Goal: Task Accomplishment & Management: Manage account settings

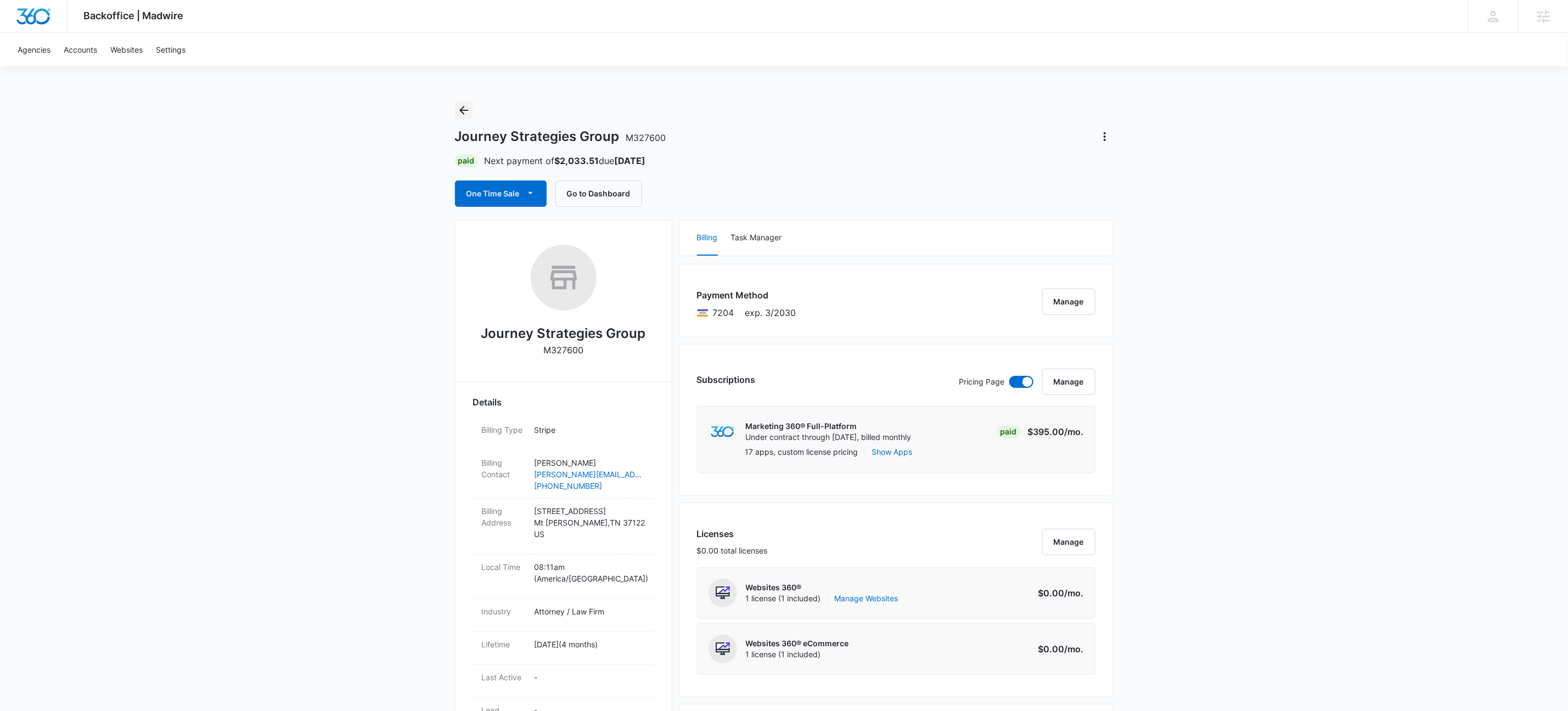
click at [461, 111] on icon "Back" at bounding box center [464, 110] width 13 height 13
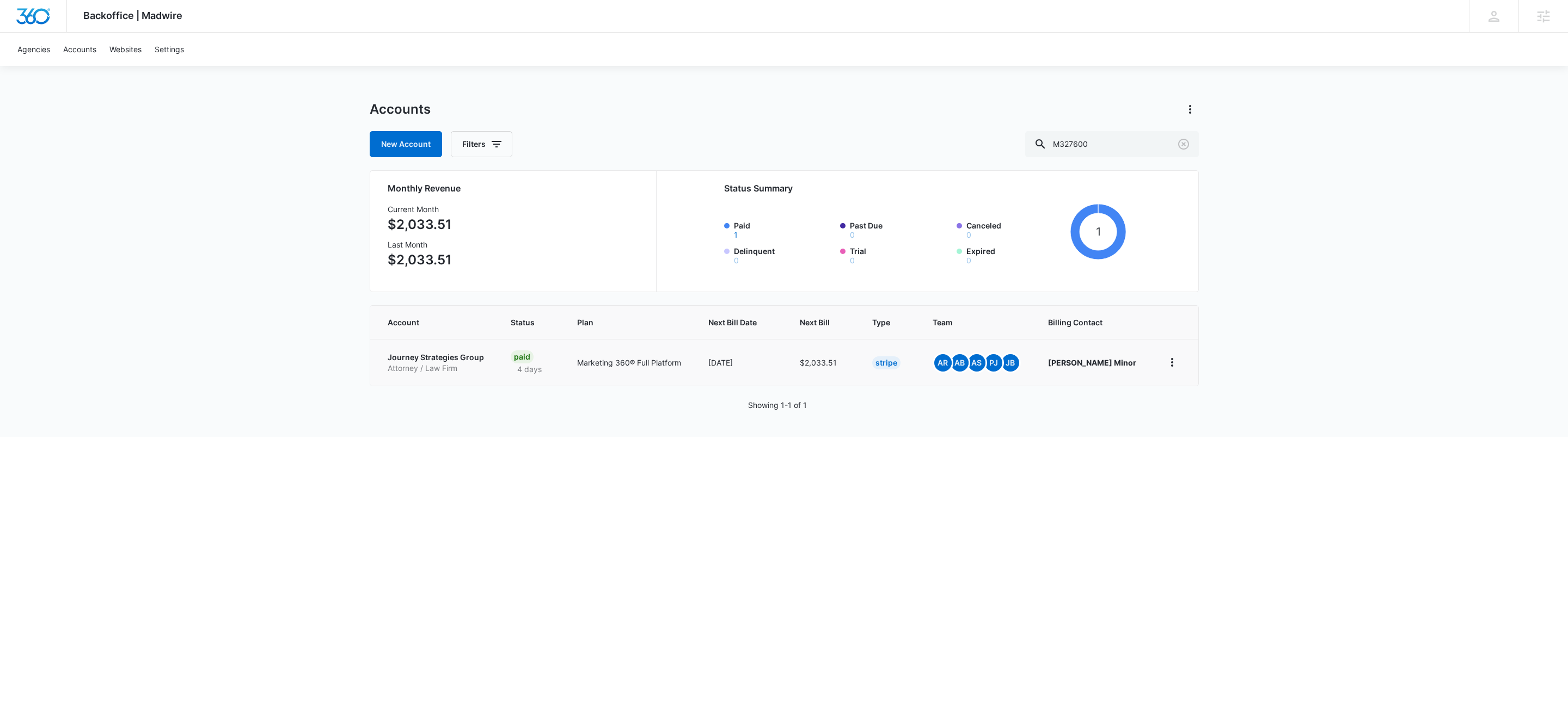
click at [465, 352] on p "Journey Strategies Group" at bounding box center [436, 357] width 98 height 11
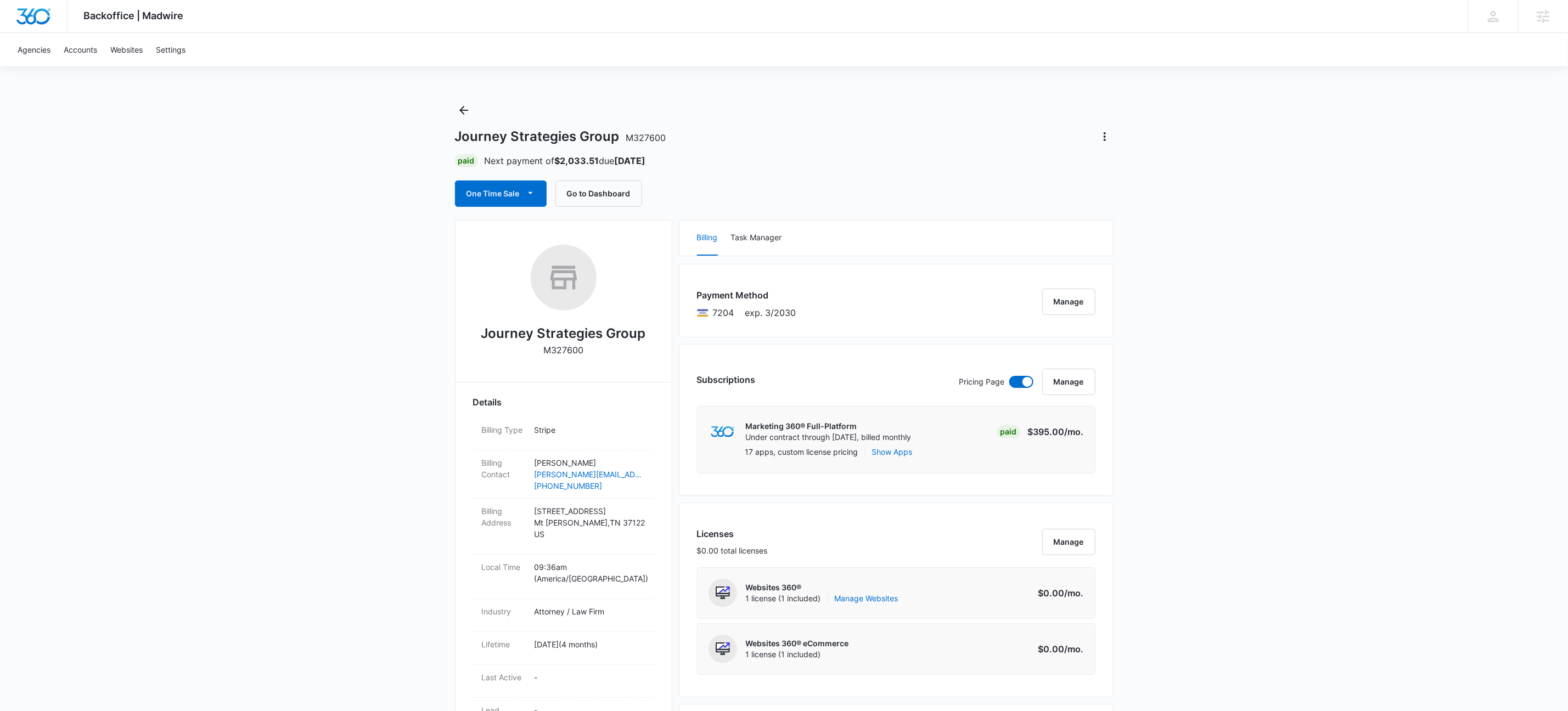
scroll to position [487, 0]
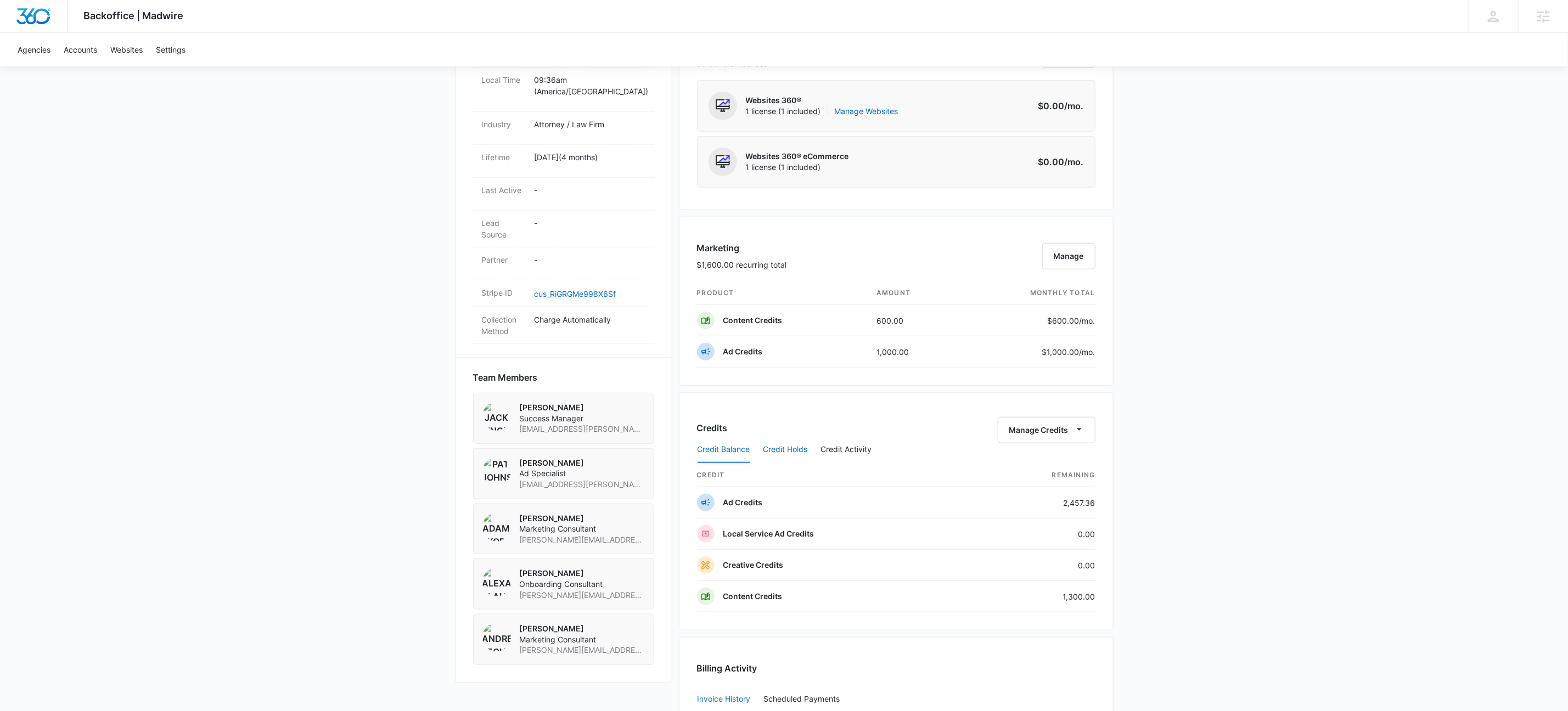
click at [781, 446] on button "Credit Holds" at bounding box center [785, 450] width 44 height 26
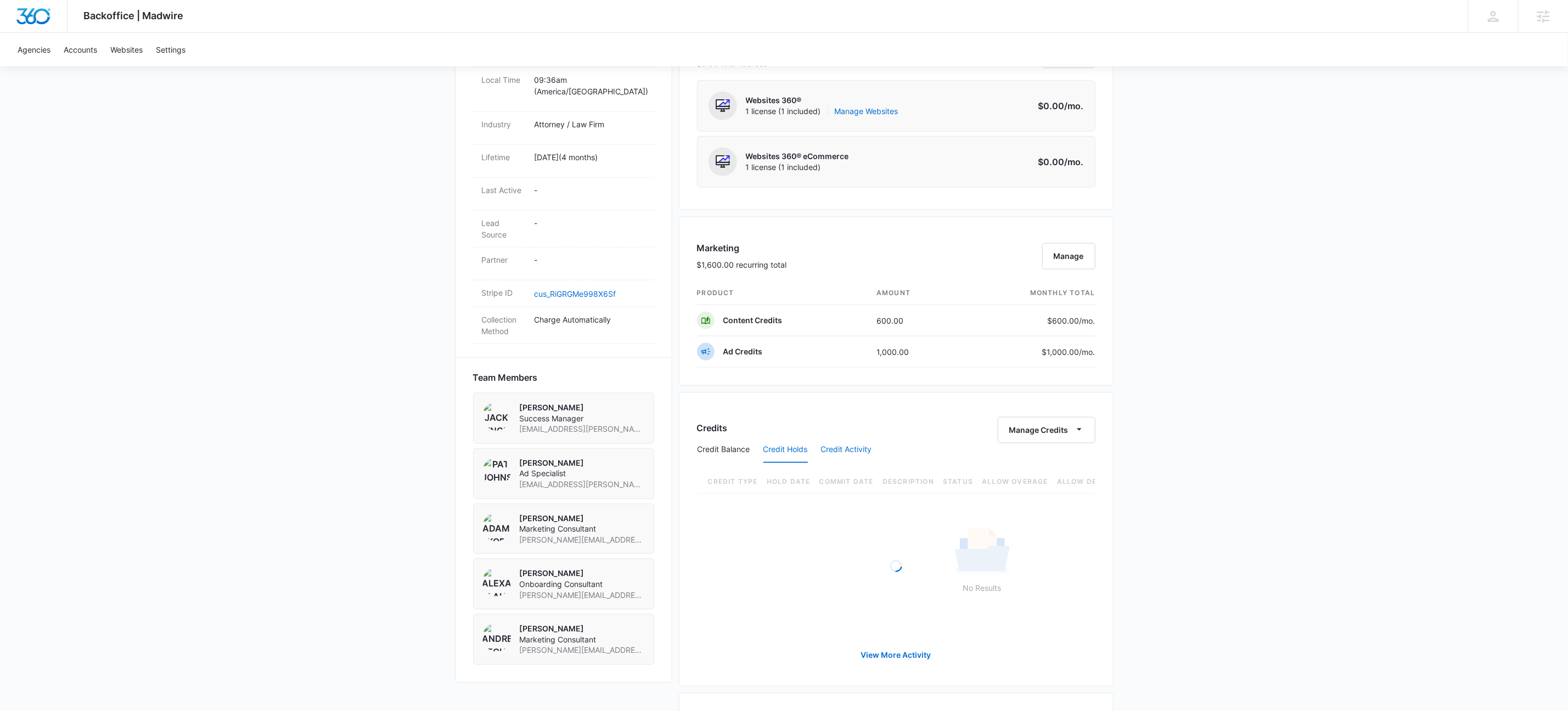
click at [854, 447] on button "Credit Activity" at bounding box center [847, 450] width 51 height 26
drag, startPoint x: 821, startPoint y: 441, endPoint x: 787, endPoint y: 453, distance: 36.1
click at [821, 441] on div "Credit Balance Credit Holds Credit Activity" at bounding box center [896, 449] width 398 height 27
click at [787, 454] on button "Credit Holds" at bounding box center [785, 450] width 44 height 26
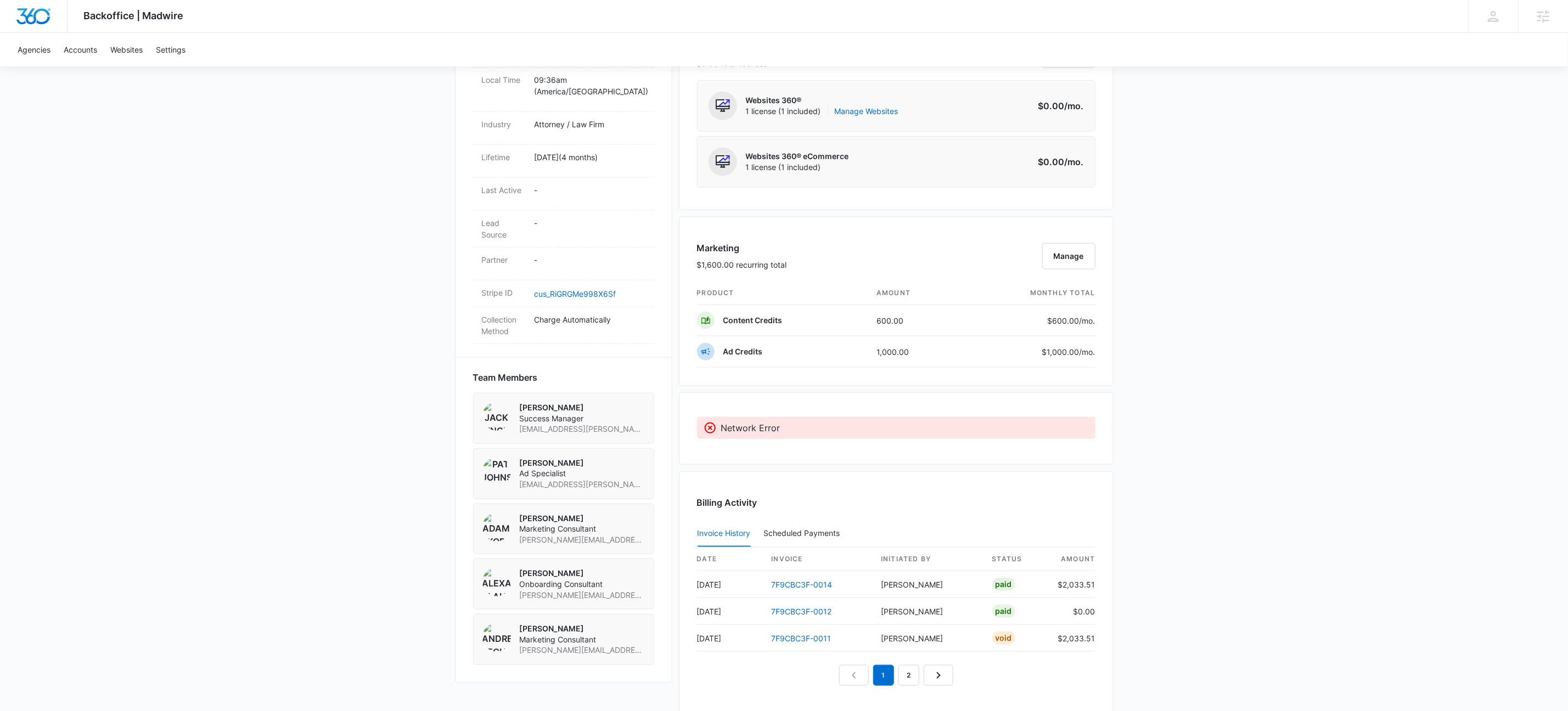
click at [1365, 419] on div "Backoffice | Madwire Apps Settings KW Kait Weagraff kaitlyn.weagraff@madwire.co…" at bounding box center [784, 203] width 1568 height 1382
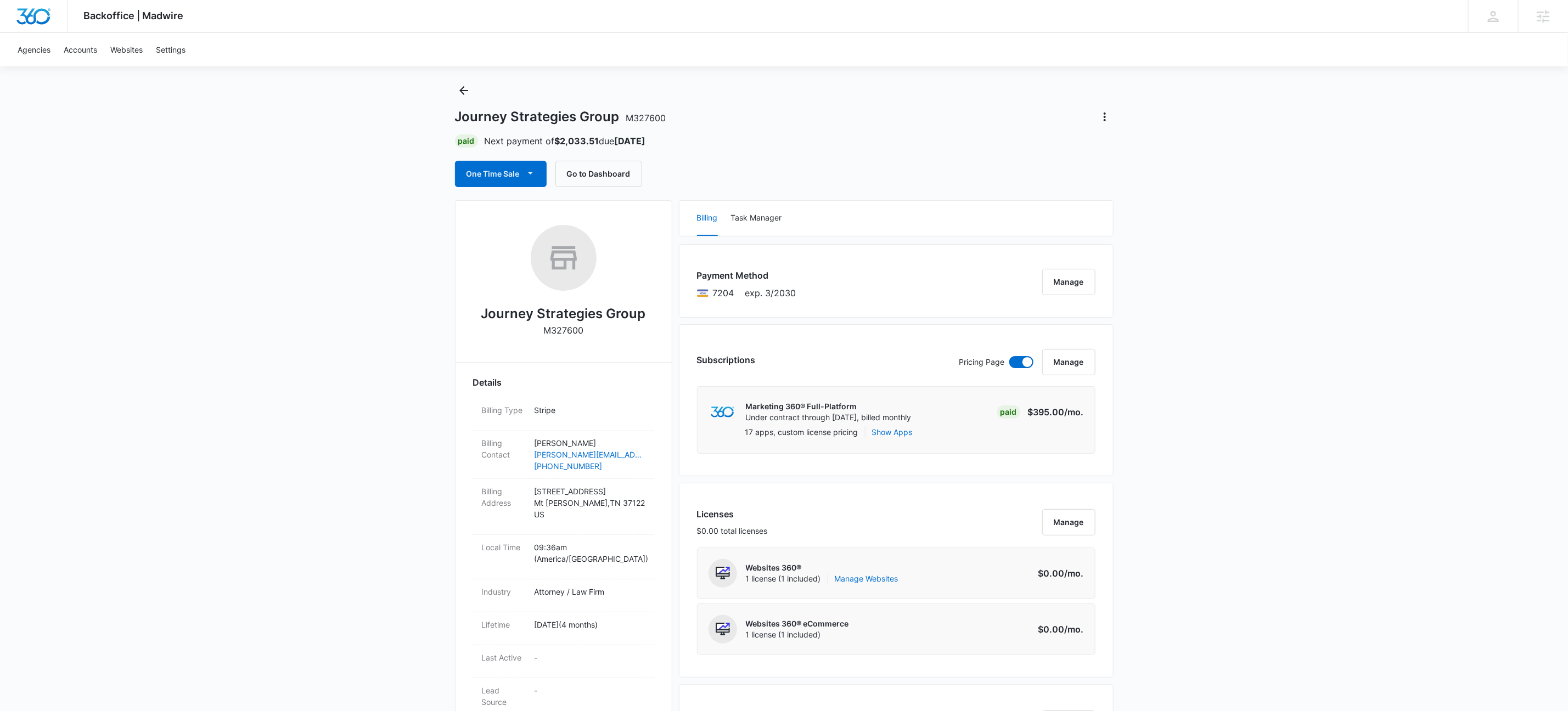
scroll to position [0, 0]
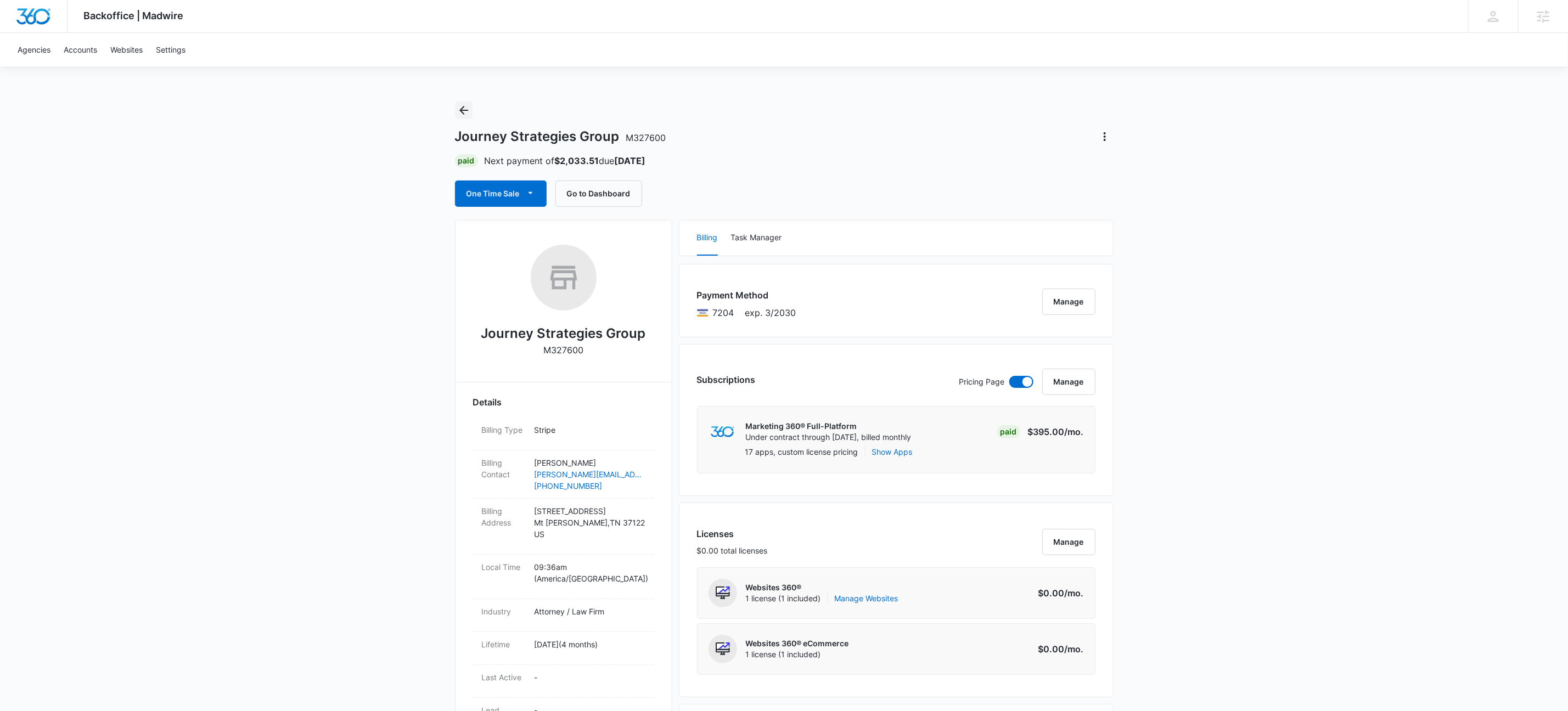
click at [455, 116] on button "Back" at bounding box center [464, 110] width 18 height 18
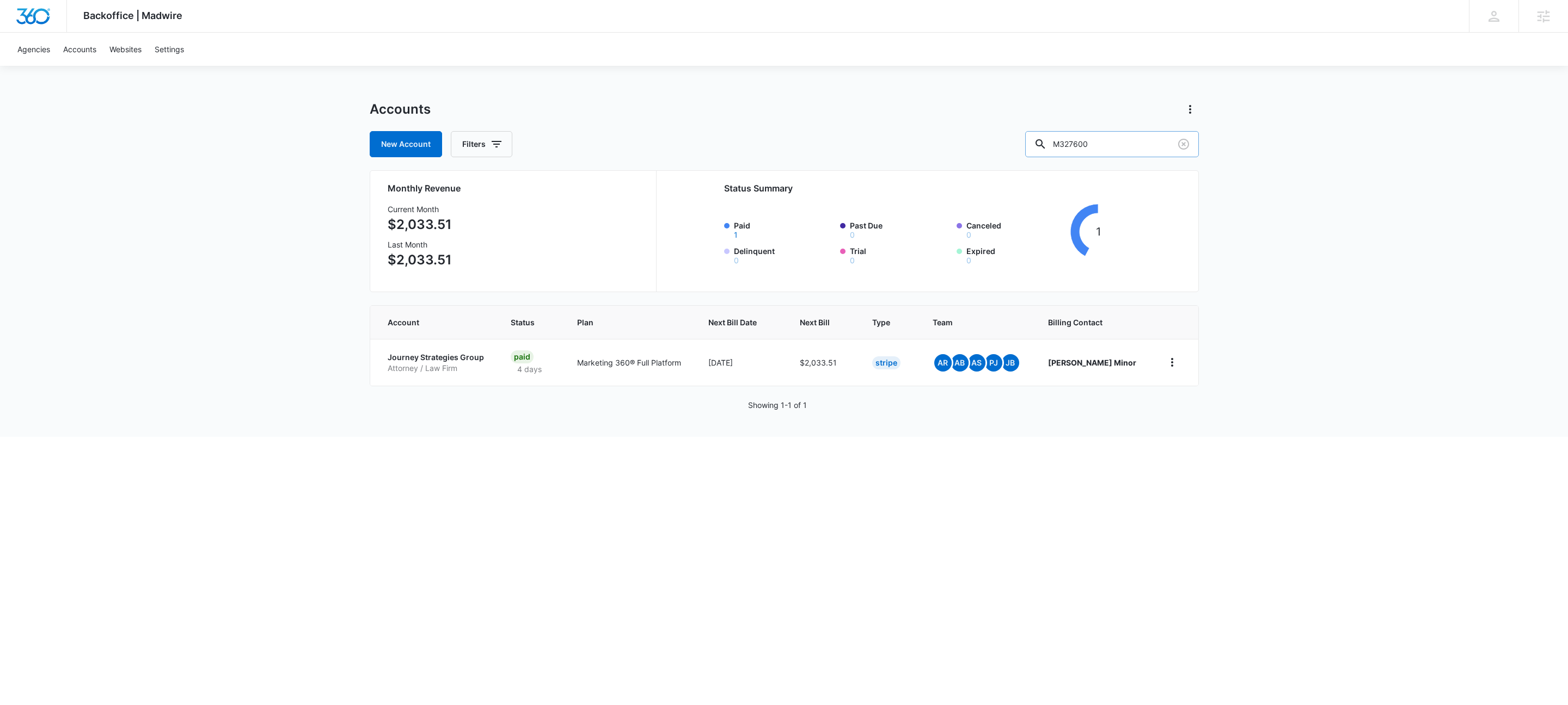
click at [1132, 140] on input "M327600" at bounding box center [1111, 144] width 173 height 26
paste input "33655"
type input "M333655"
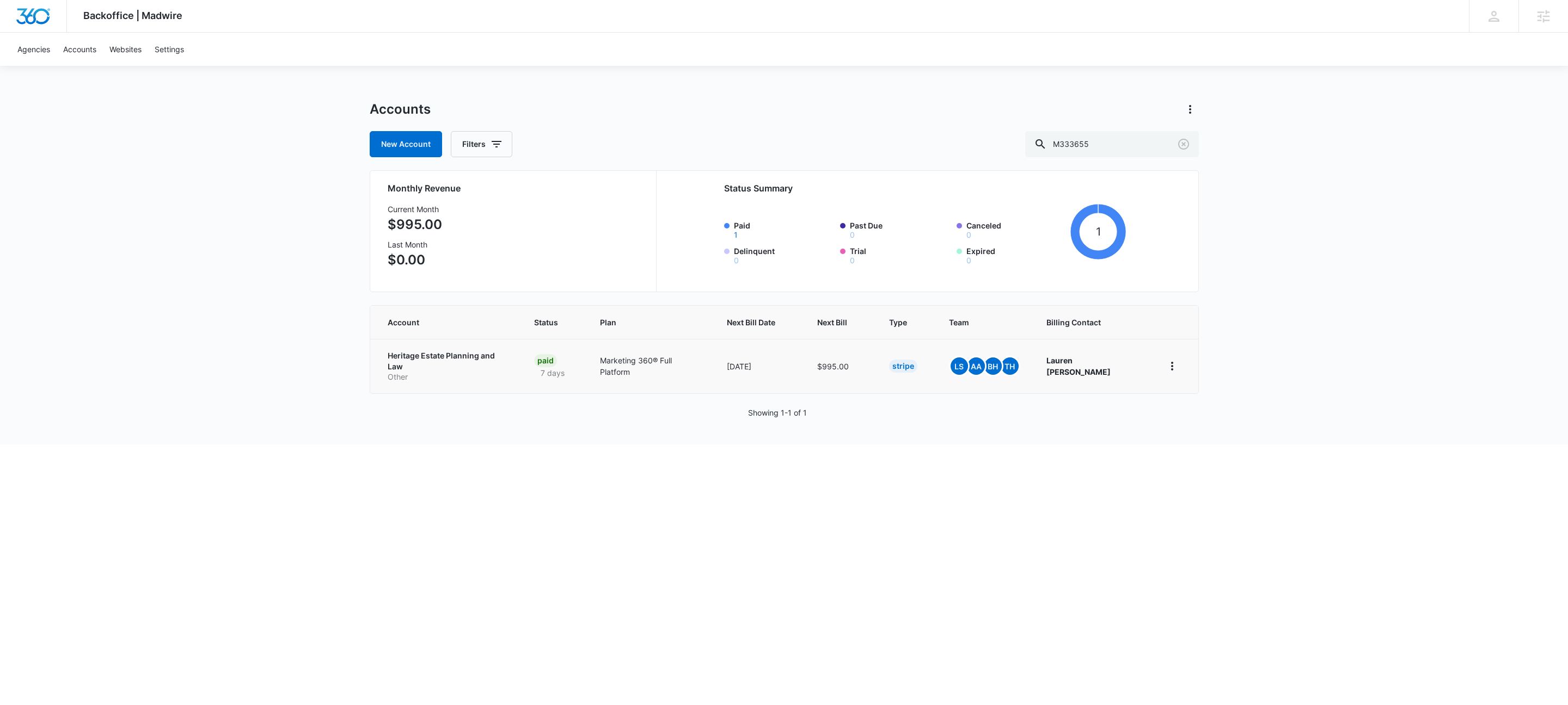
click at [438, 372] on p "Other" at bounding box center [447, 377] width 120 height 11
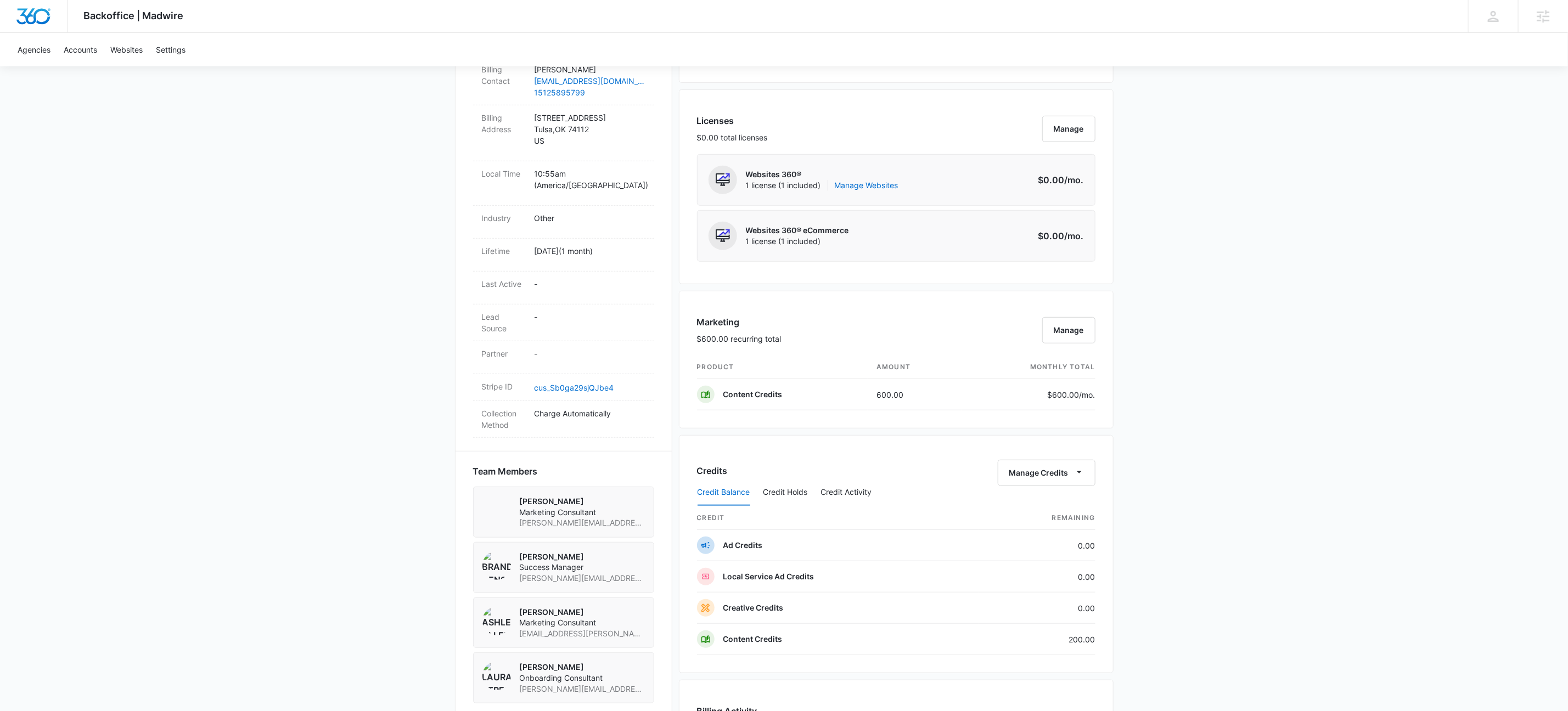
scroll to position [340, 0]
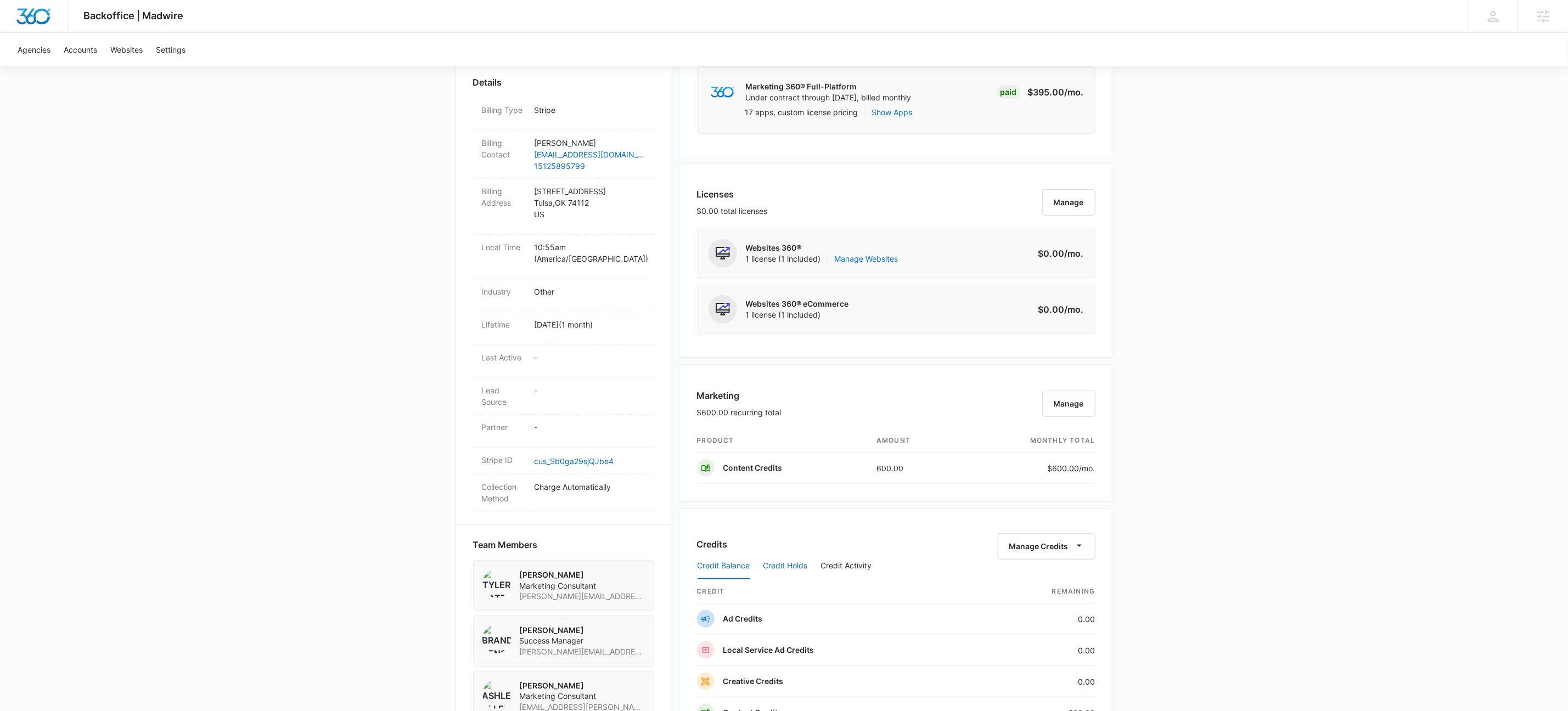
click at [789, 568] on button "Credit Holds" at bounding box center [785, 566] width 44 height 26
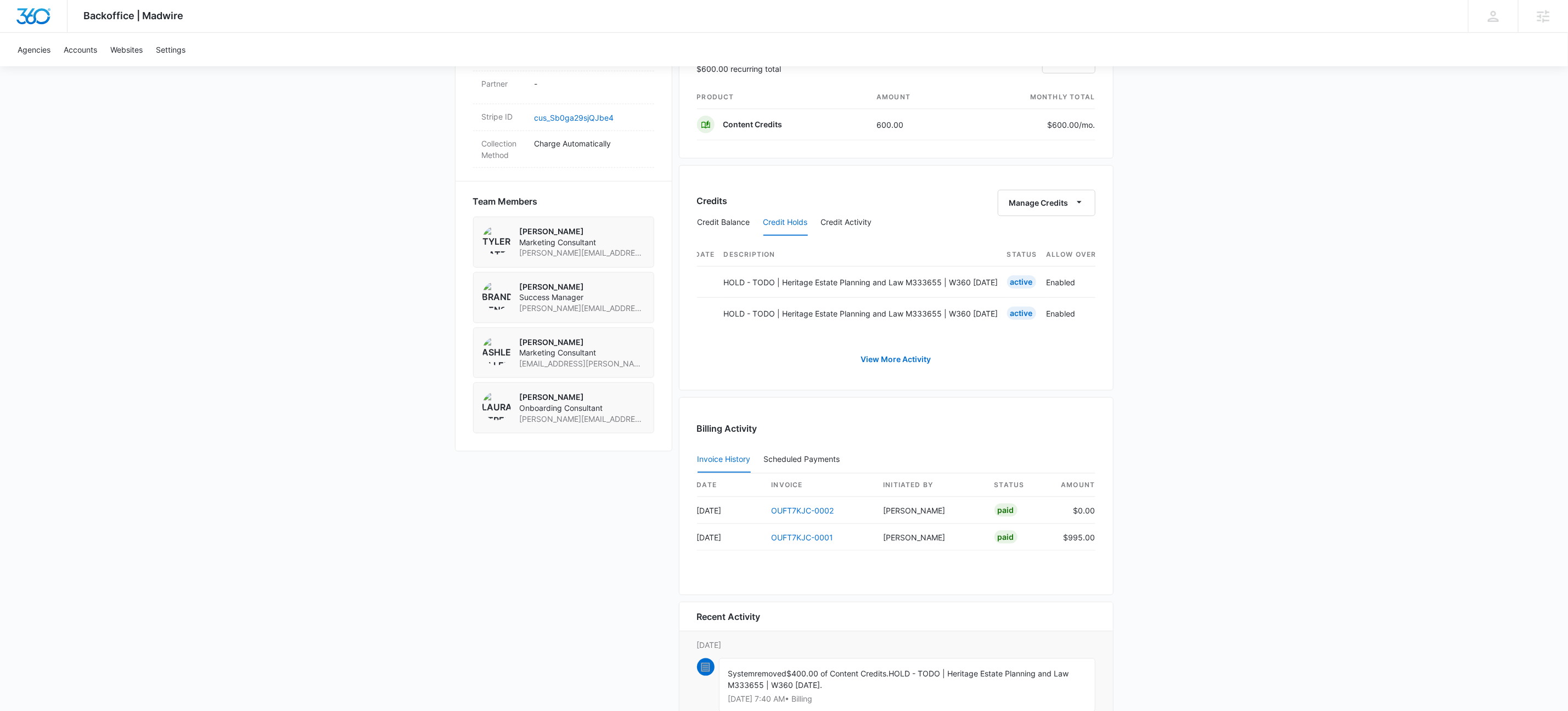
scroll to position [0, 0]
click at [847, 227] on button "Credit Activity" at bounding box center [847, 223] width 51 height 26
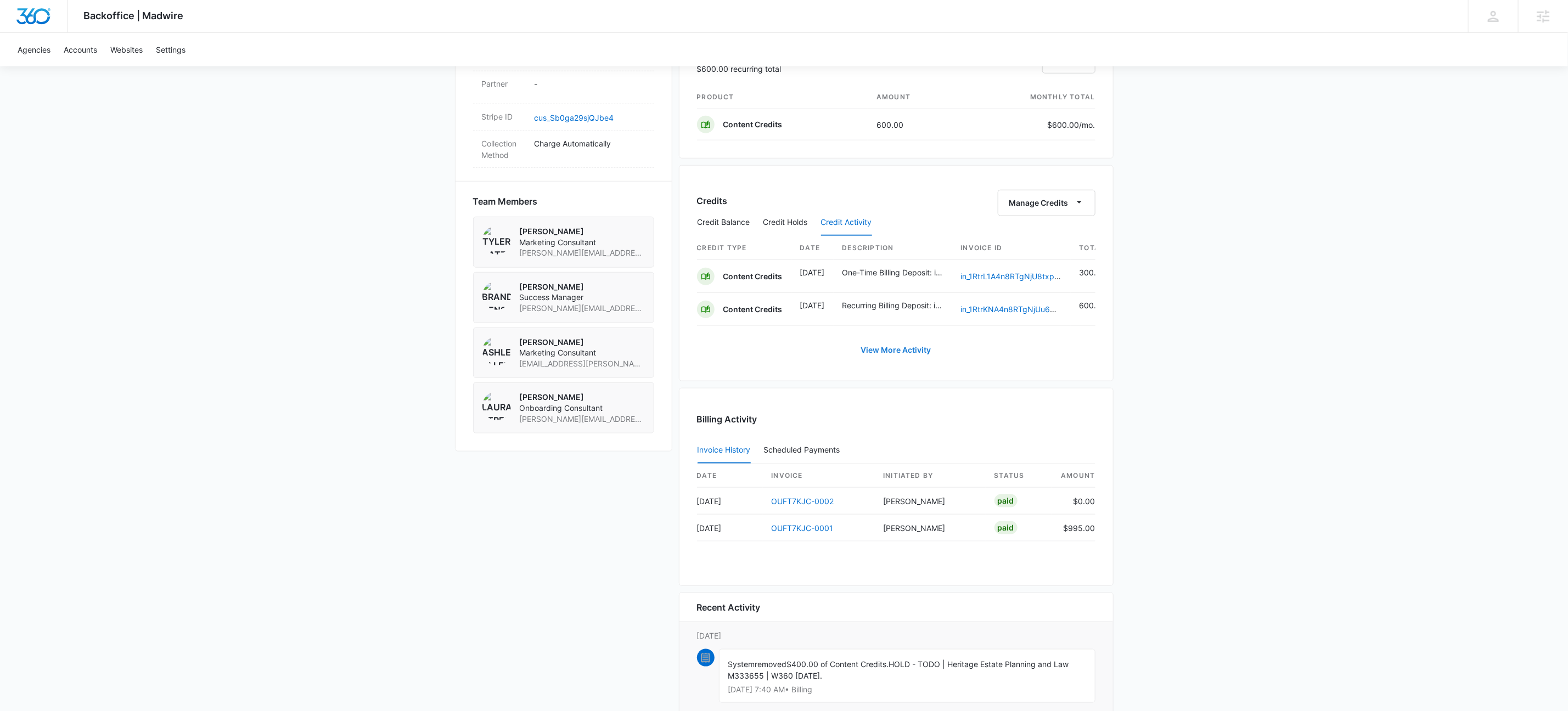
click at [888, 363] on link "View More Activity" at bounding box center [896, 350] width 92 height 26
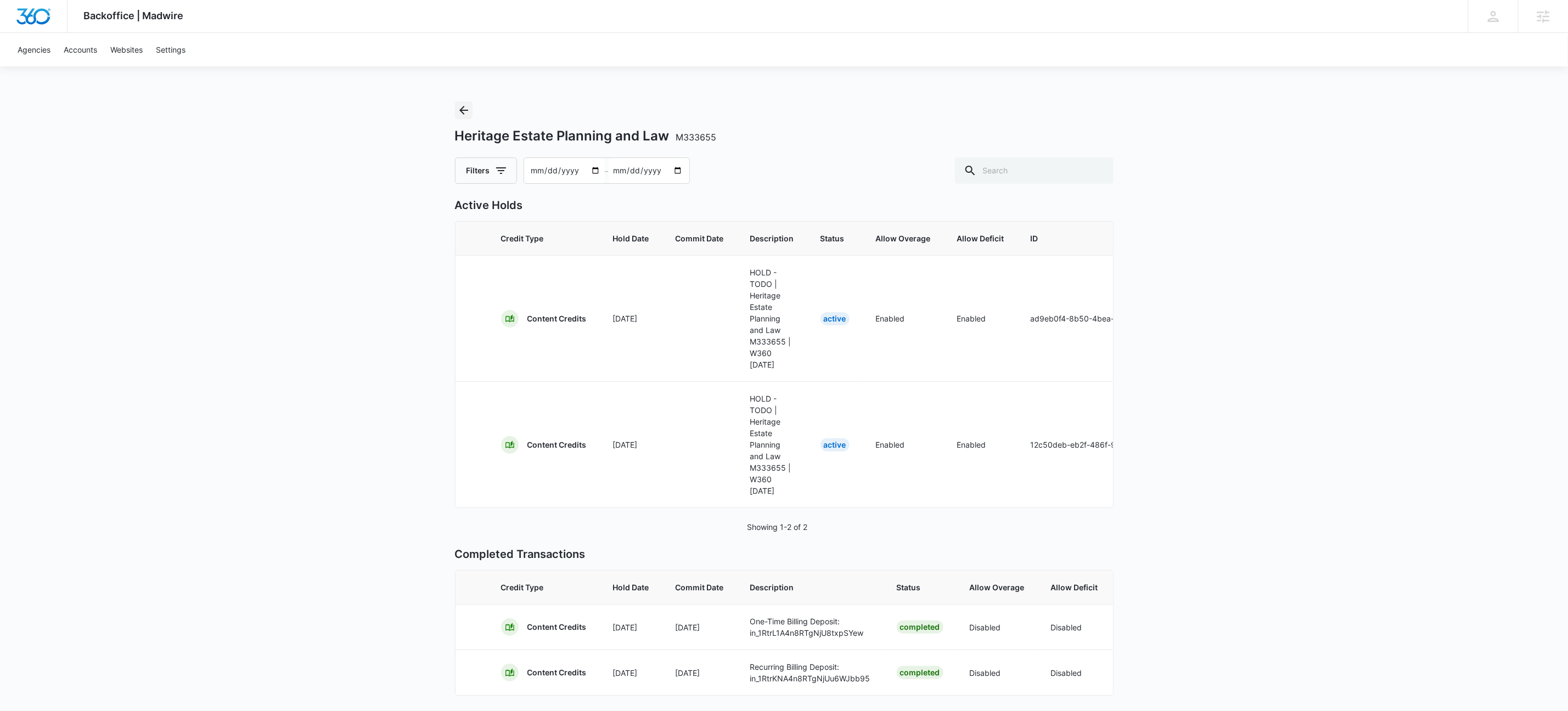
click at [459, 112] on icon "Back" at bounding box center [464, 110] width 13 height 13
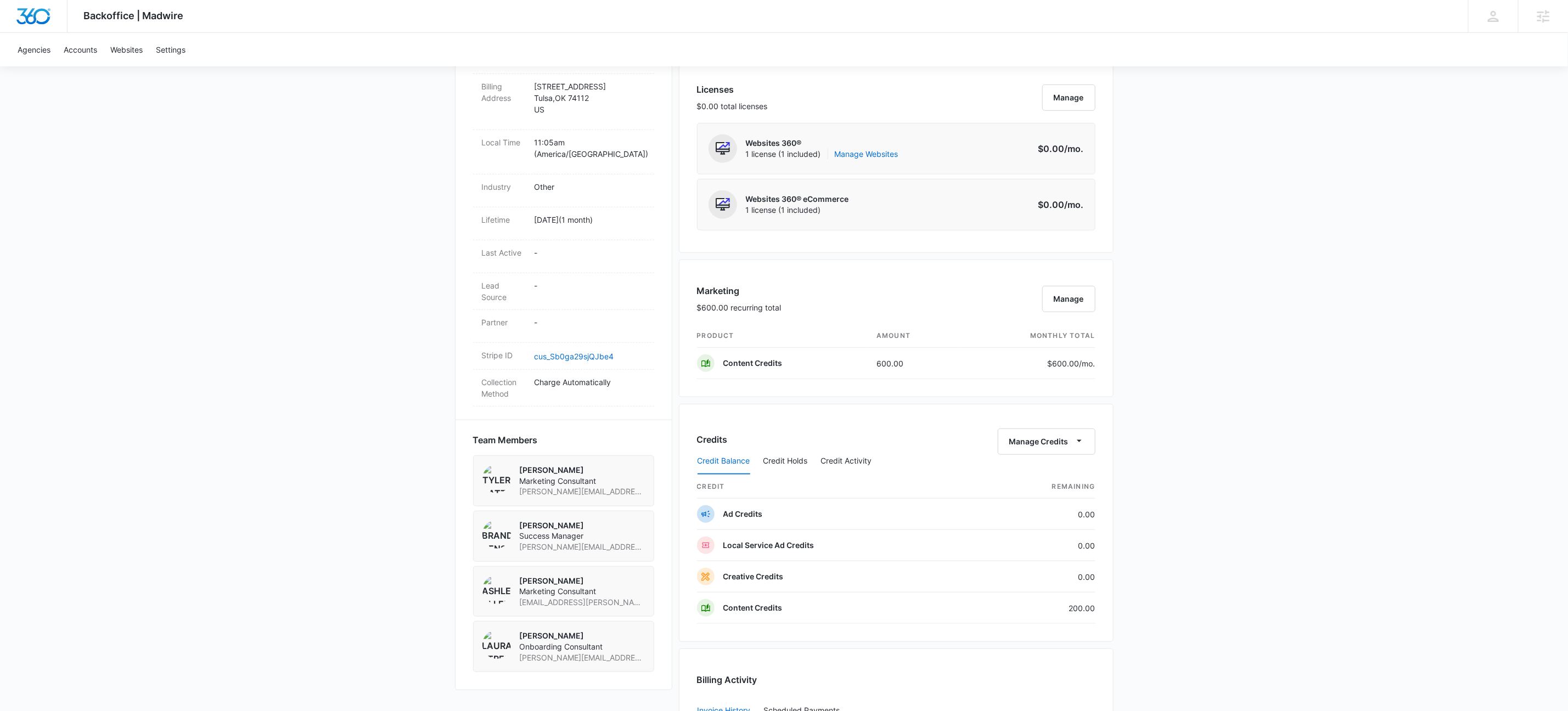
scroll to position [455, 0]
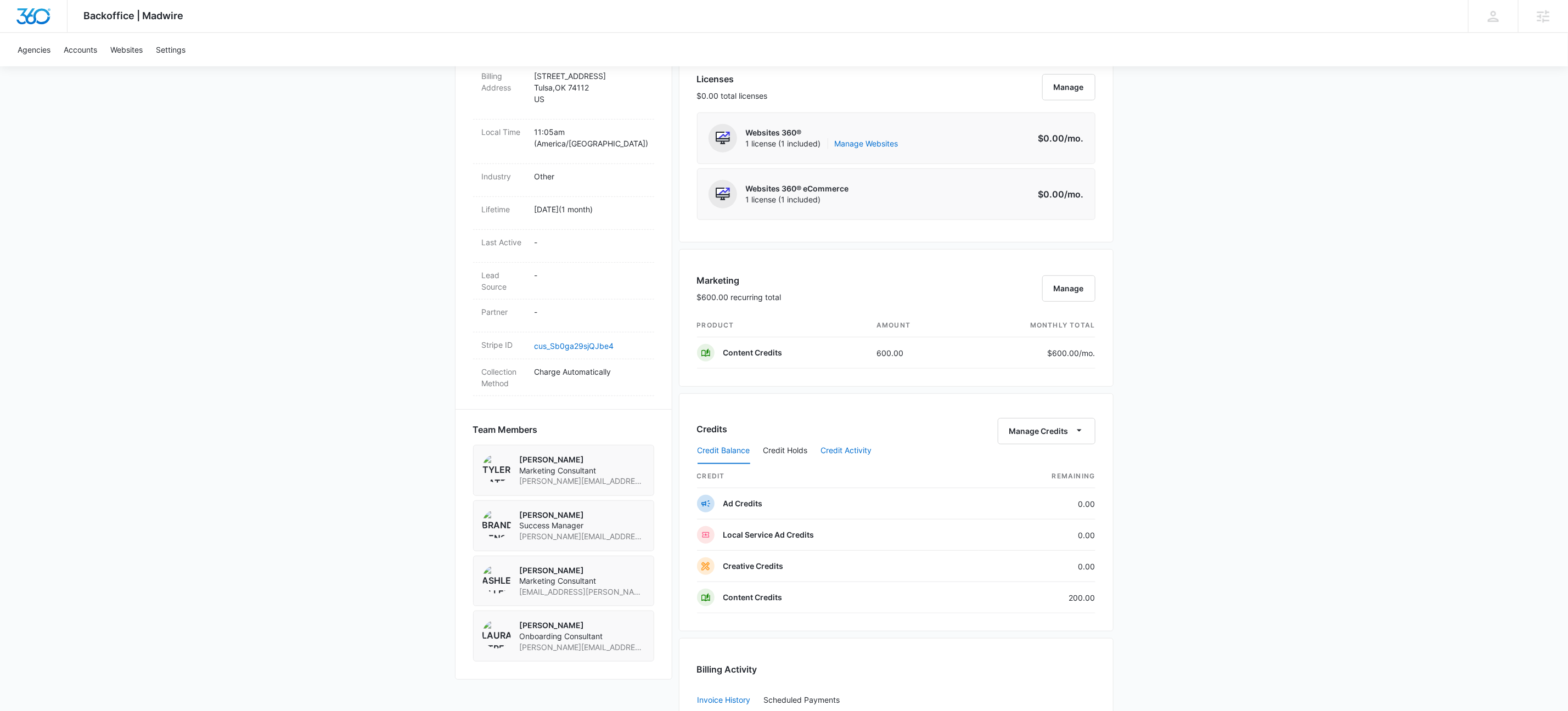
click at [859, 450] on button "Credit Activity" at bounding box center [847, 451] width 51 height 26
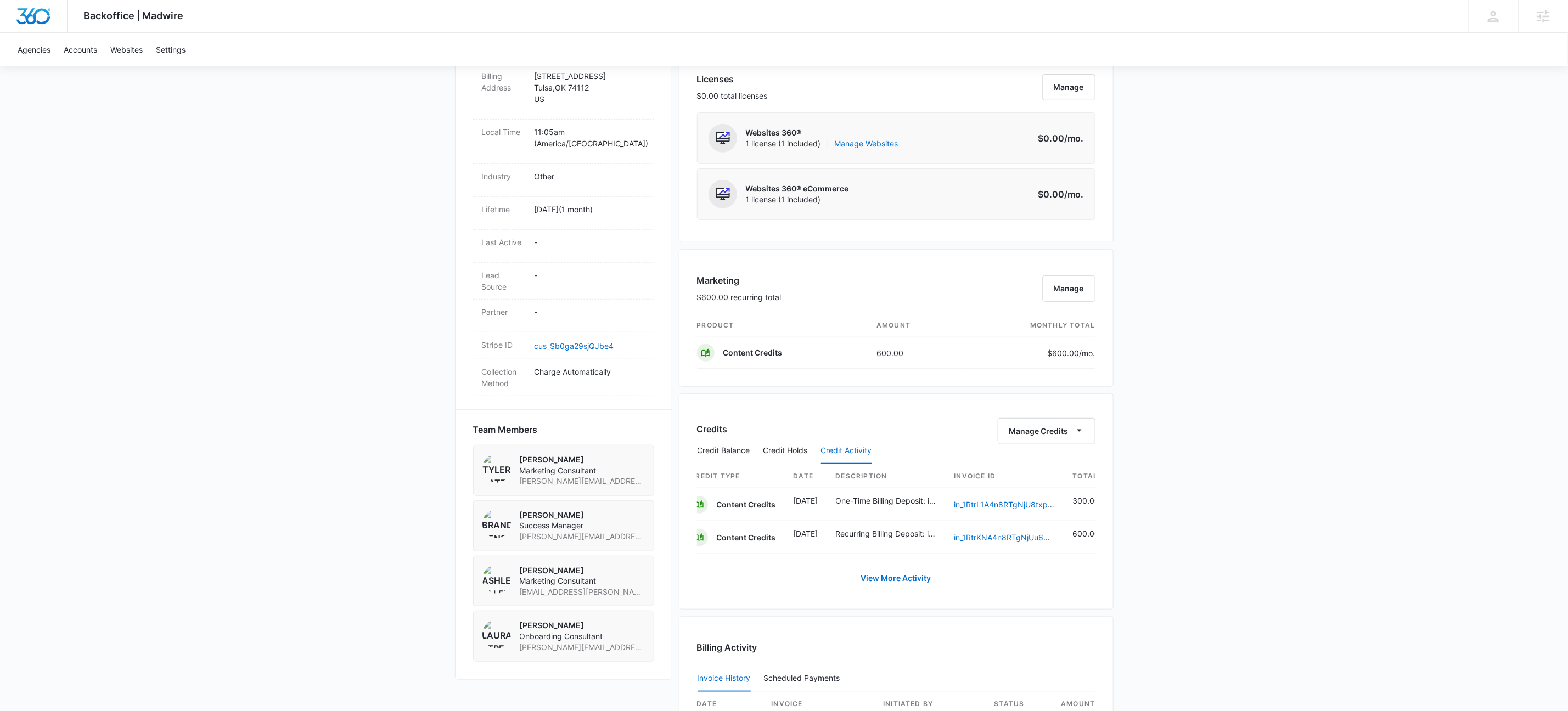
scroll to position [0, 0]
click at [785, 454] on button "Credit Holds" at bounding box center [785, 451] width 44 height 26
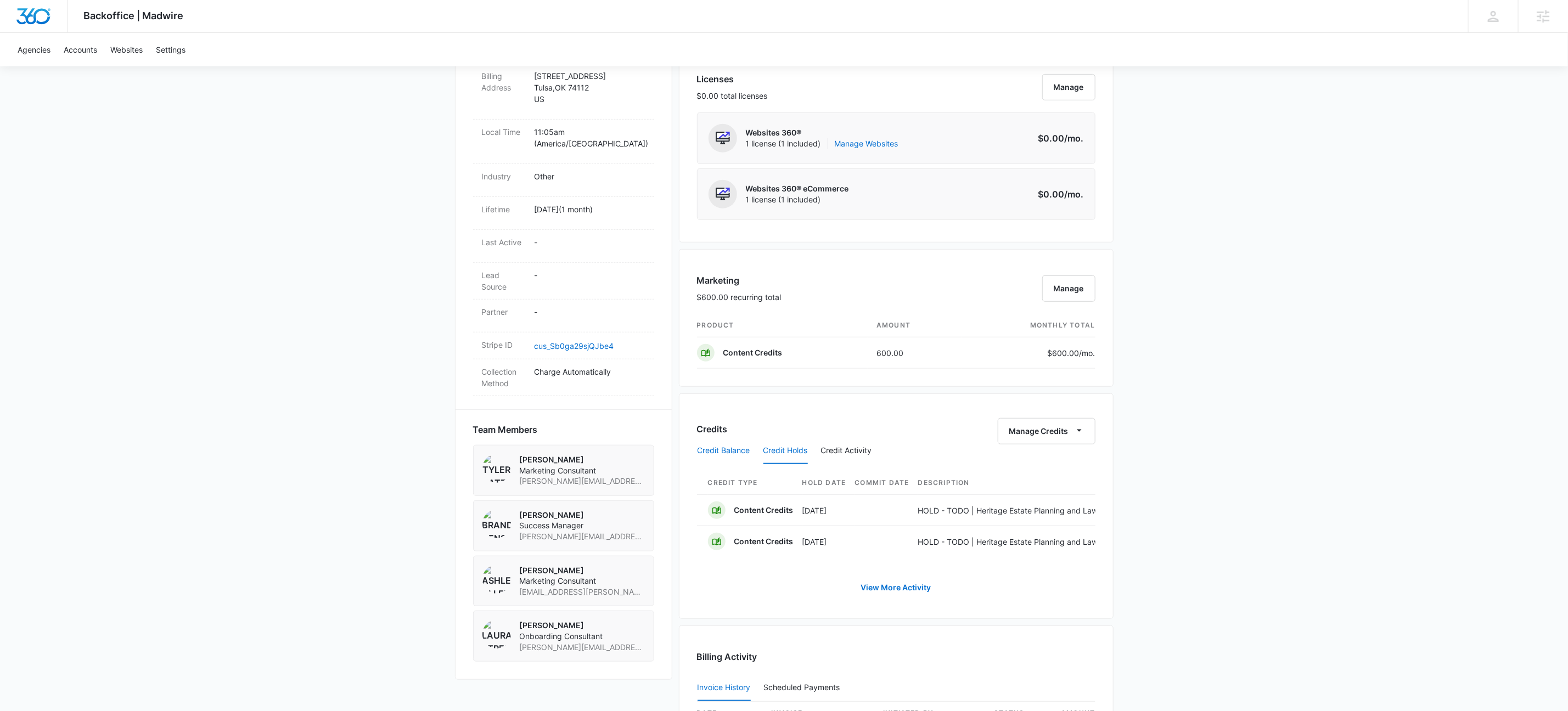
click at [724, 456] on button "Credit Balance" at bounding box center [724, 451] width 53 height 26
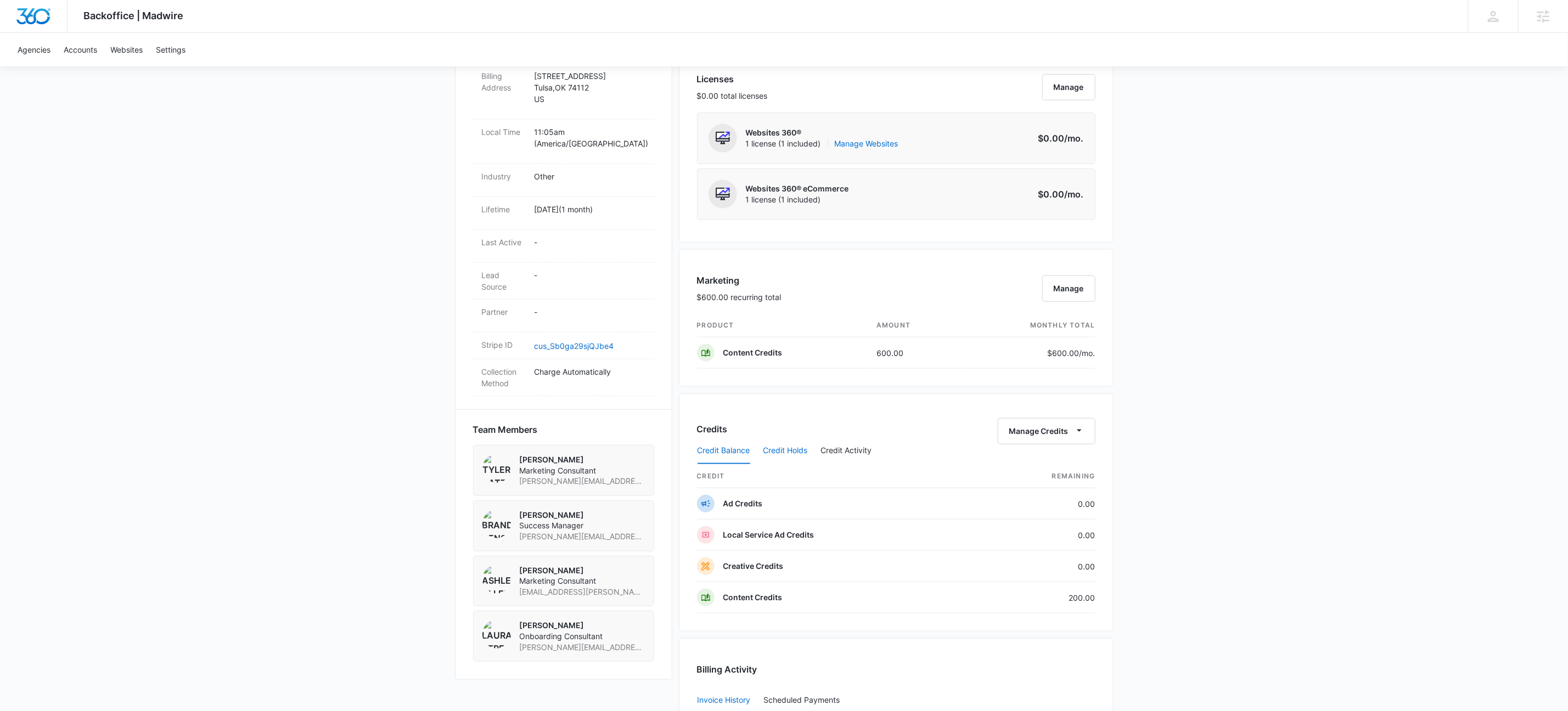
drag, startPoint x: 783, startPoint y: 456, endPoint x: 781, endPoint y: 462, distance: 6.3
click at [783, 456] on button "Credit Holds" at bounding box center [785, 451] width 44 height 26
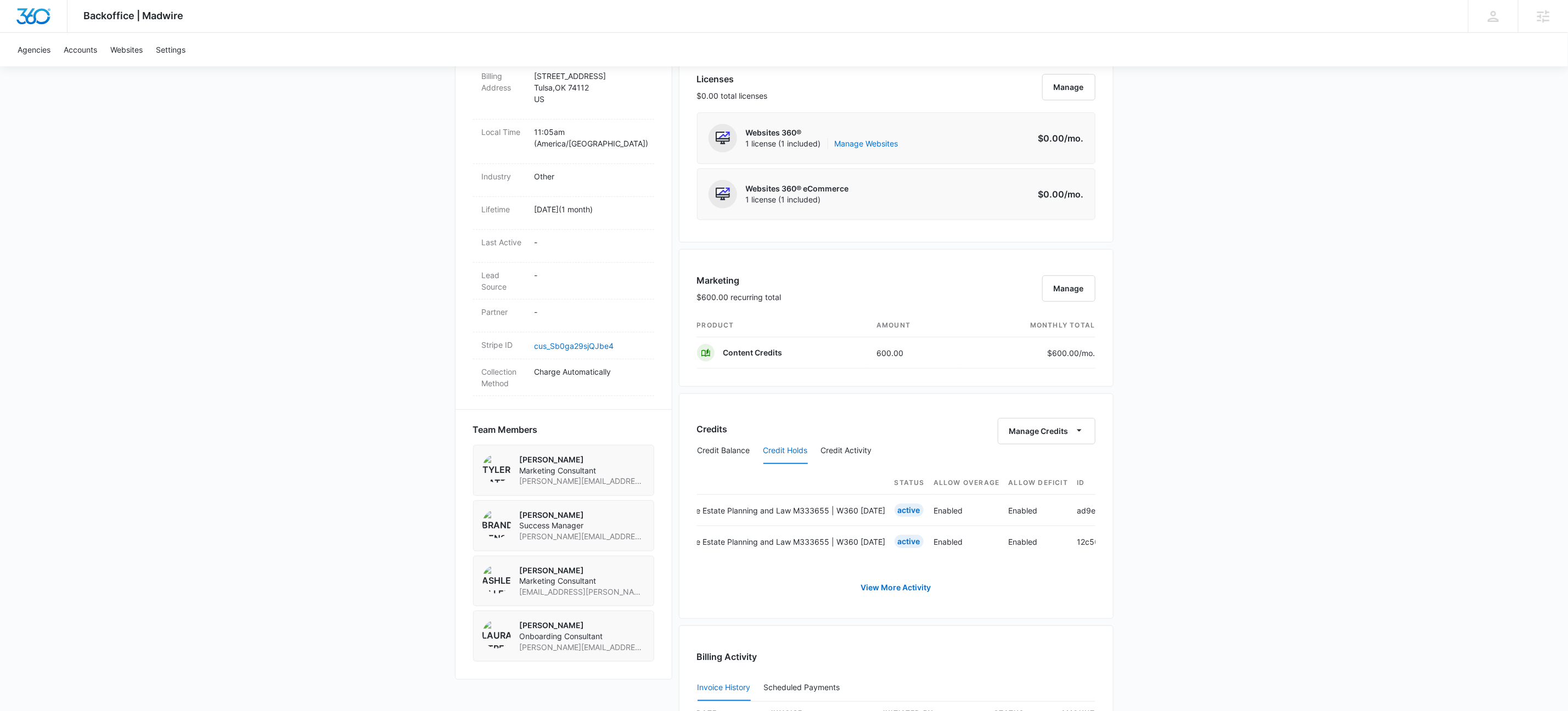
scroll to position [0, 593]
click at [893, 601] on link "View More Activity" at bounding box center [896, 588] width 92 height 26
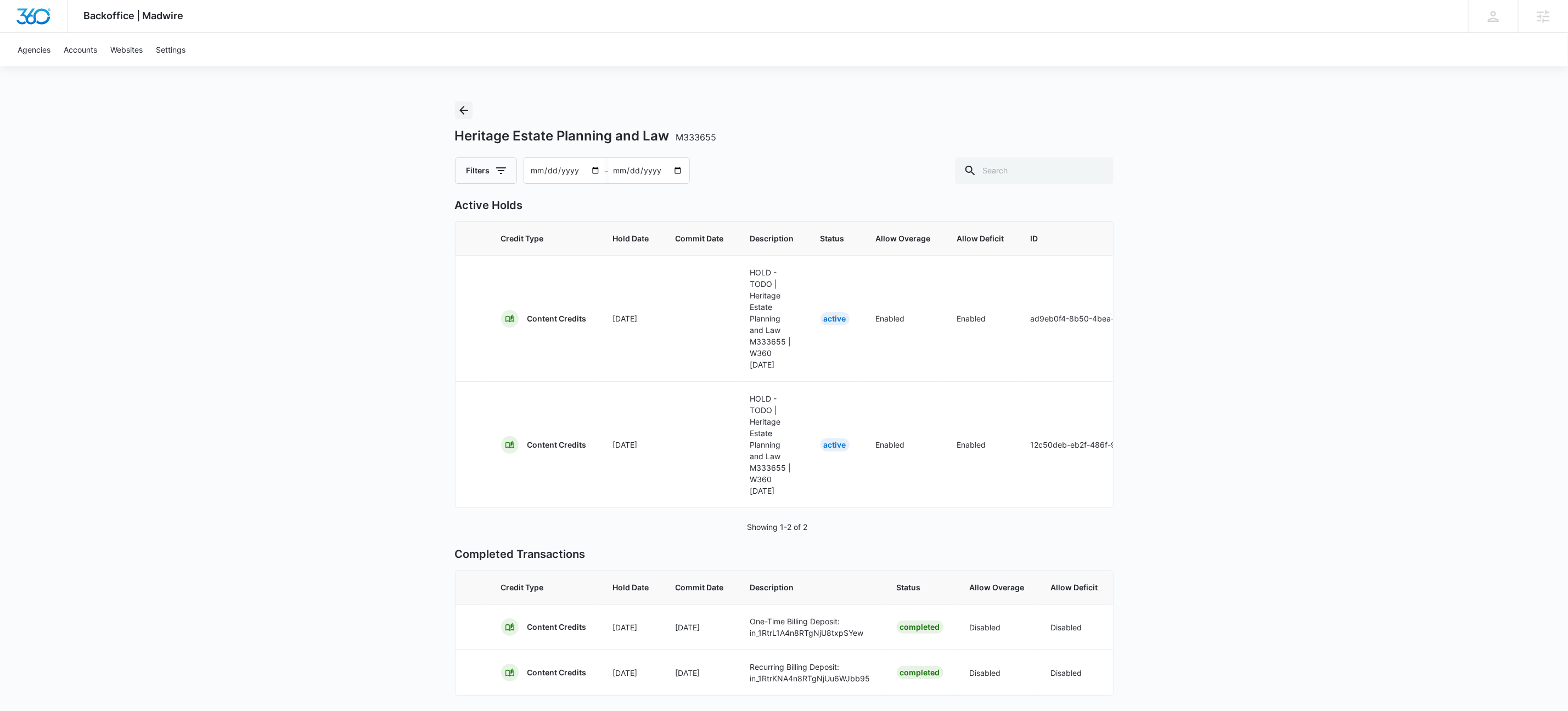
click at [465, 109] on icon "Back" at bounding box center [464, 110] width 13 height 13
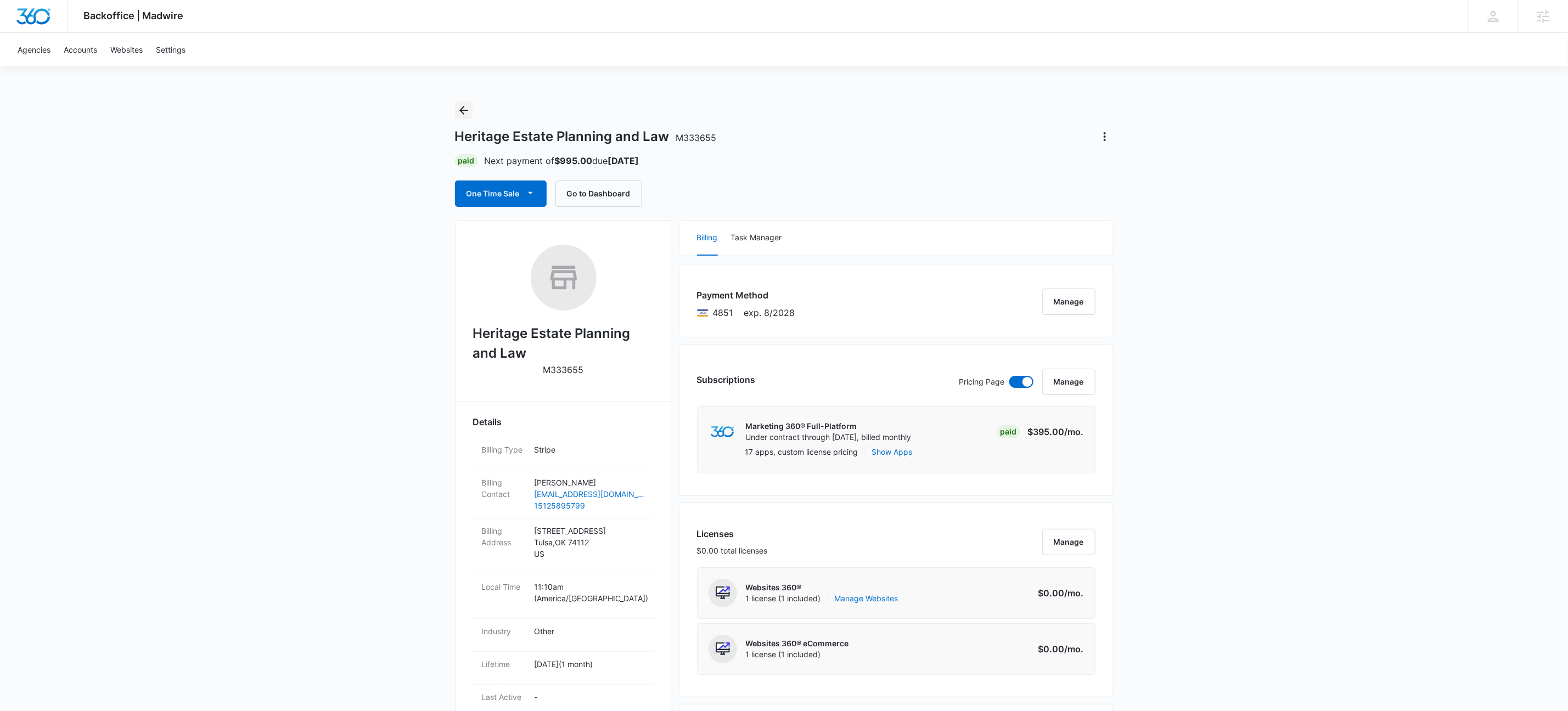
click at [464, 117] on button "Back" at bounding box center [464, 110] width 18 height 18
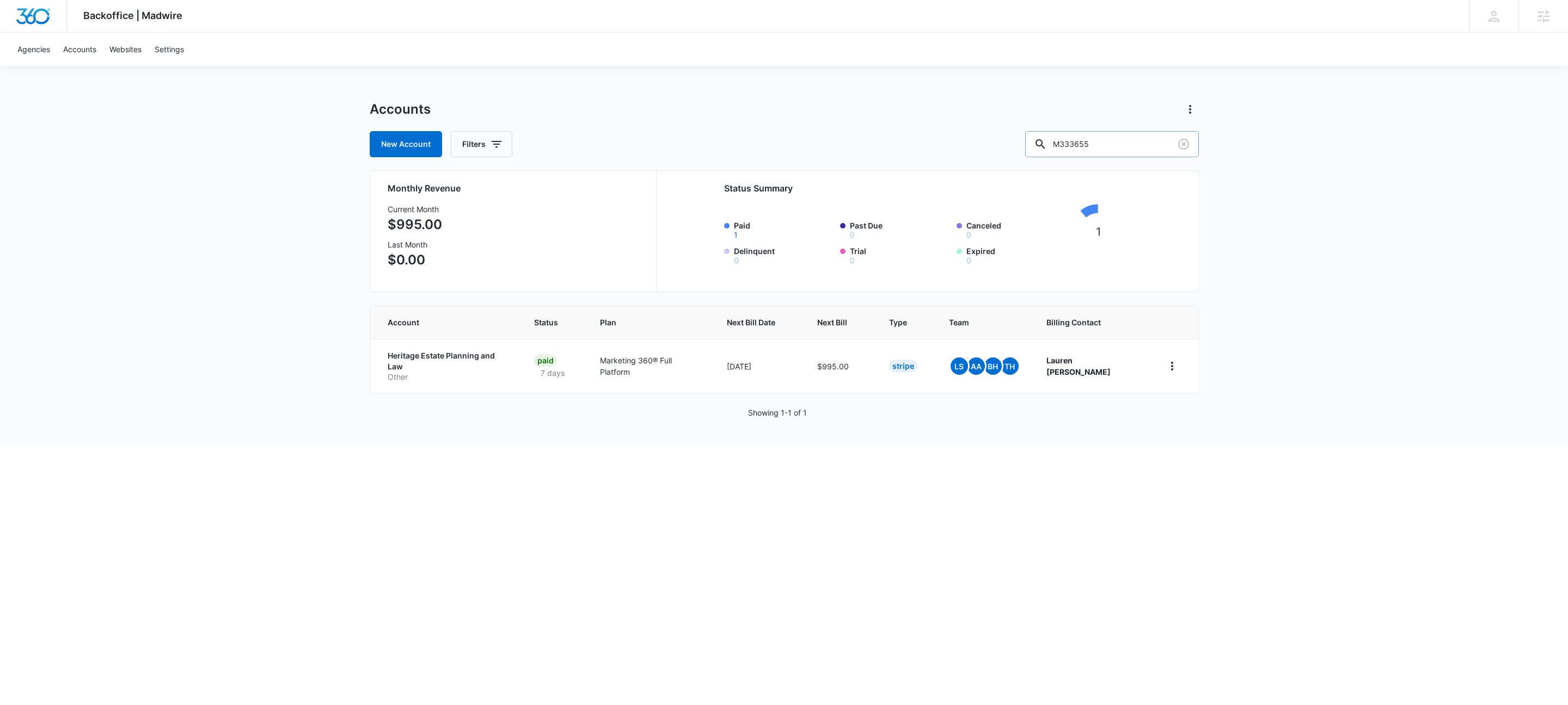
click at [1140, 141] on input "M333655" at bounding box center [1111, 144] width 173 height 26
drag, startPoint x: 1140, startPoint y: 141, endPoint x: 1121, endPoint y: 139, distance: 19.1
click at [1139, 141] on input "M333655" at bounding box center [1111, 144] width 173 height 26
click at [1121, 149] on input "m" at bounding box center [1111, 144] width 173 height 26
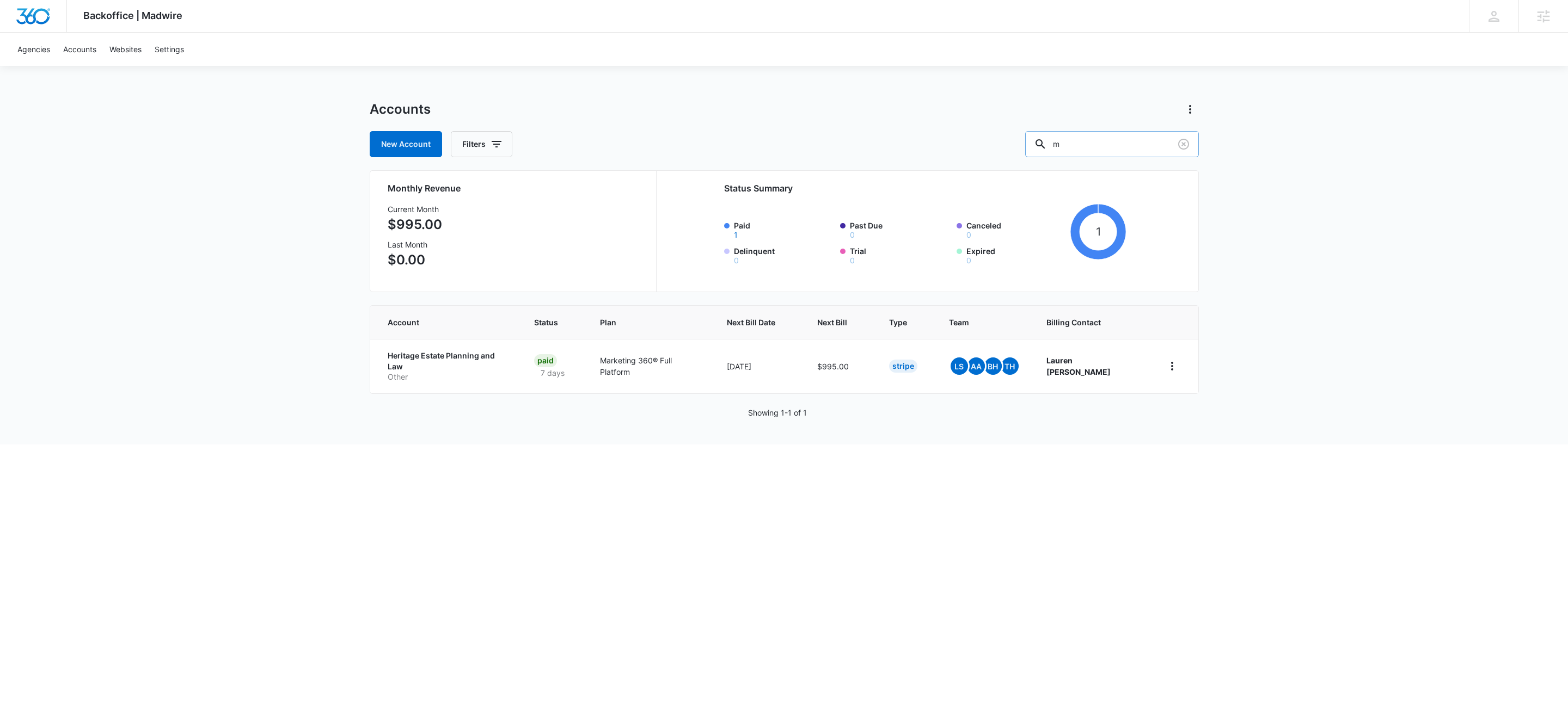
paste input "M31990"
type input "M31990"
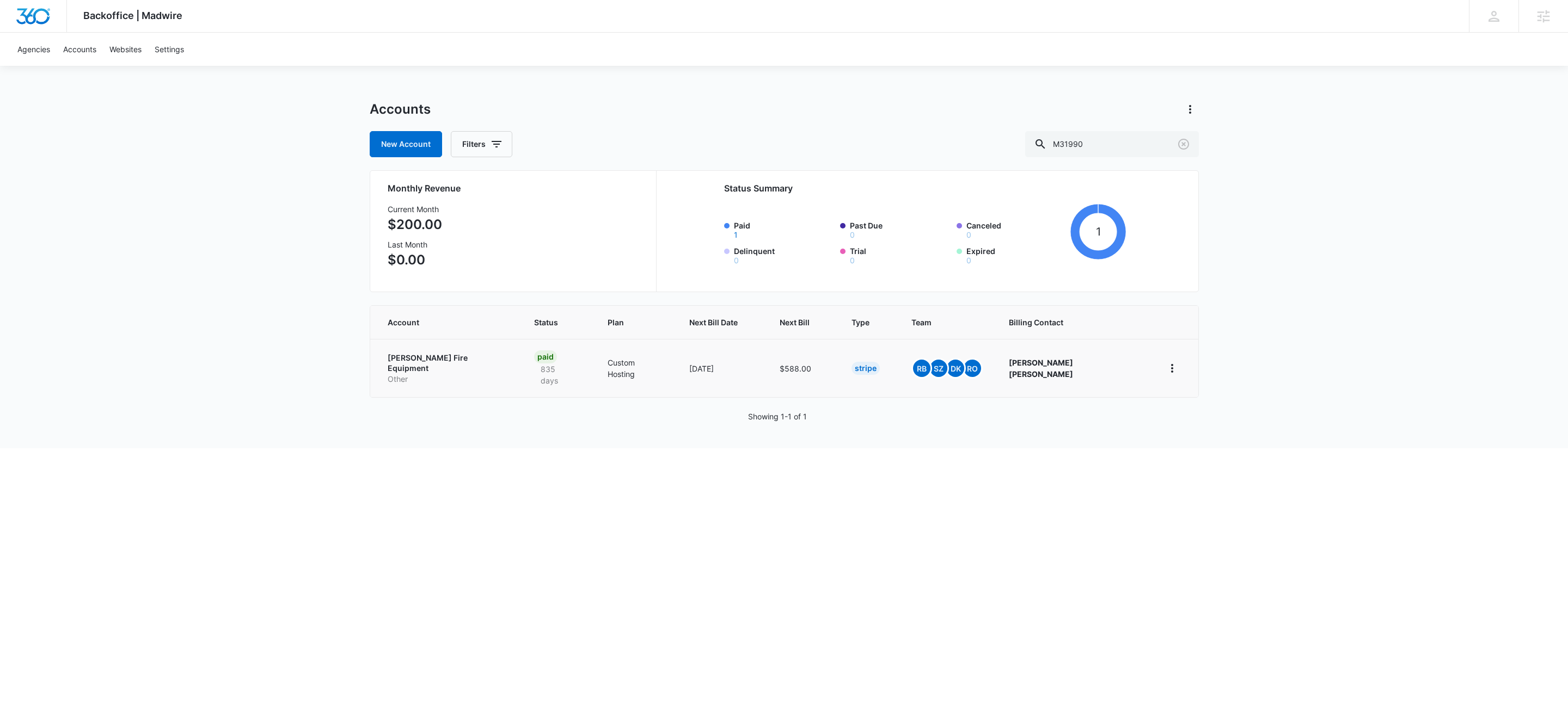
click at [426, 359] on p "[PERSON_NAME] Fire Equipment" at bounding box center [447, 363] width 121 height 22
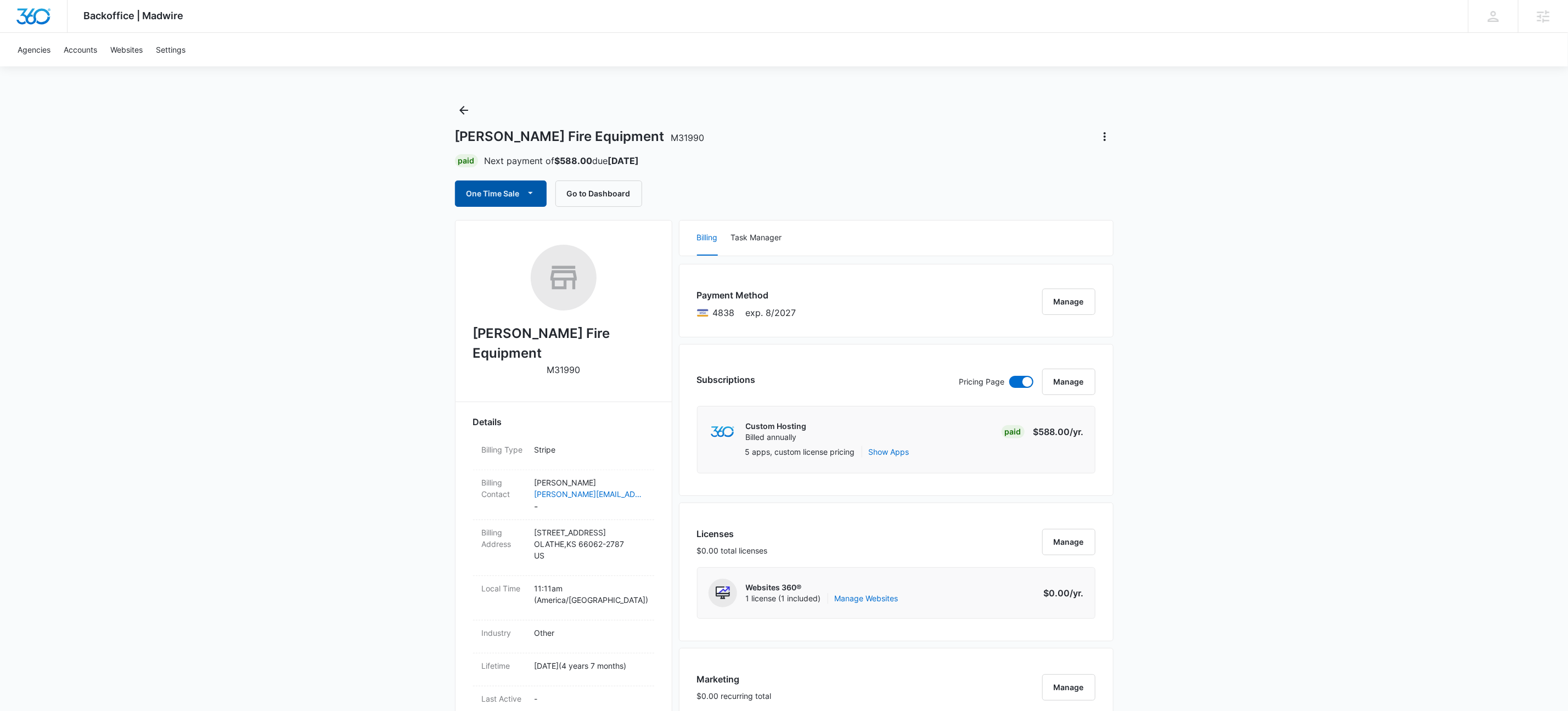
click at [536, 194] on icon "button" at bounding box center [530, 192] width 12 height 12
click at [546, 229] on div "Run One-Time Payment" at bounding box center [532, 231] width 127 height 12
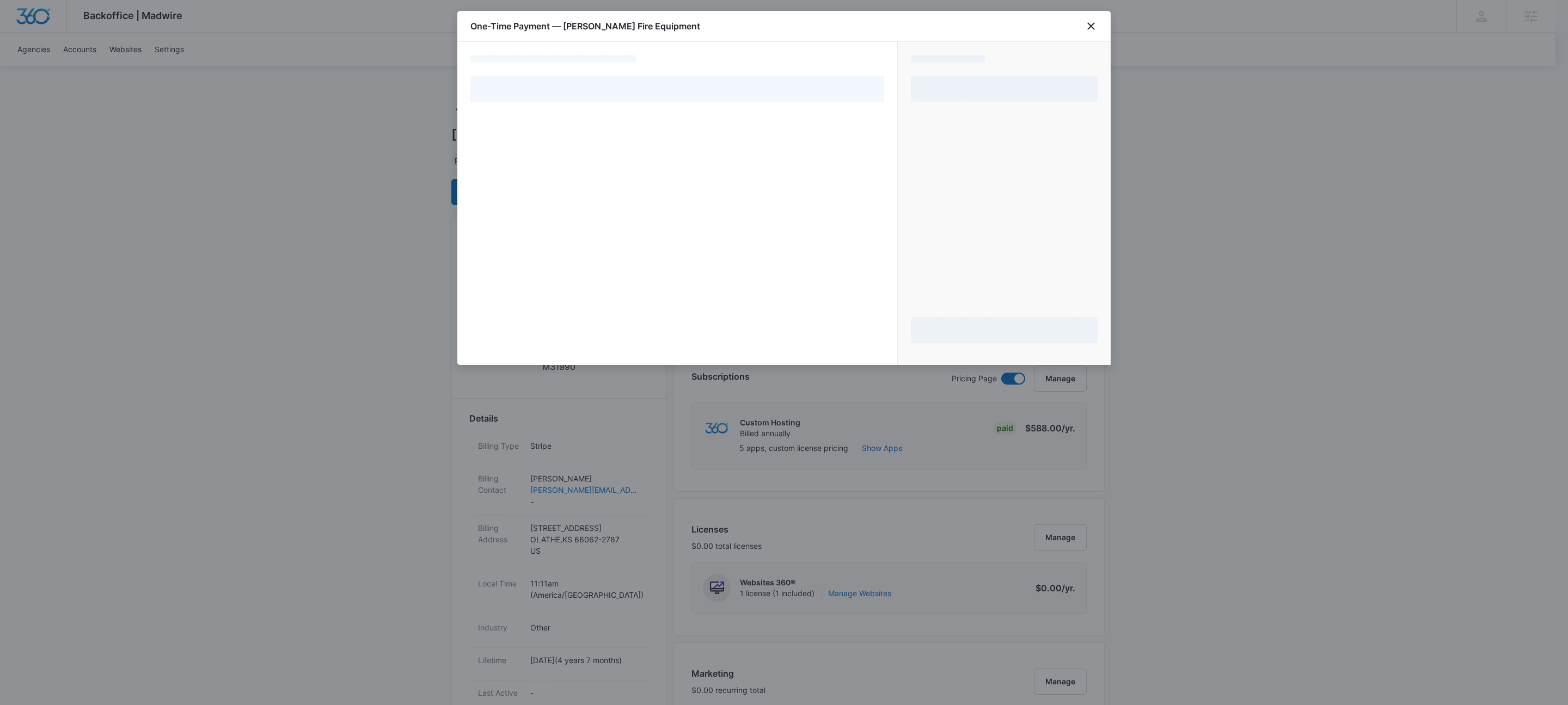
select select "pm_1MqfwMA4n8RTgNjUUh8mplLW"
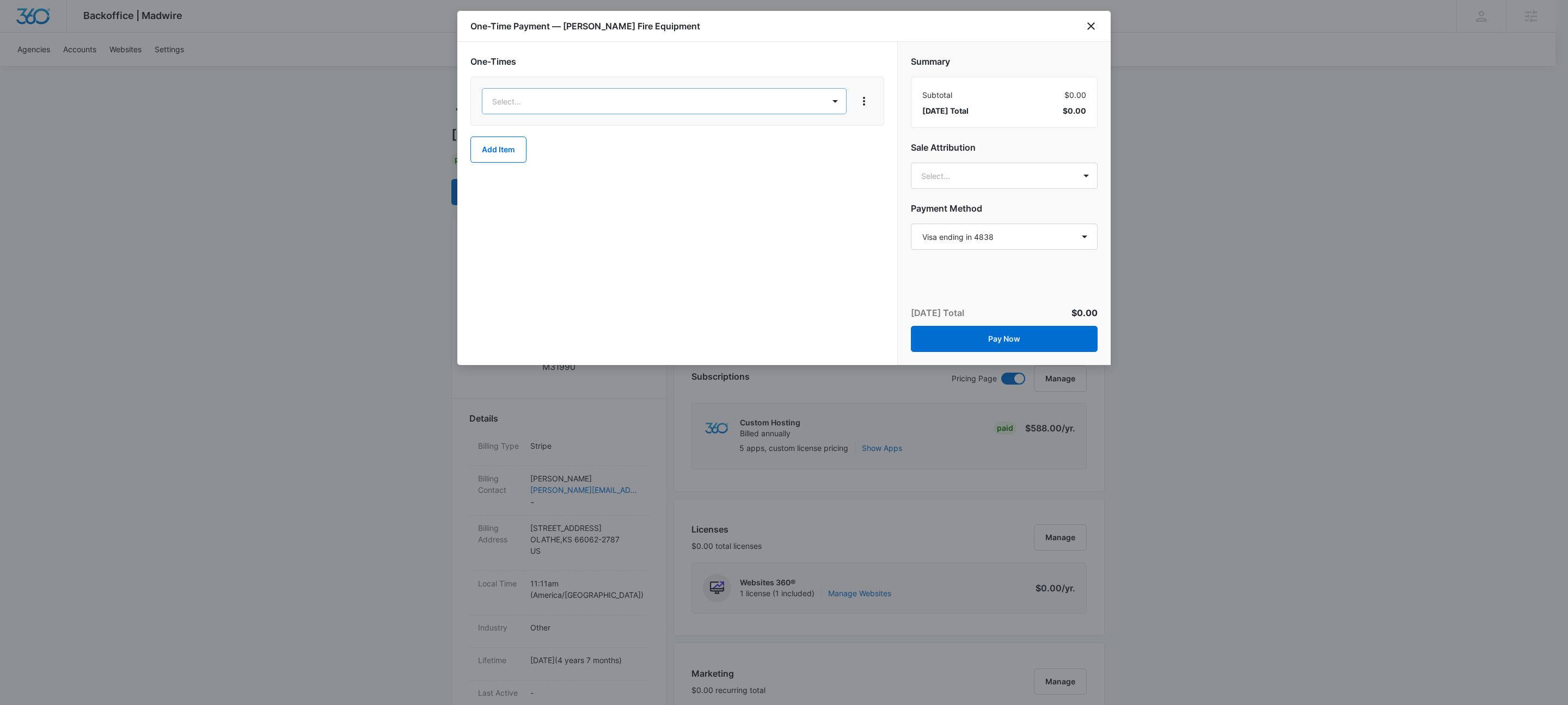
drag, startPoint x: 836, startPoint y: 96, endPoint x: 828, endPoint y: 80, distance: 17.9
click at [836, 96] on div at bounding box center [784, 352] width 1568 height 705
type input "misc"
click at [822, 64] on h2 "One-Times" at bounding box center [677, 61] width 414 height 13
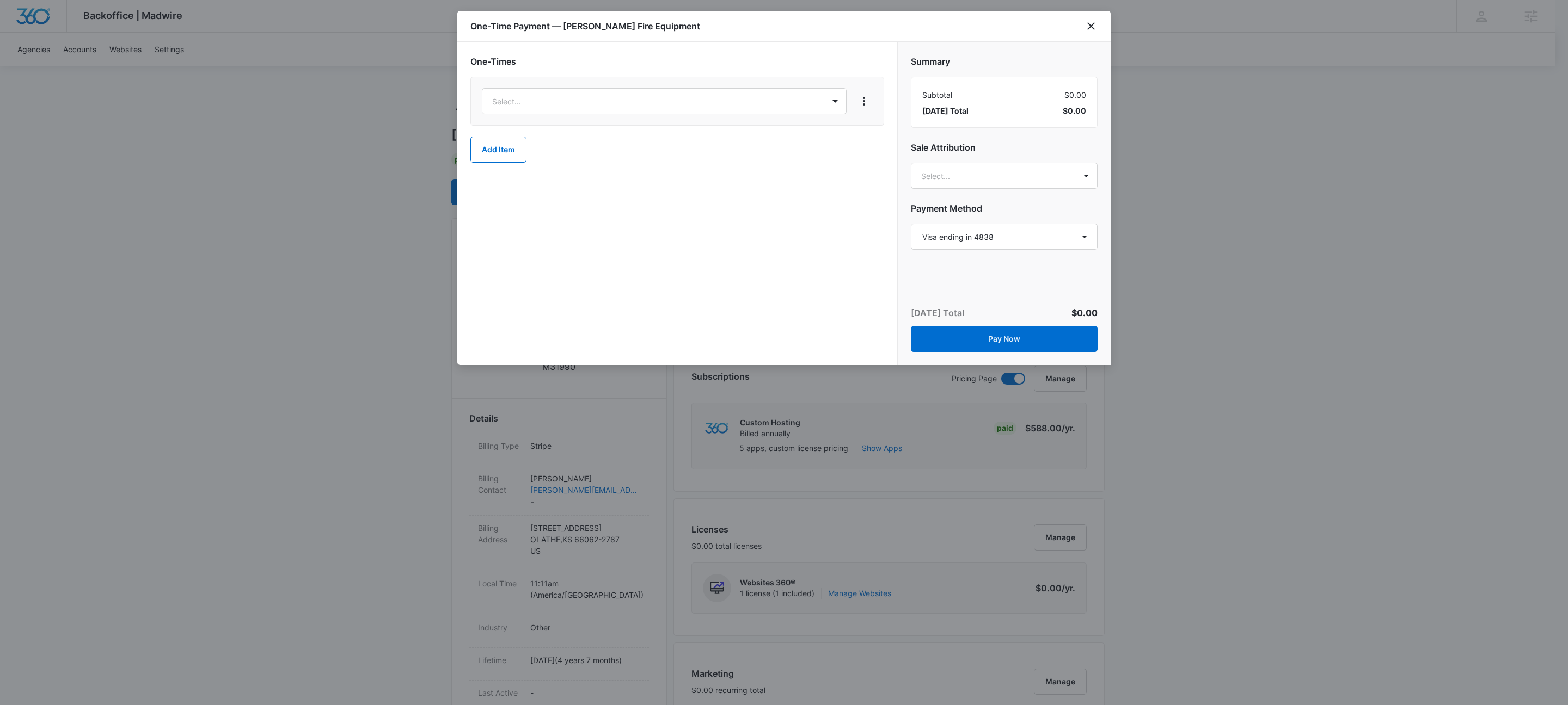
click at [1089, 18] on div "One-Time Payment — Conrad Fire Equipment" at bounding box center [784, 26] width 653 height 31
click at [1089, 23] on icon "close" at bounding box center [1091, 25] width 13 height 13
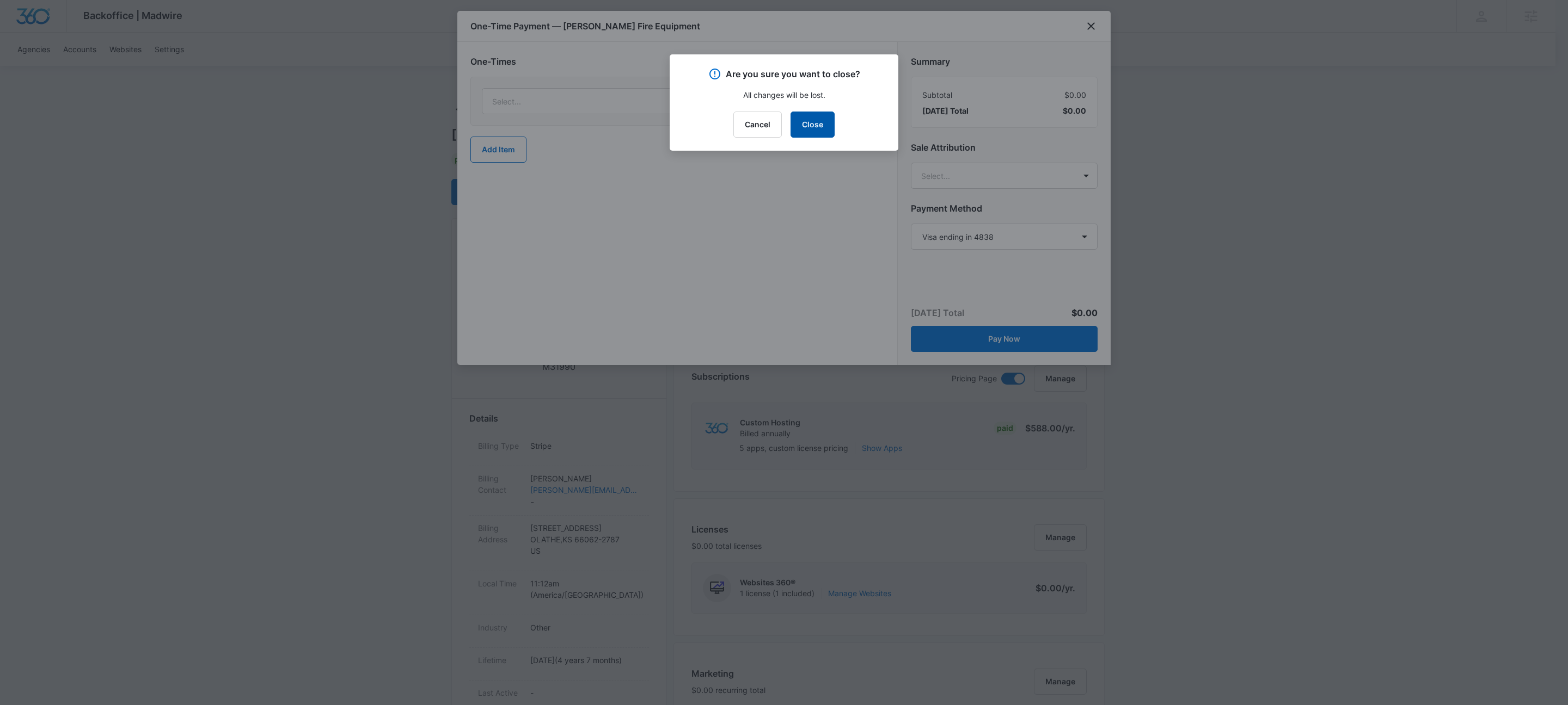
click at [812, 122] on button "Close" at bounding box center [812, 125] width 44 height 26
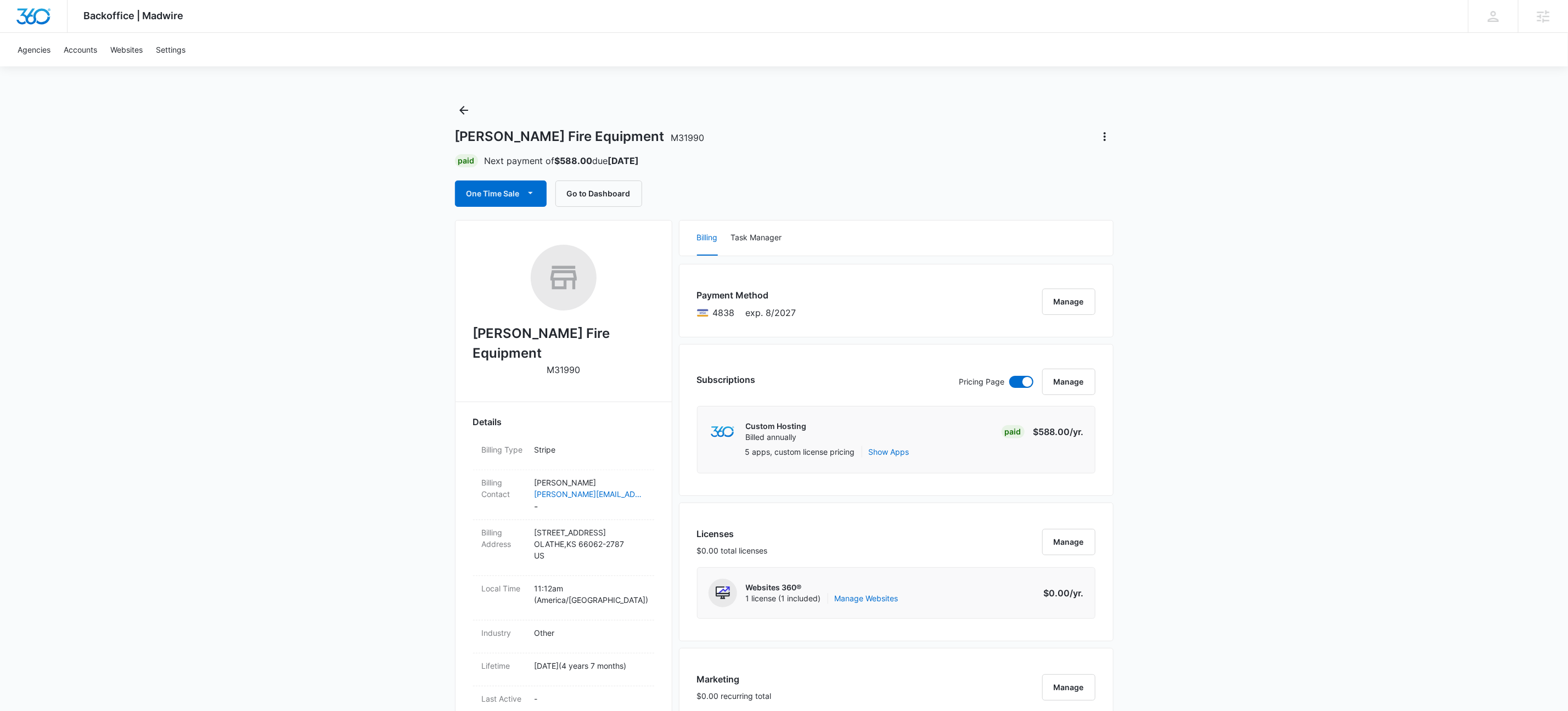
scroll to position [301, 0]
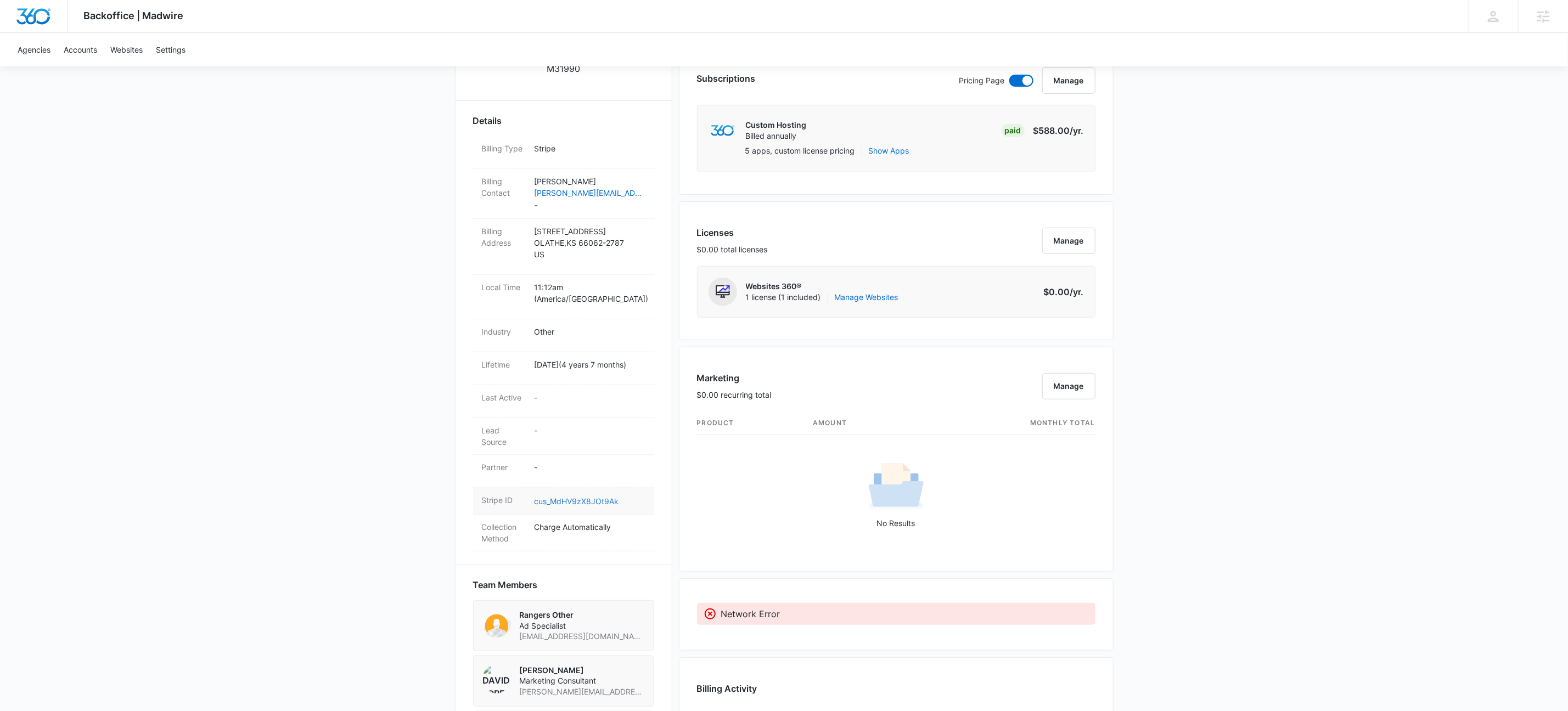
click at [607, 497] on link "cus_MdHV9zX8JOt9Ak" at bounding box center [576, 501] width 85 height 9
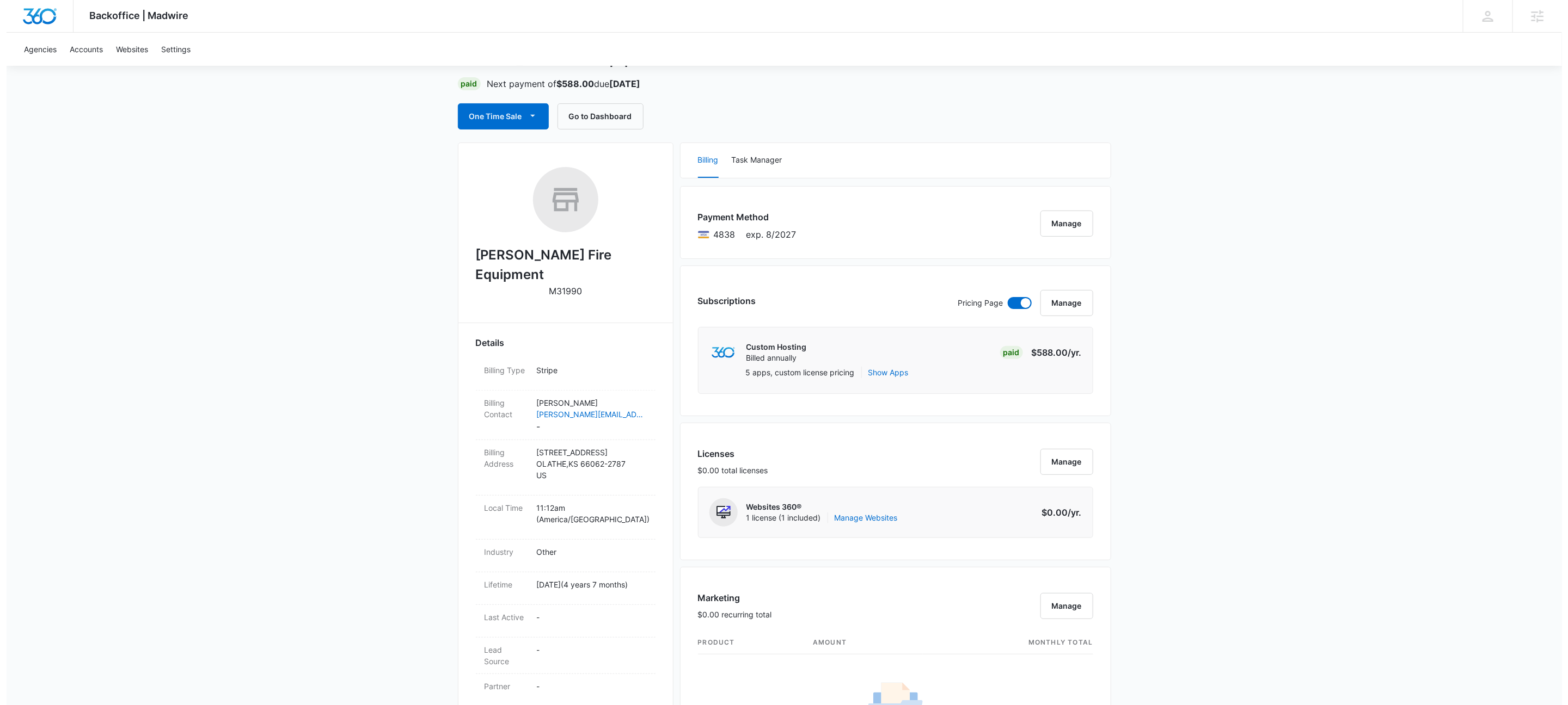
scroll to position [0, 0]
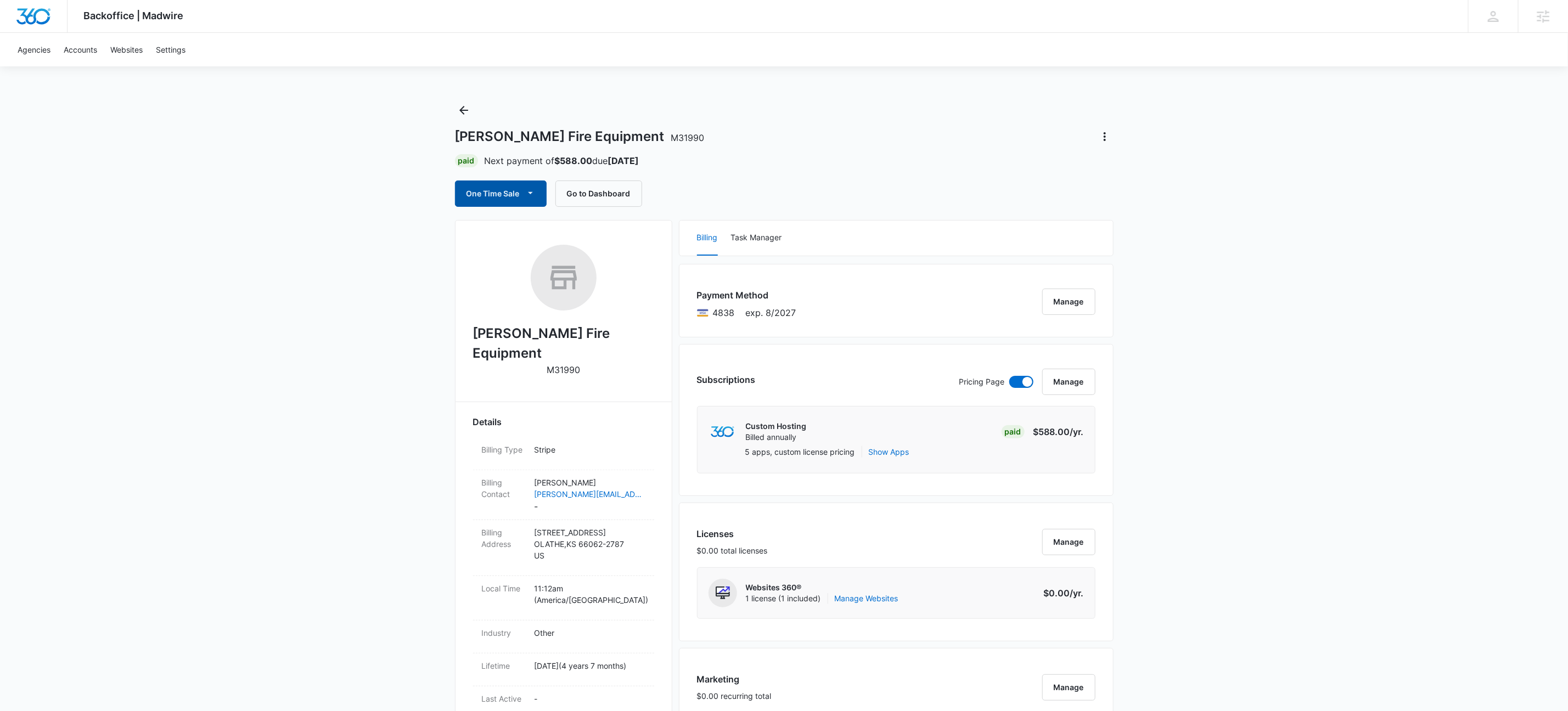
click at [537, 202] on button "One Time Sale" at bounding box center [501, 194] width 92 height 26
click at [546, 230] on div "Run One-Time Payment" at bounding box center [532, 231] width 127 height 12
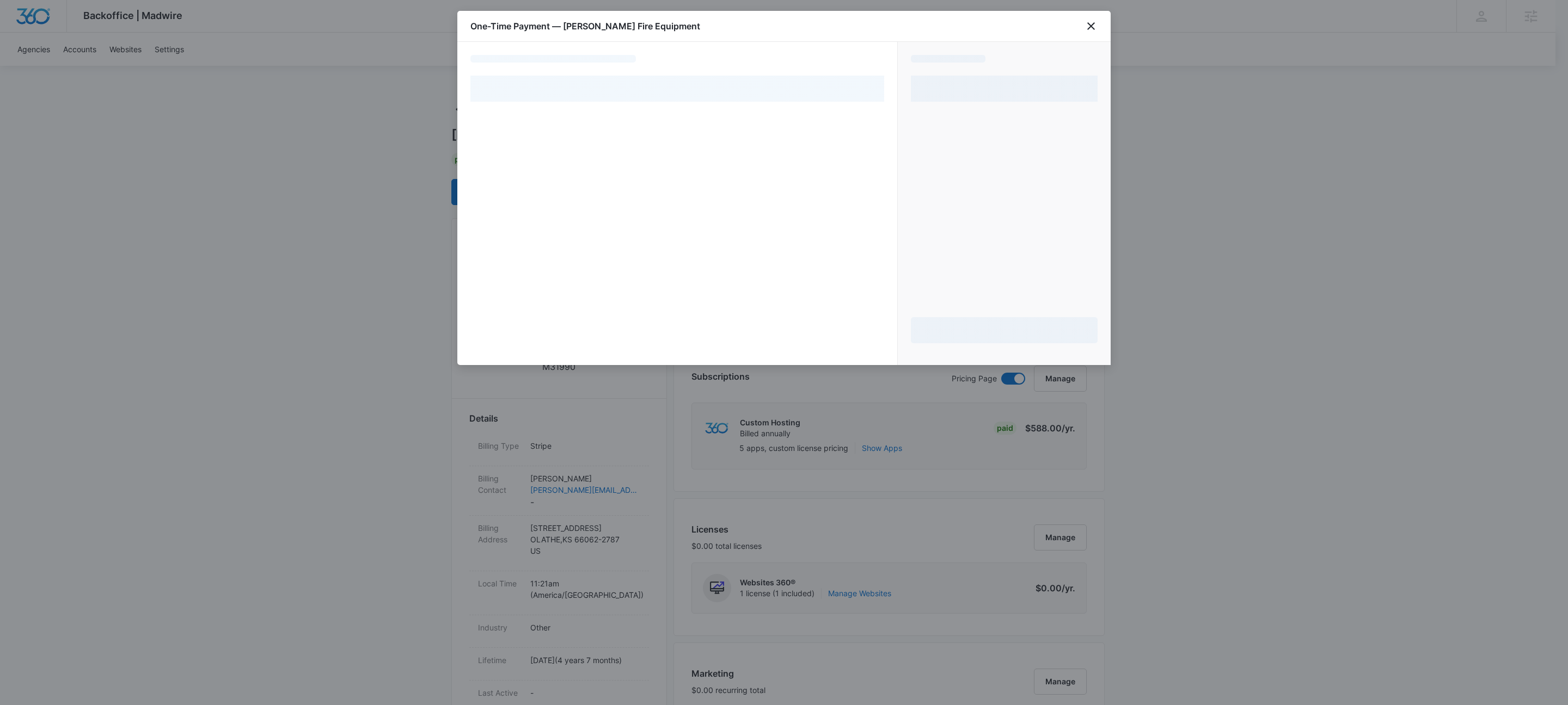
select select "pm_1MqfwMA4n8RTgNjUUh8mplLW"
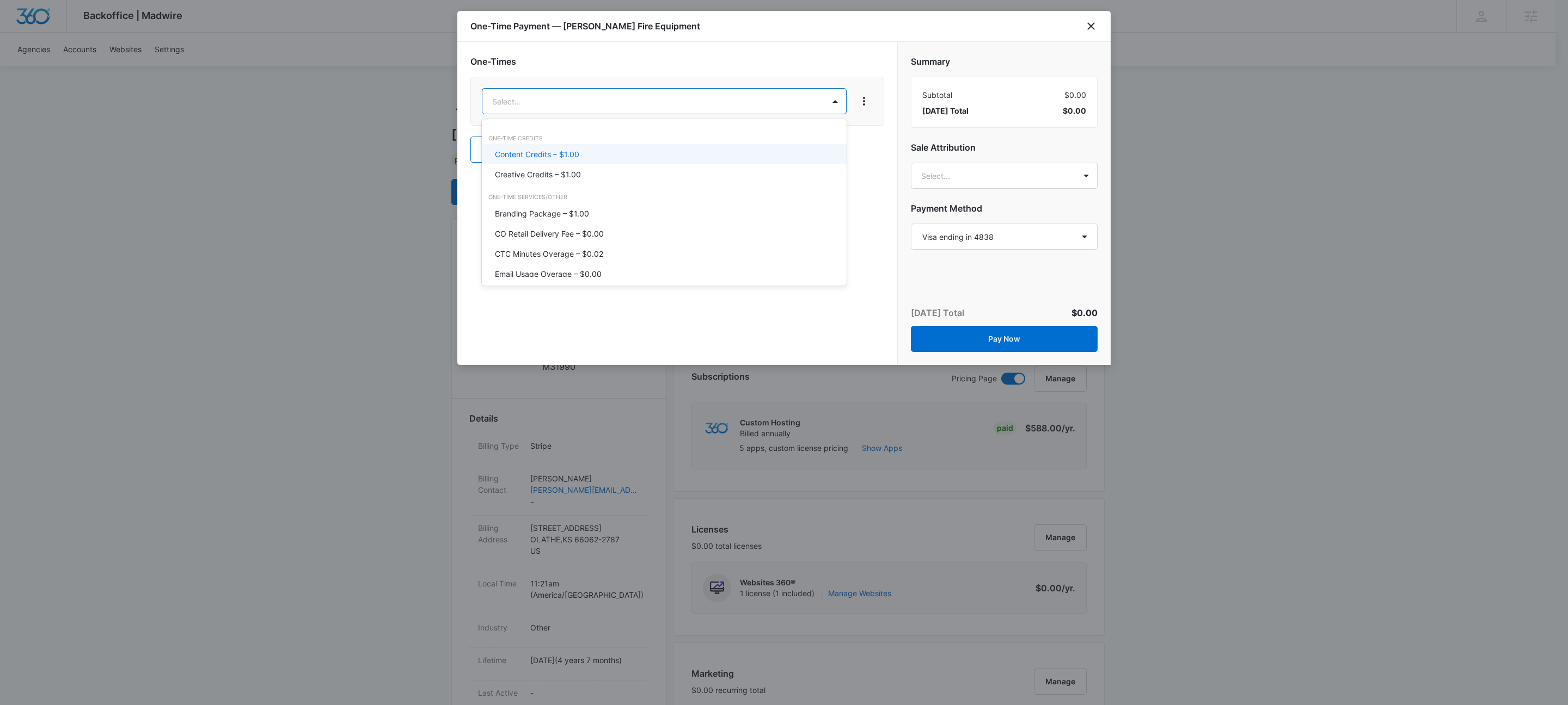
click at [692, 96] on body "Backoffice | Madwire Apps Settings KW Kait Weagraff kaitlyn.weagraff@madwire.co…" at bounding box center [784, 656] width 1568 height 1312
click at [755, 331] on div at bounding box center [784, 352] width 1568 height 705
click at [1094, 27] on icon "close" at bounding box center [1091, 25] width 13 height 13
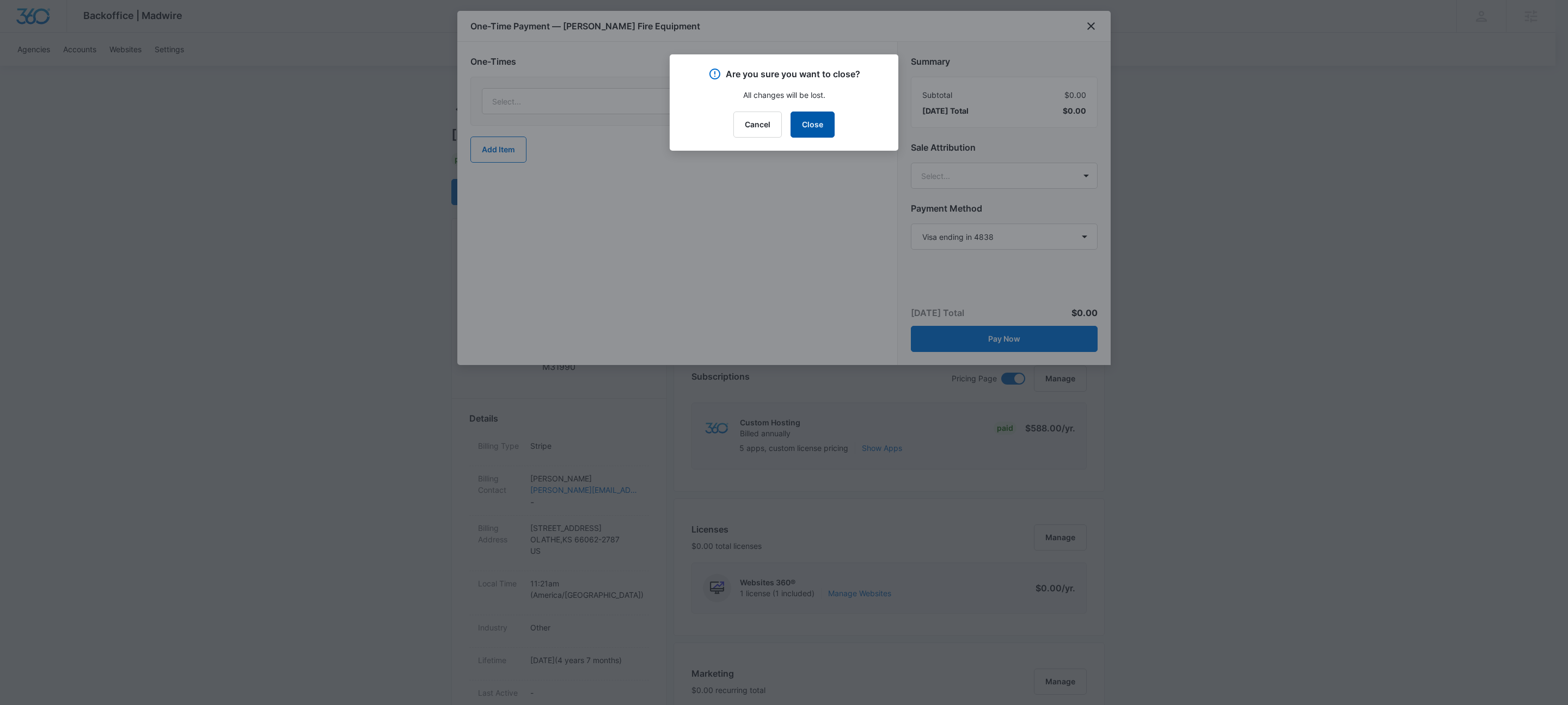
click at [818, 125] on button "Close" at bounding box center [812, 125] width 44 height 26
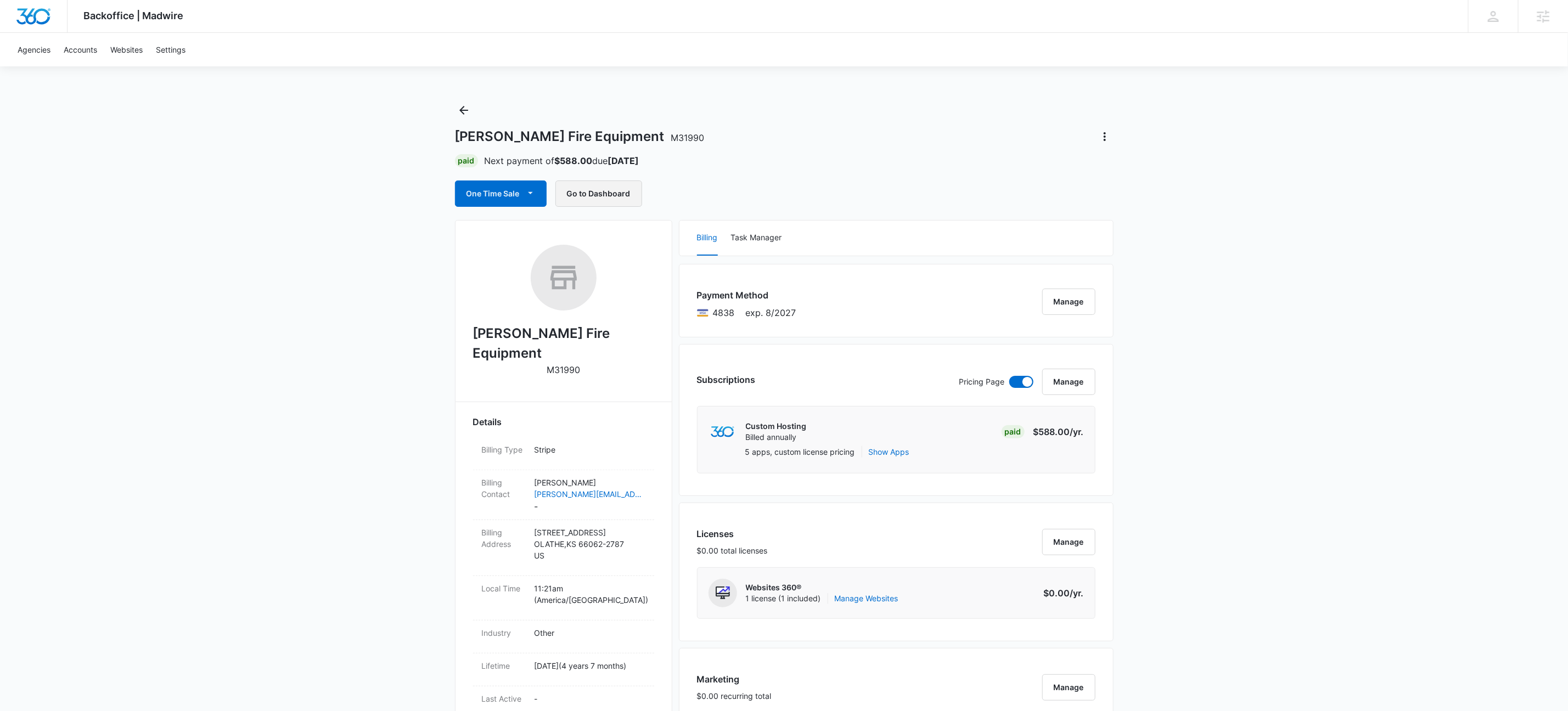
click at [573, 181] on button "Go to Dashboard" at bounding box center [599, 194] width 87 height 26
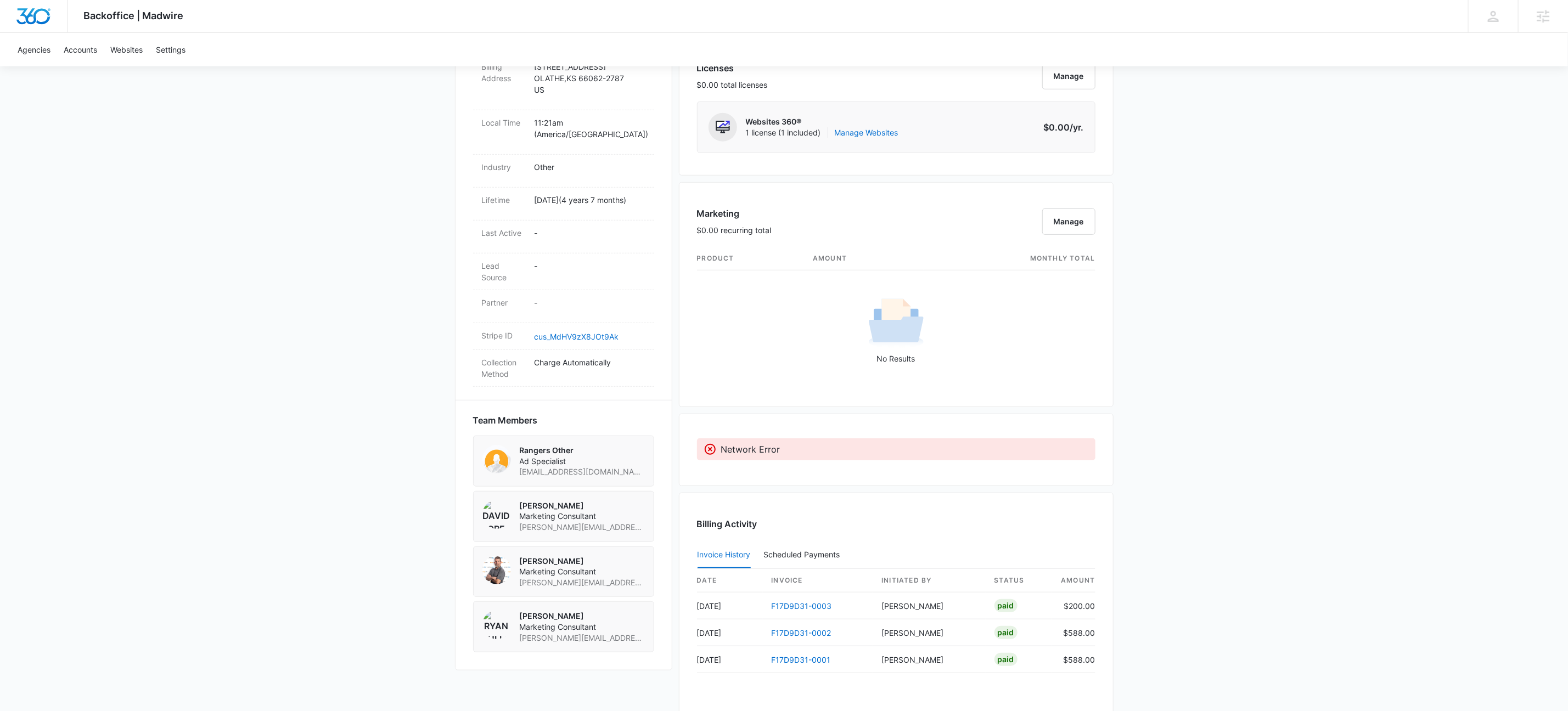
scroll to position [619, 0]
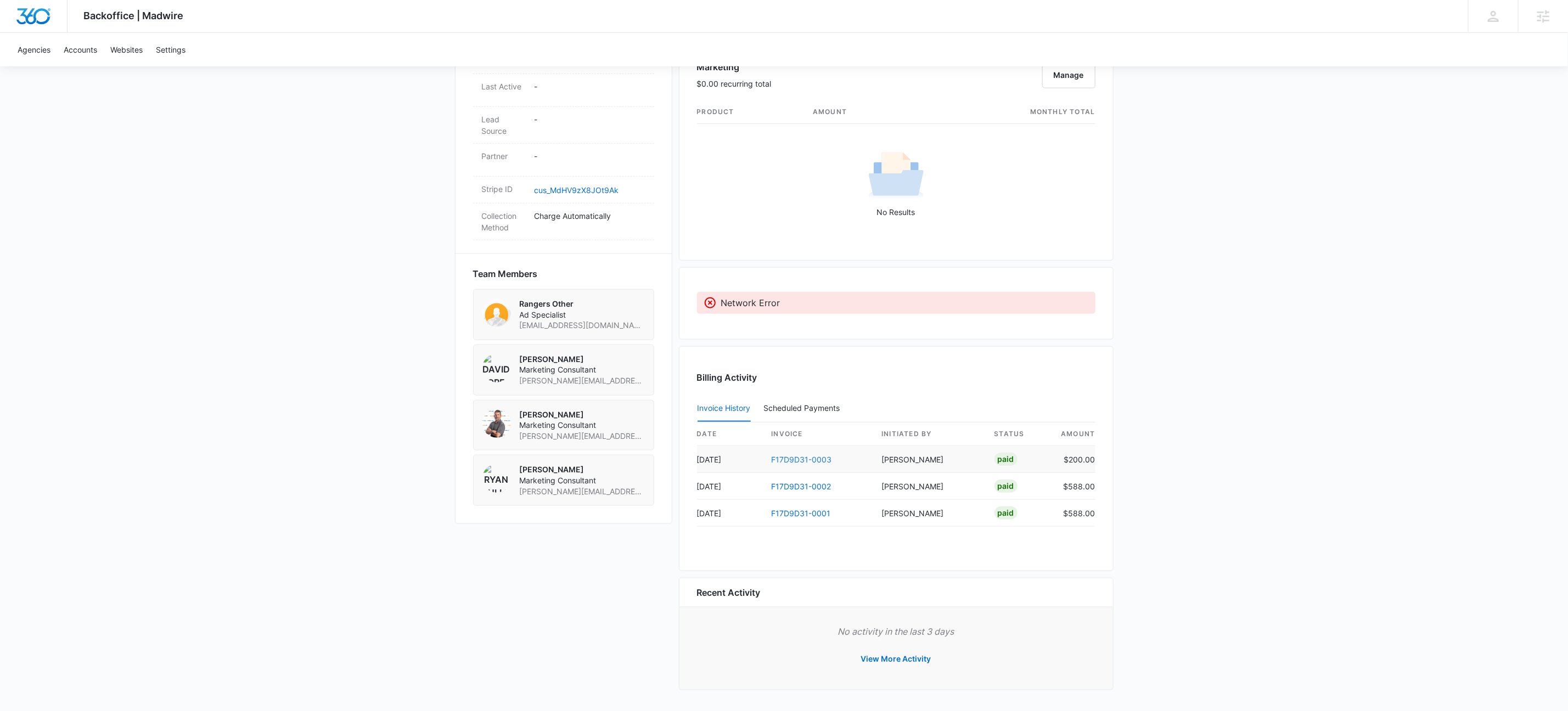
click at [790, 456] on link "F17D9D31-0003" at bounding box center [802, 460] width 61 height 9
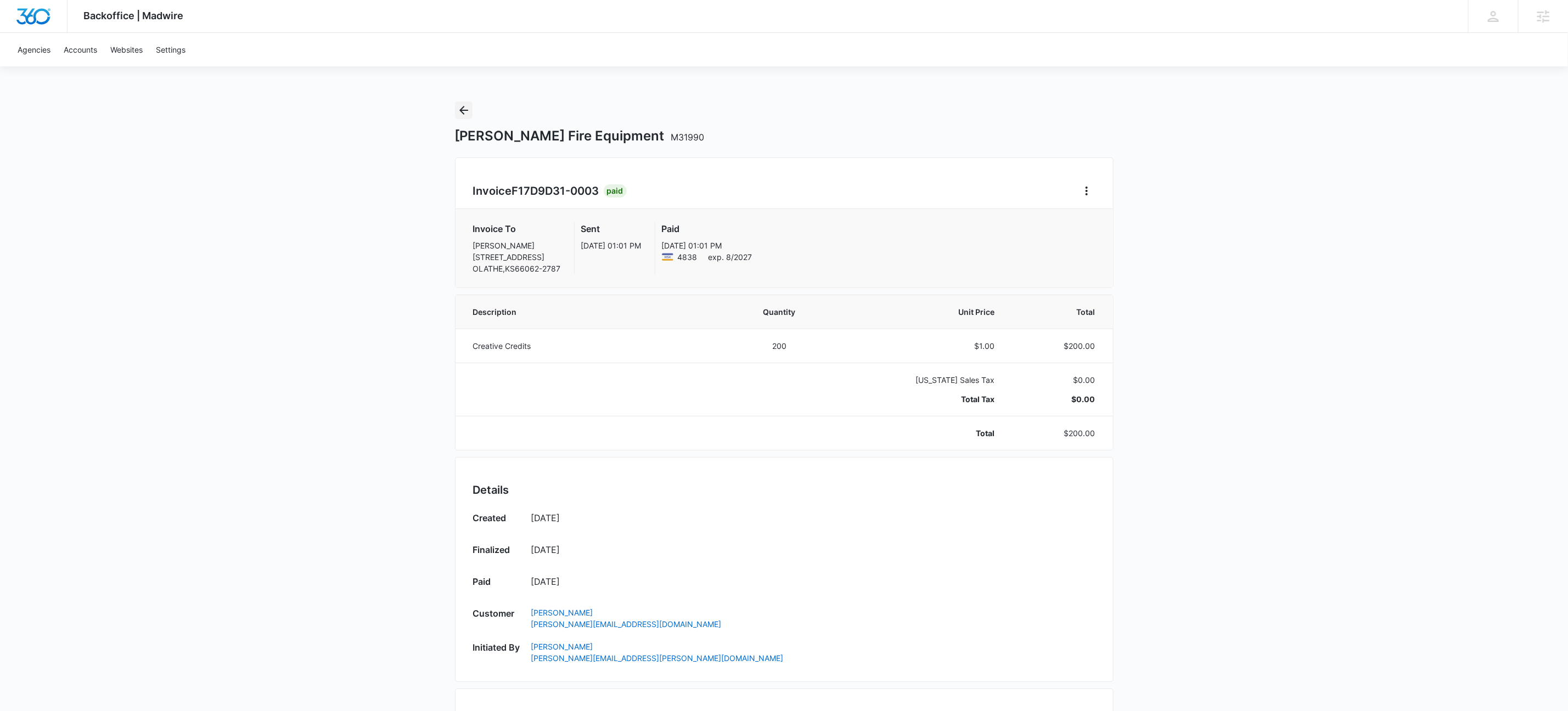
click at [467, 106] on icon "Back" at bounding box center [464, 110] width 13 height 13
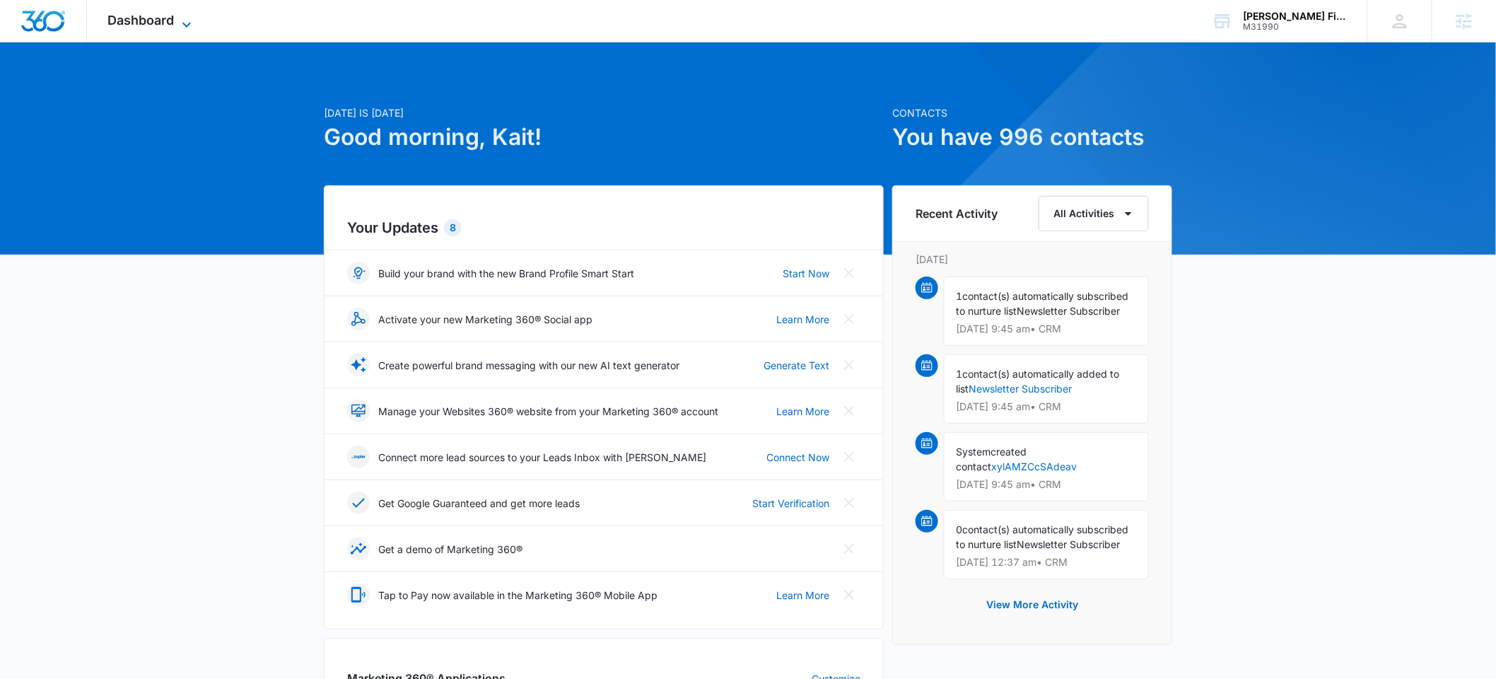
click at [187, 21] on icon at bounding box center [186, 24] width 17 height 17
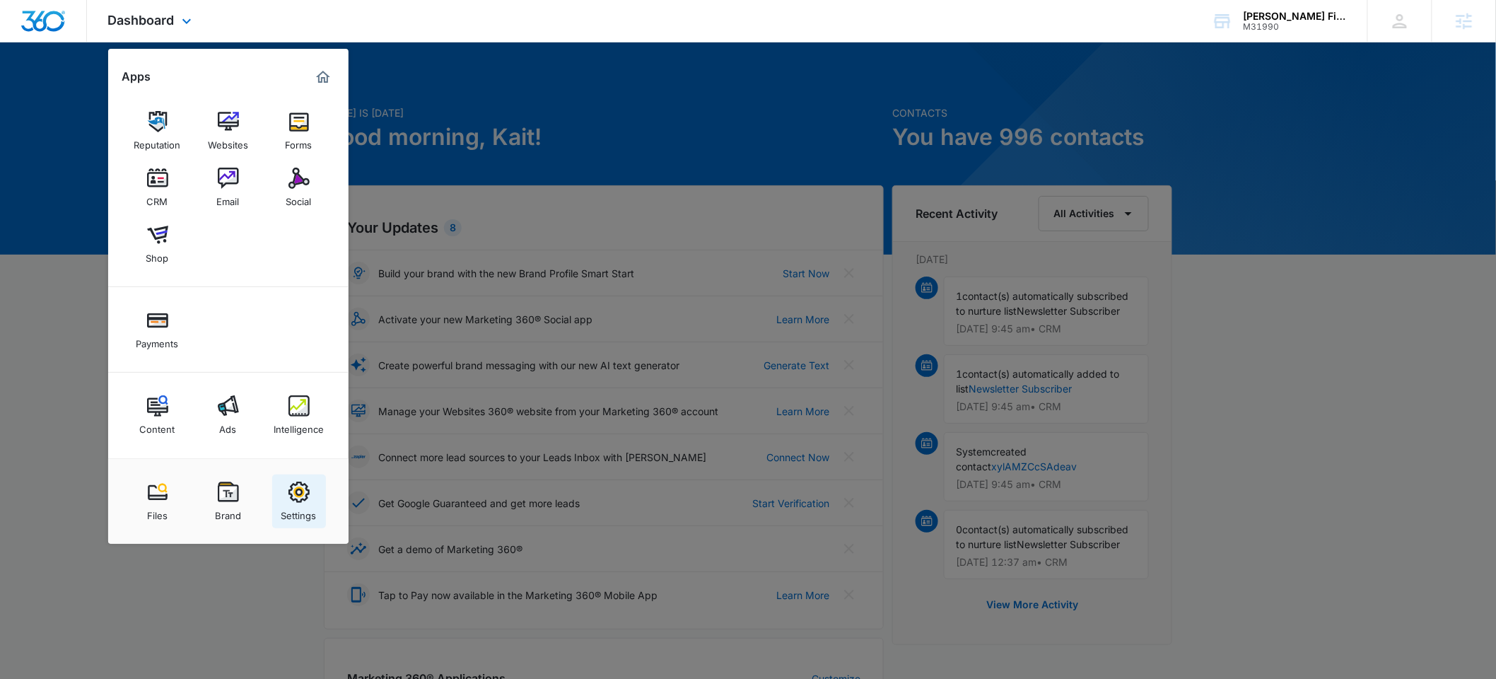
click at [296, 498] on img at bounding box center [298, 491] width 21 height 21
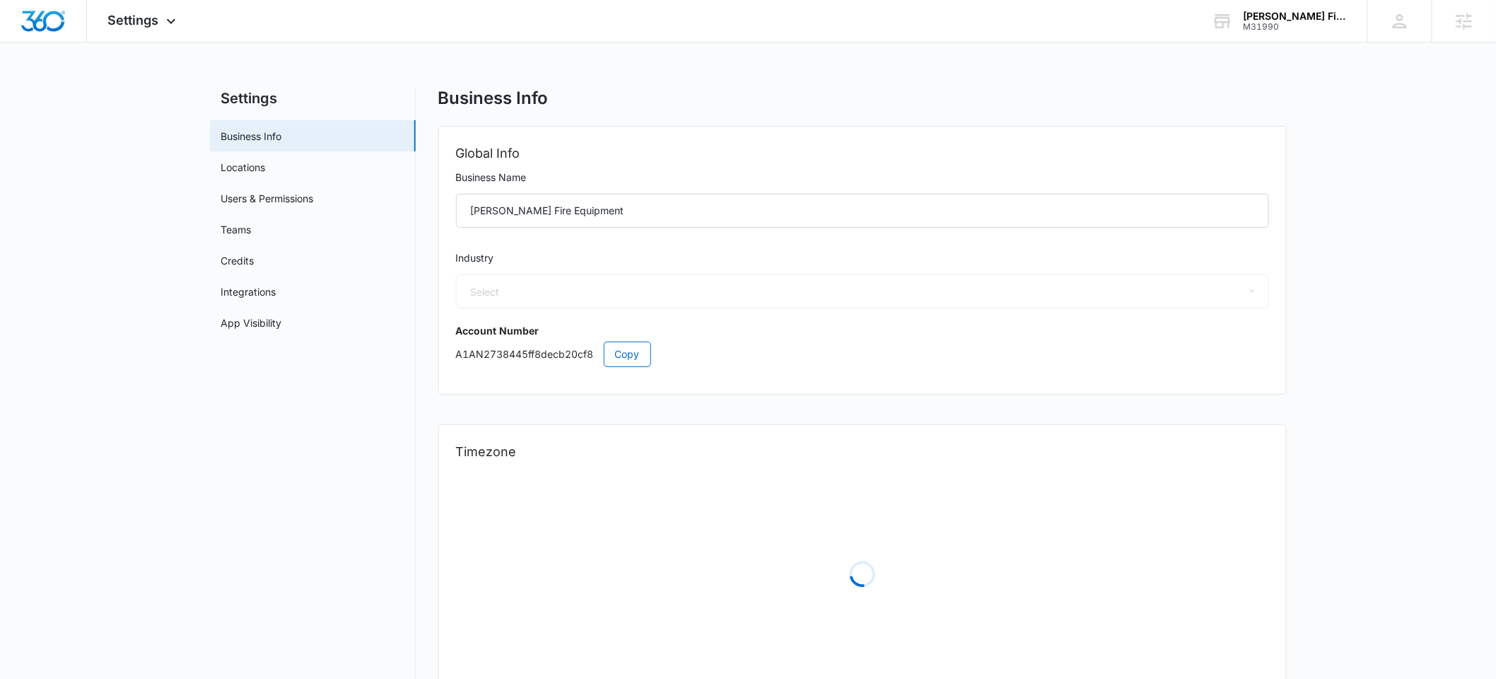
select select "52"
select select "US"
select select "America/[GEOGRAPHIC_DATA]"
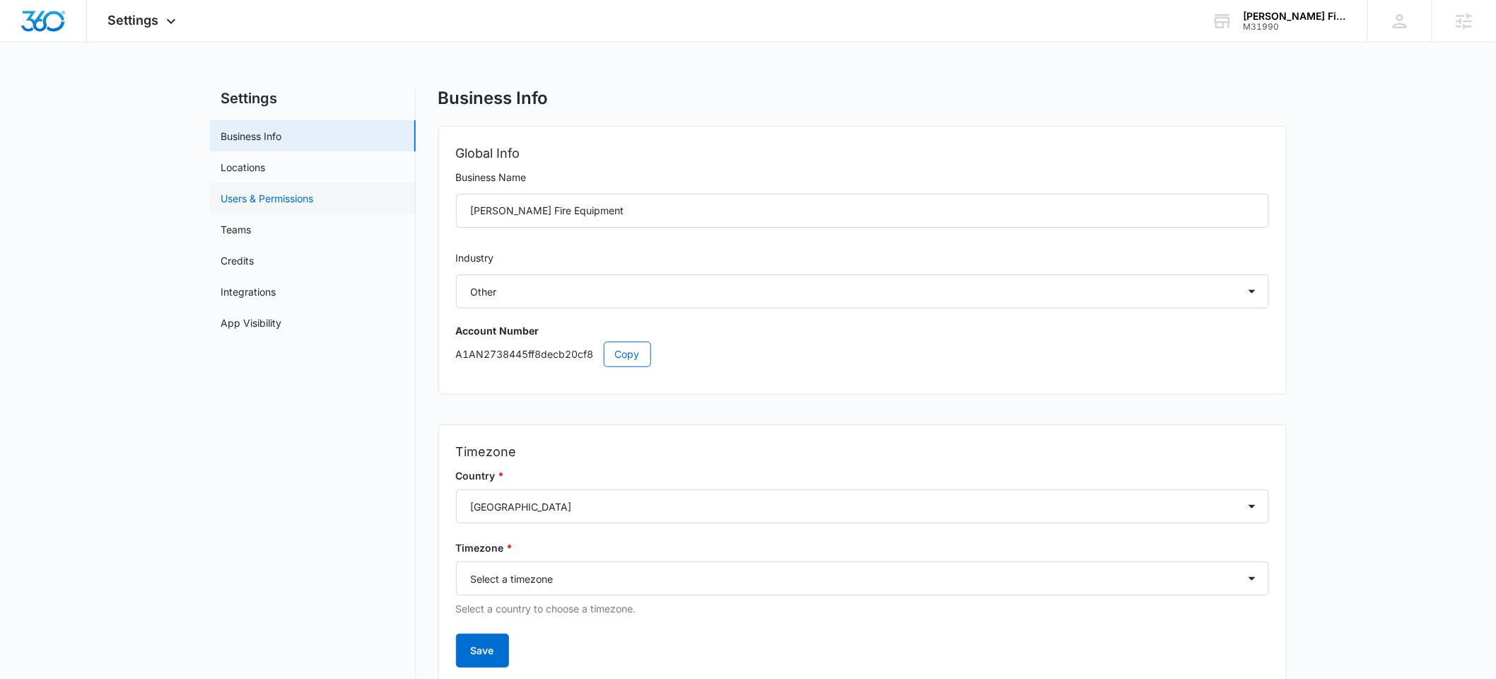
click at [252, 199] on link "Users & Permissions" at bounding box center [267, 198] width 93 height 15
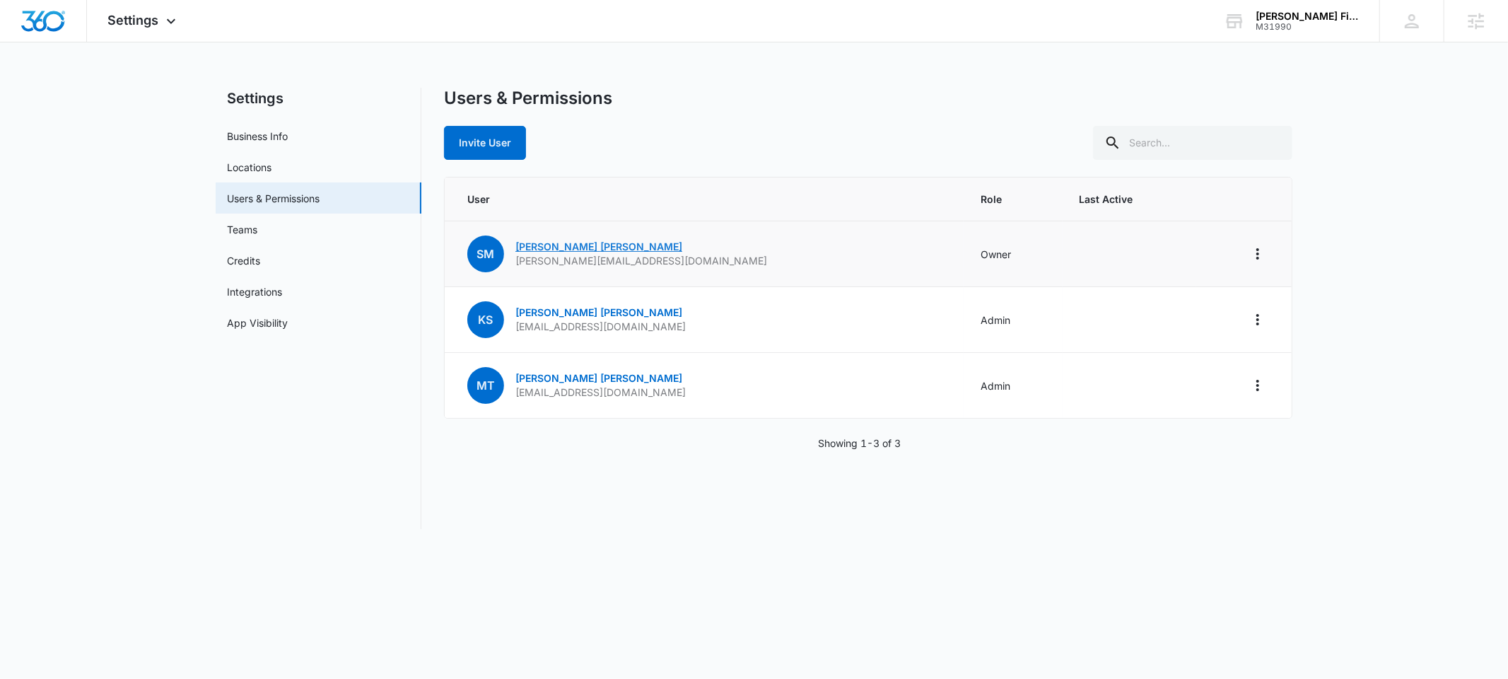
click at [543, 250] on link "Sal Monteleone" at bounding box center [598, 246] width 167 height 12
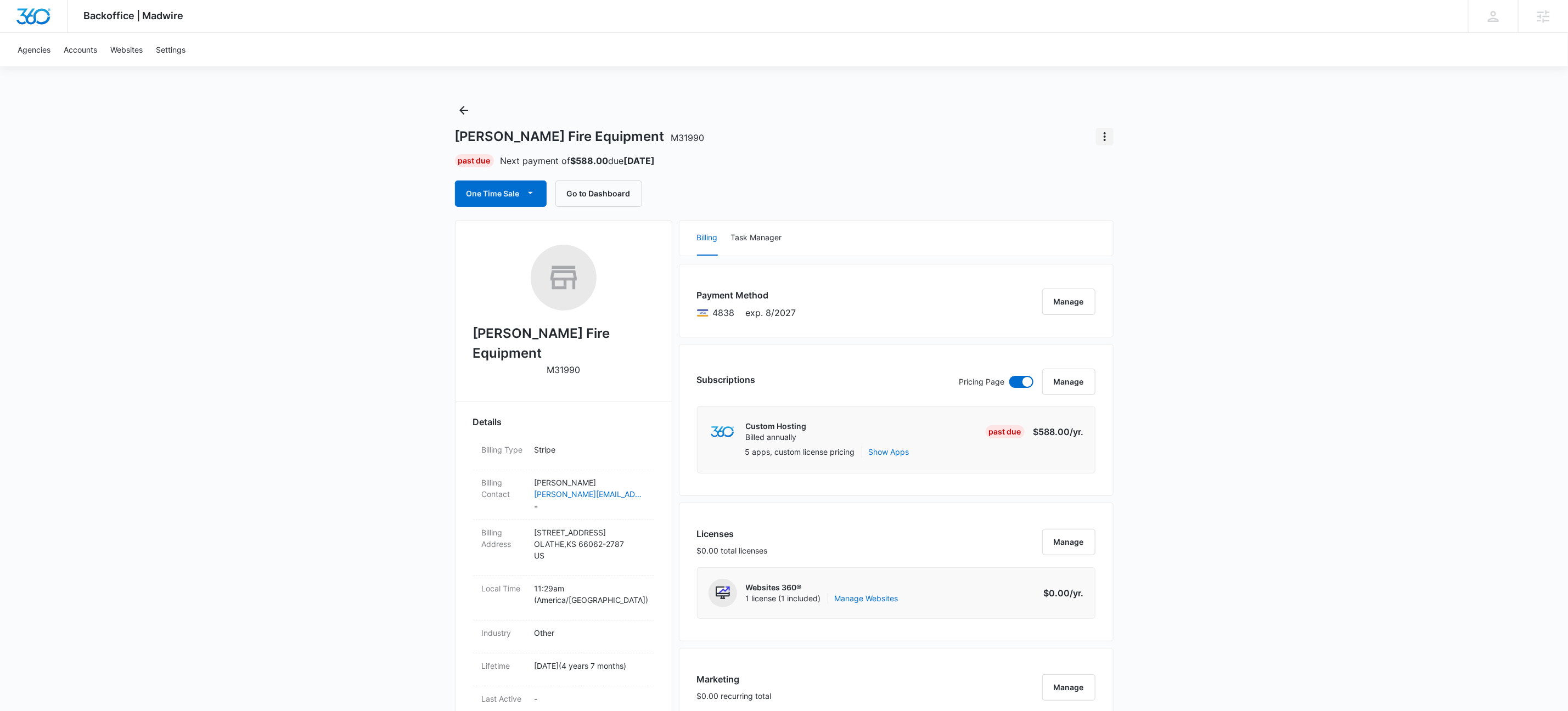
click at [1107, 135] on icon "Actions" at bounding box center [1104, 137] width 13 height 13
click at [1148, 165] on div "Update Status" at bounding box center [1136, 168] width 54 height 8
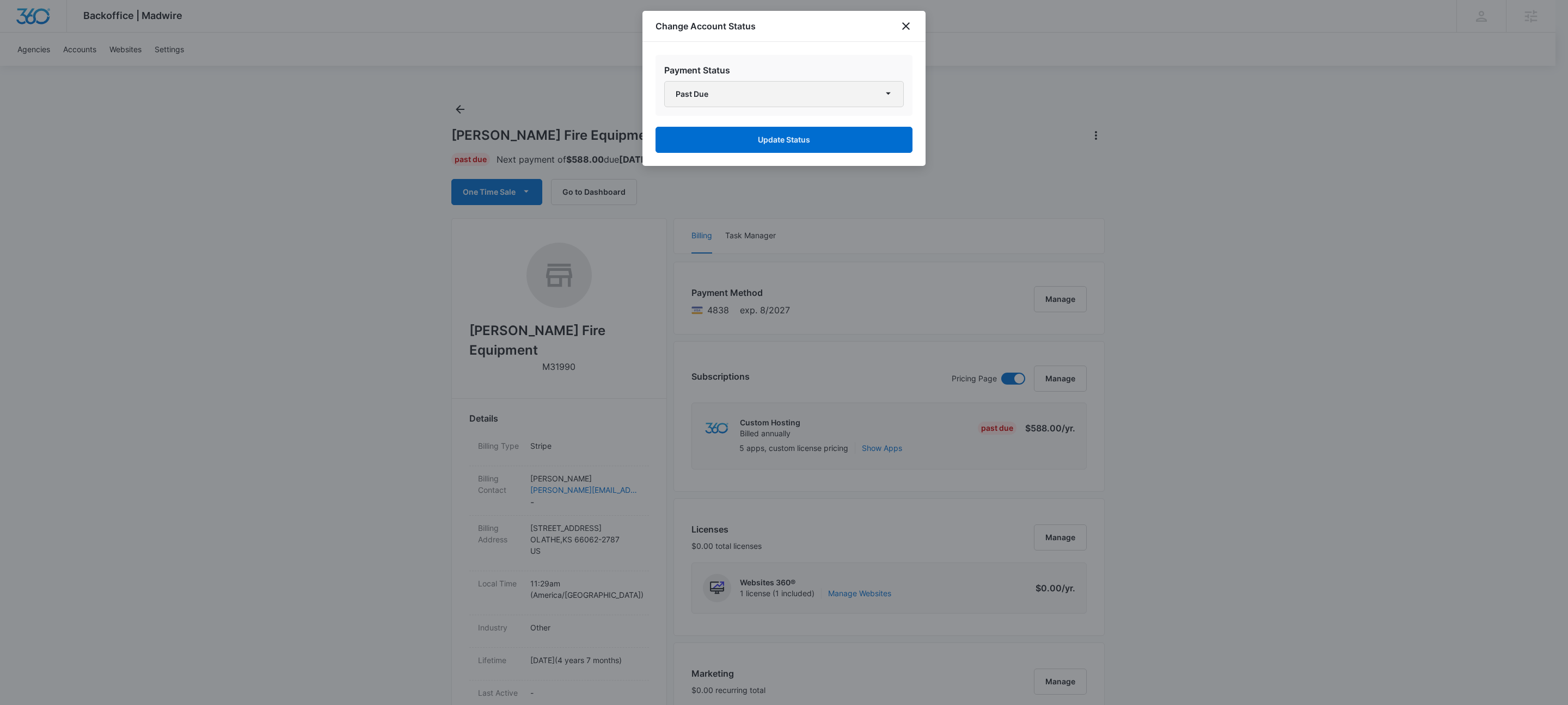
click at [673, 90] on button "Past Due" at bounding box center [783, 94] width 240 height 26
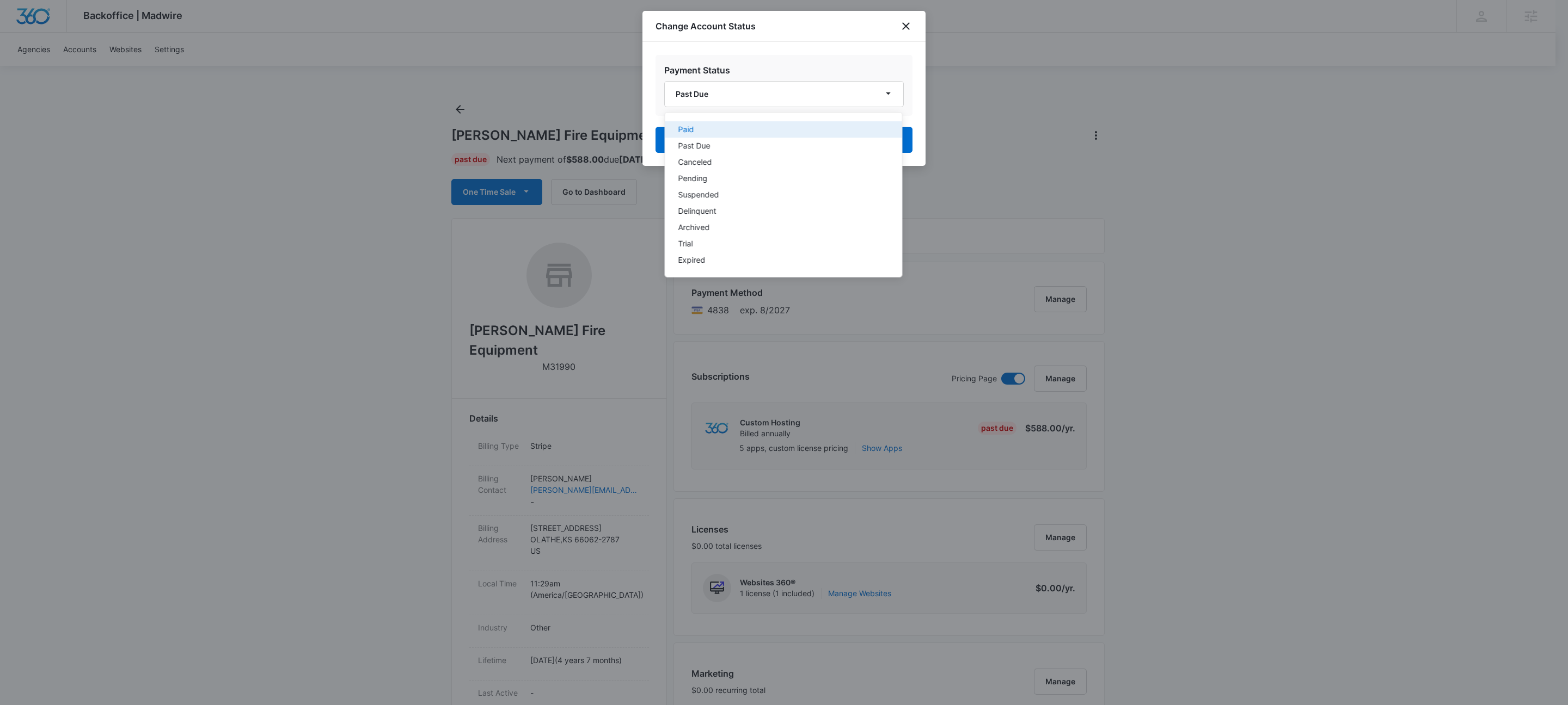
click at [709, 126] on div "Paid" at bounding box center [777, 129] width 198 height 8
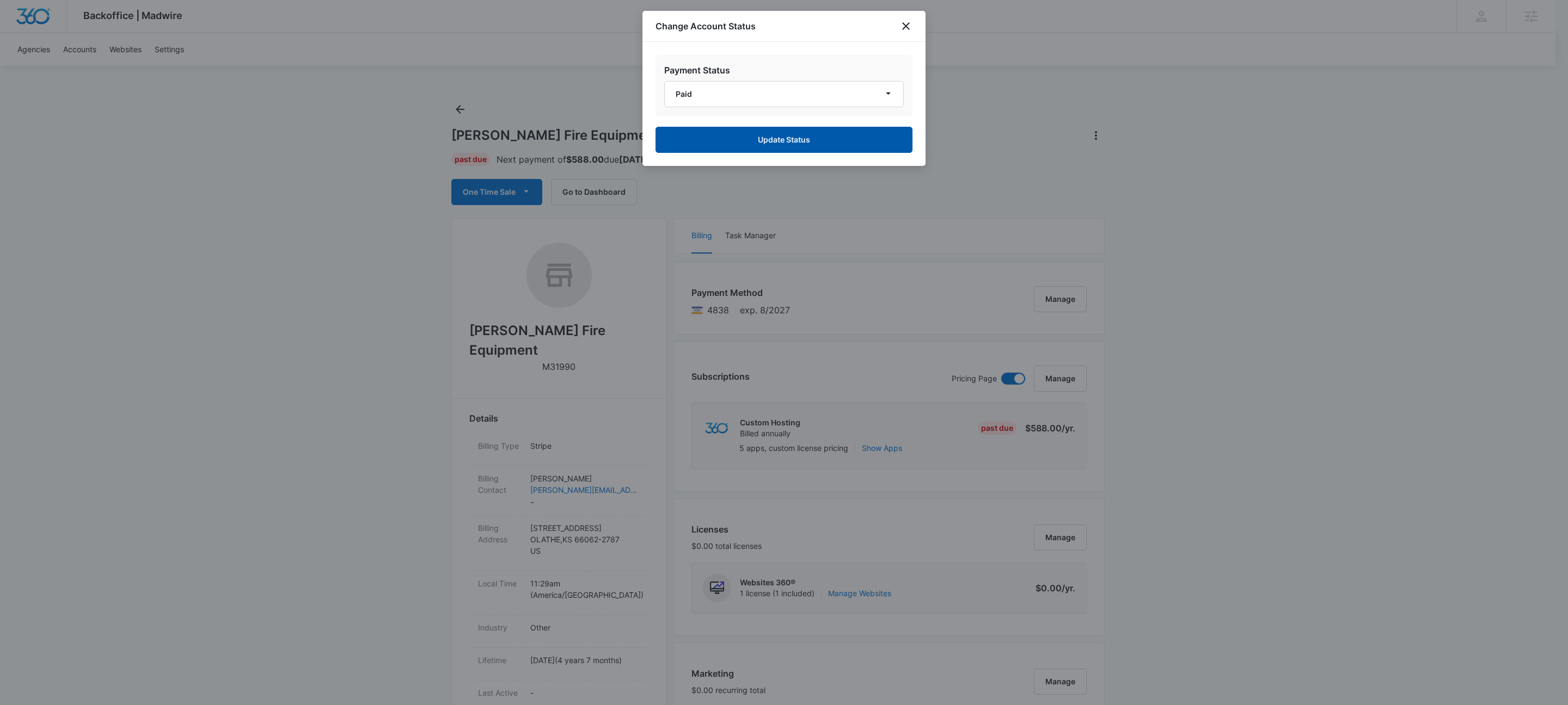
click at [720, 132] on button "Update Status" at bounding box center [784, 140] width 257 height 26
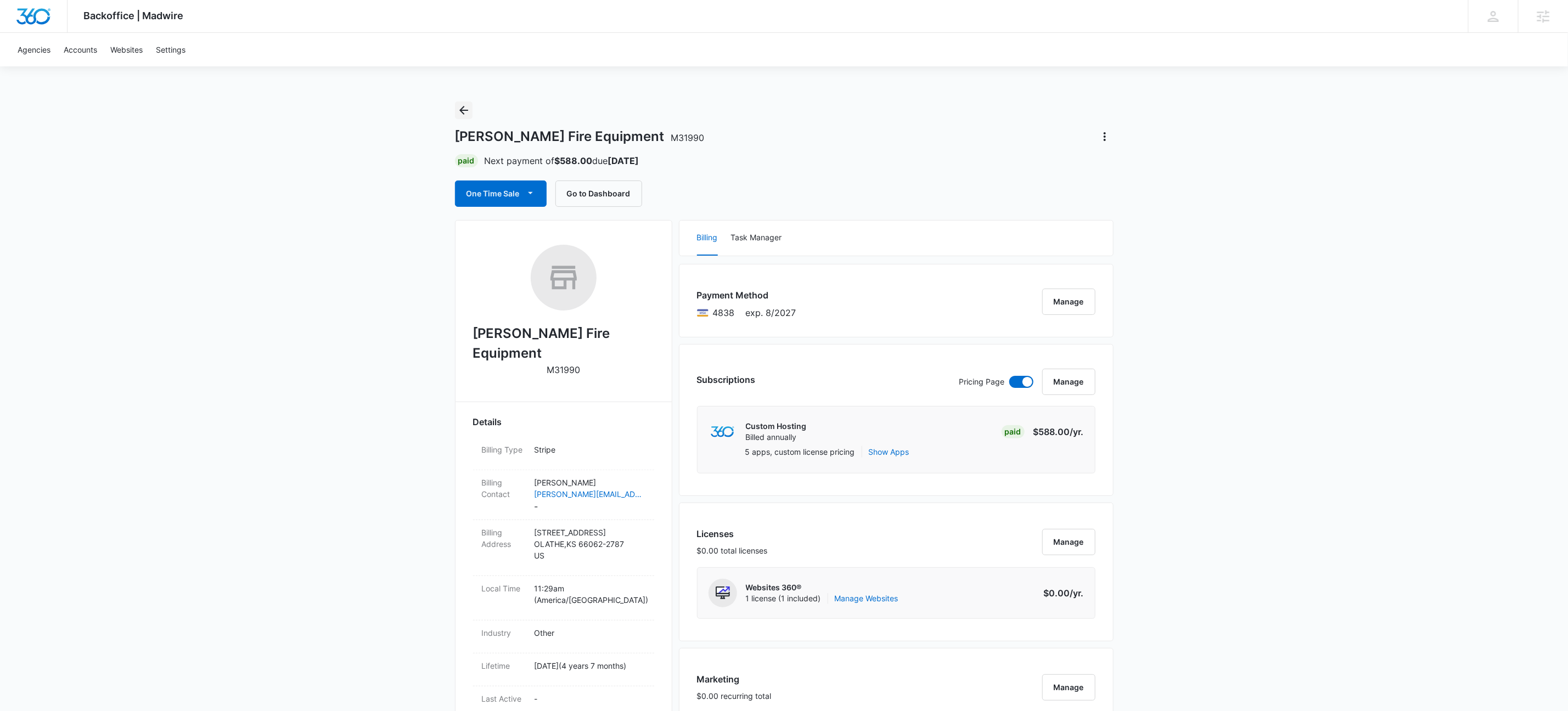
click at [464, 108] on icon "Back" at bounding box center [464, 110] width 13 height 13
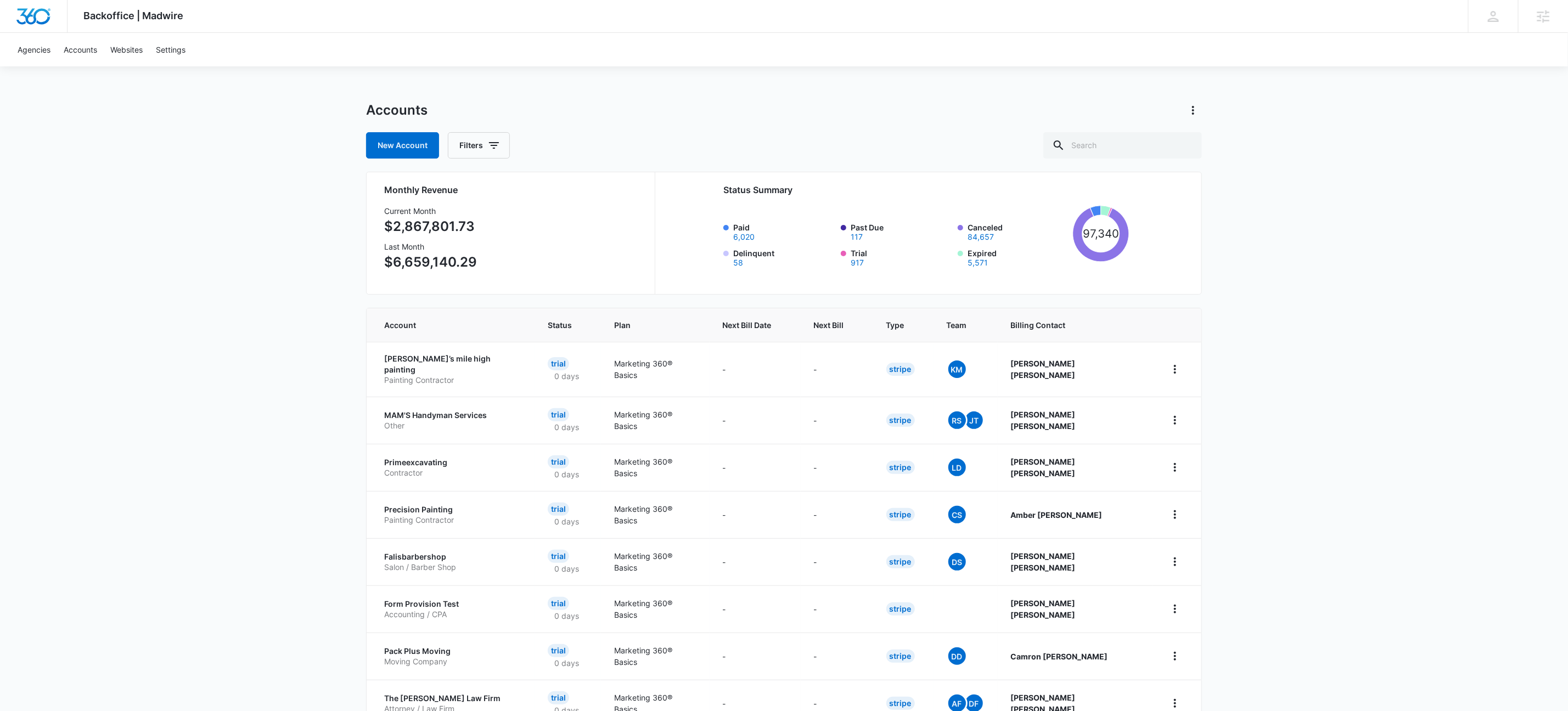
click at [751, 119] on div "Accounts New Account Filters" at bounding box center [784, 130] width 836 height 57
click at [1104, 147] on input "text" at bounding box center [1123, 145] width 158 height 26
type input "m333655"
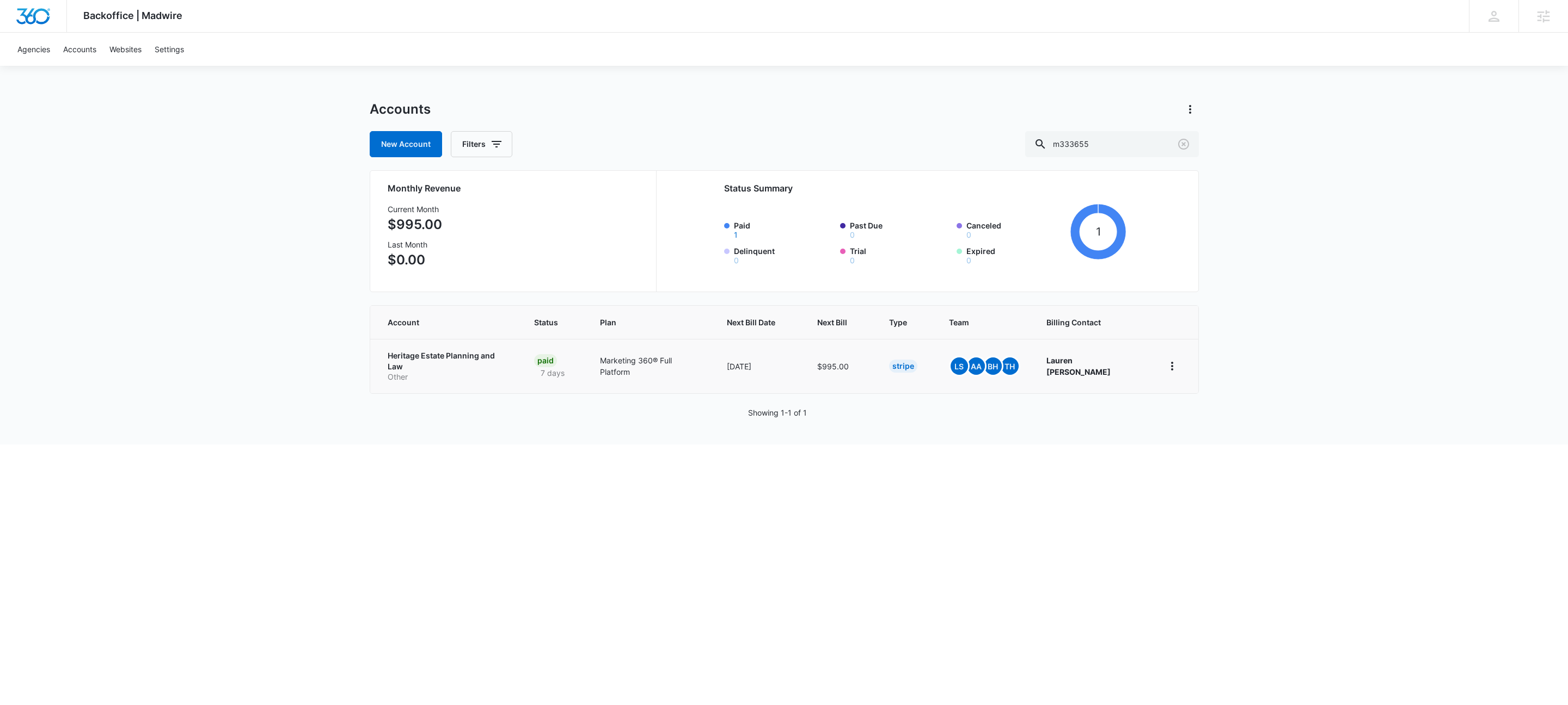
click at [425, 372] on p "Other" at bounding box center [447, 377] width 120 height 11
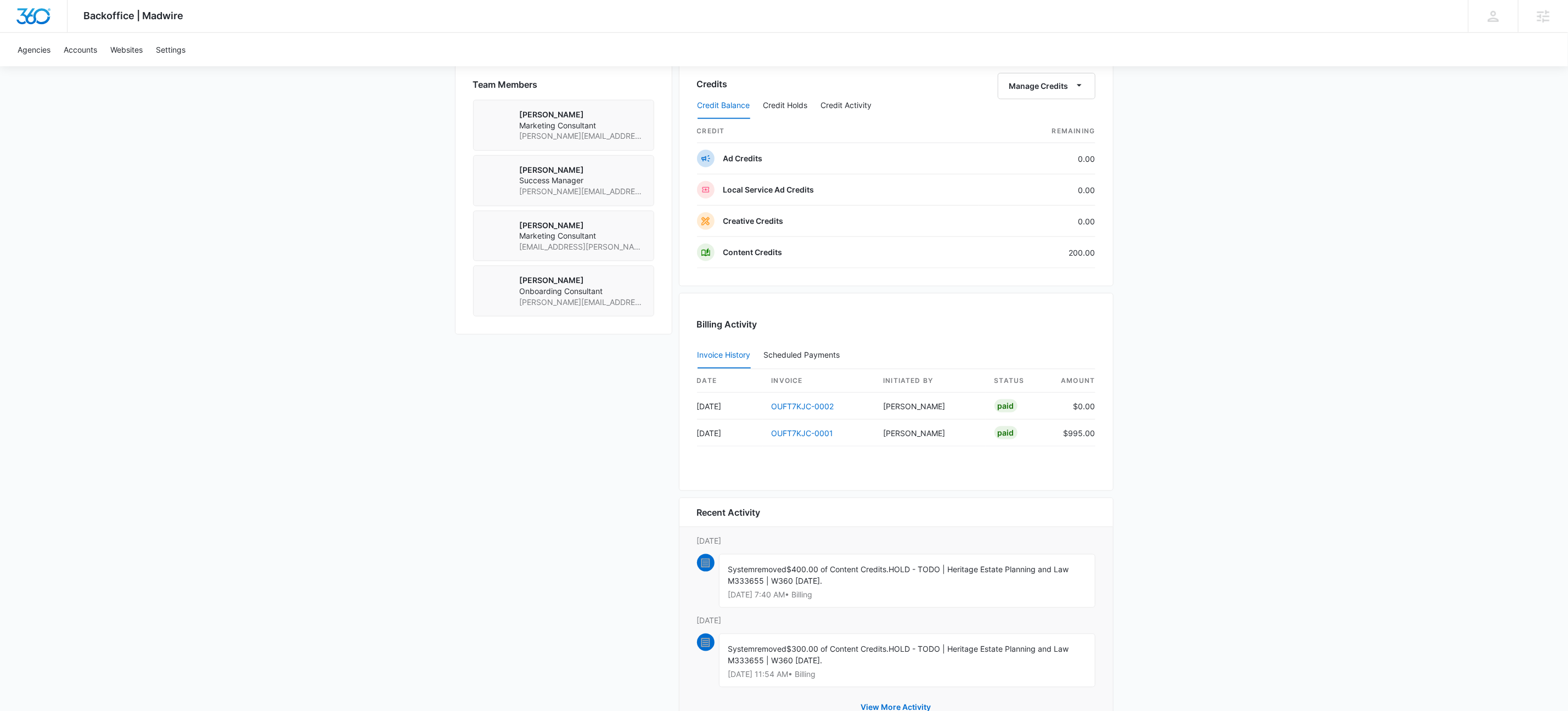
scroll to position [789, 0]
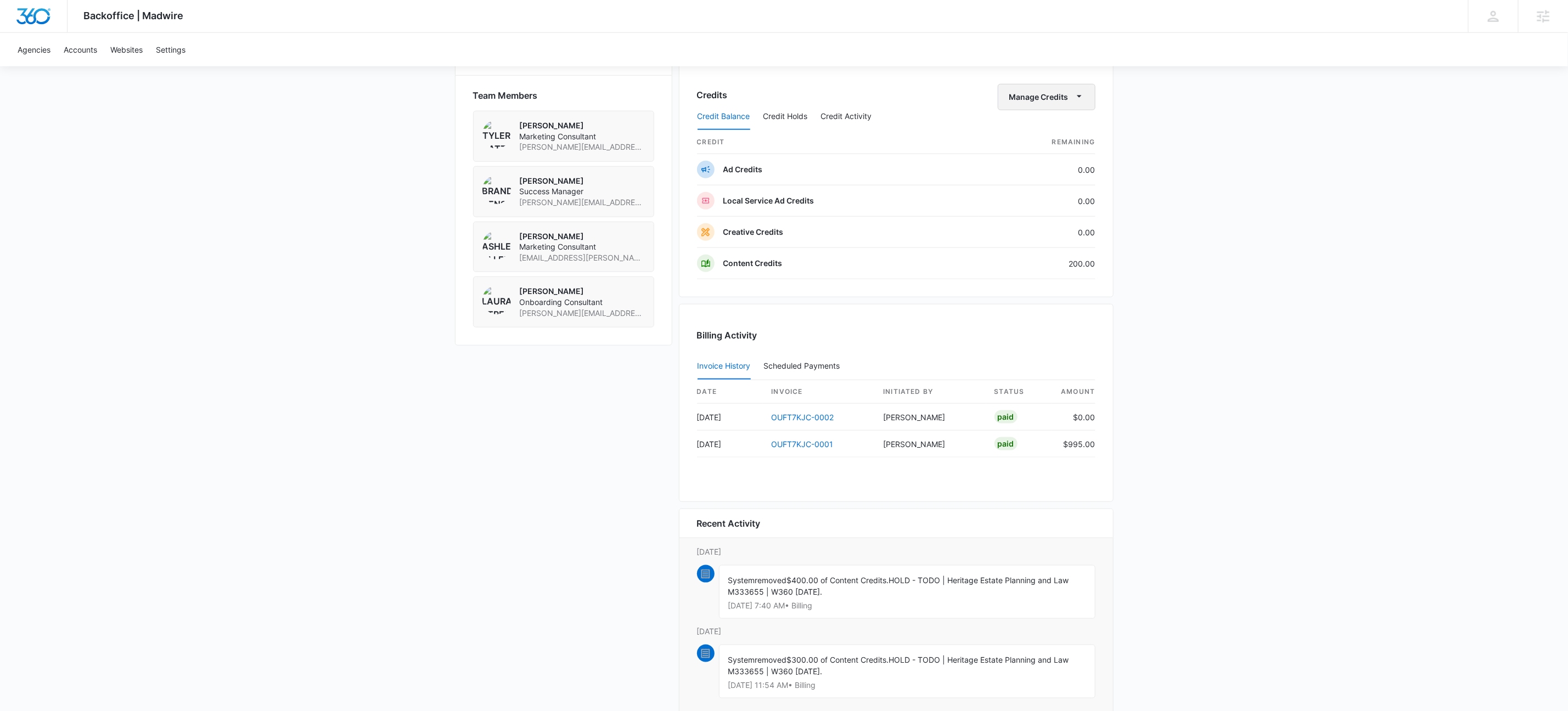
click at [1086, 98] on button "Manage Credits" at bounding box center [1047, 97] width 98 height 26
click at [1062, 140] on div "Deposit Credits" at bounding box center [1062, 137] width 103 height 8
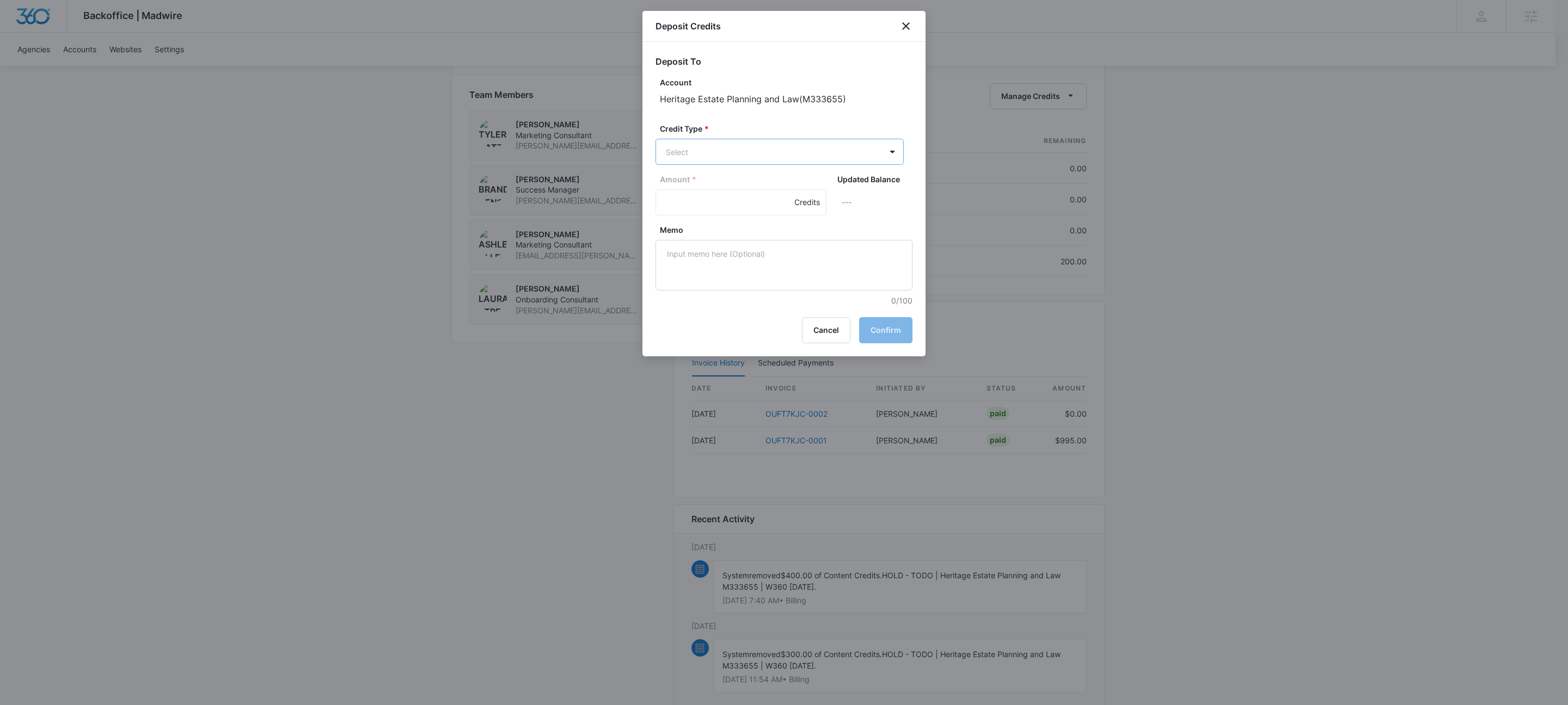
click at [722, 269] on p "Content Credits (200.00 Credits)" at bounding box center [753, 272] width 118 height 12
click at [692, 198] on input "Amount *" at bounding box center [741, 203] width 171 height 26
type input "100"
click at [732, 262] on textarea "Memo" at bounding box center [784, 266] width 257 height 51
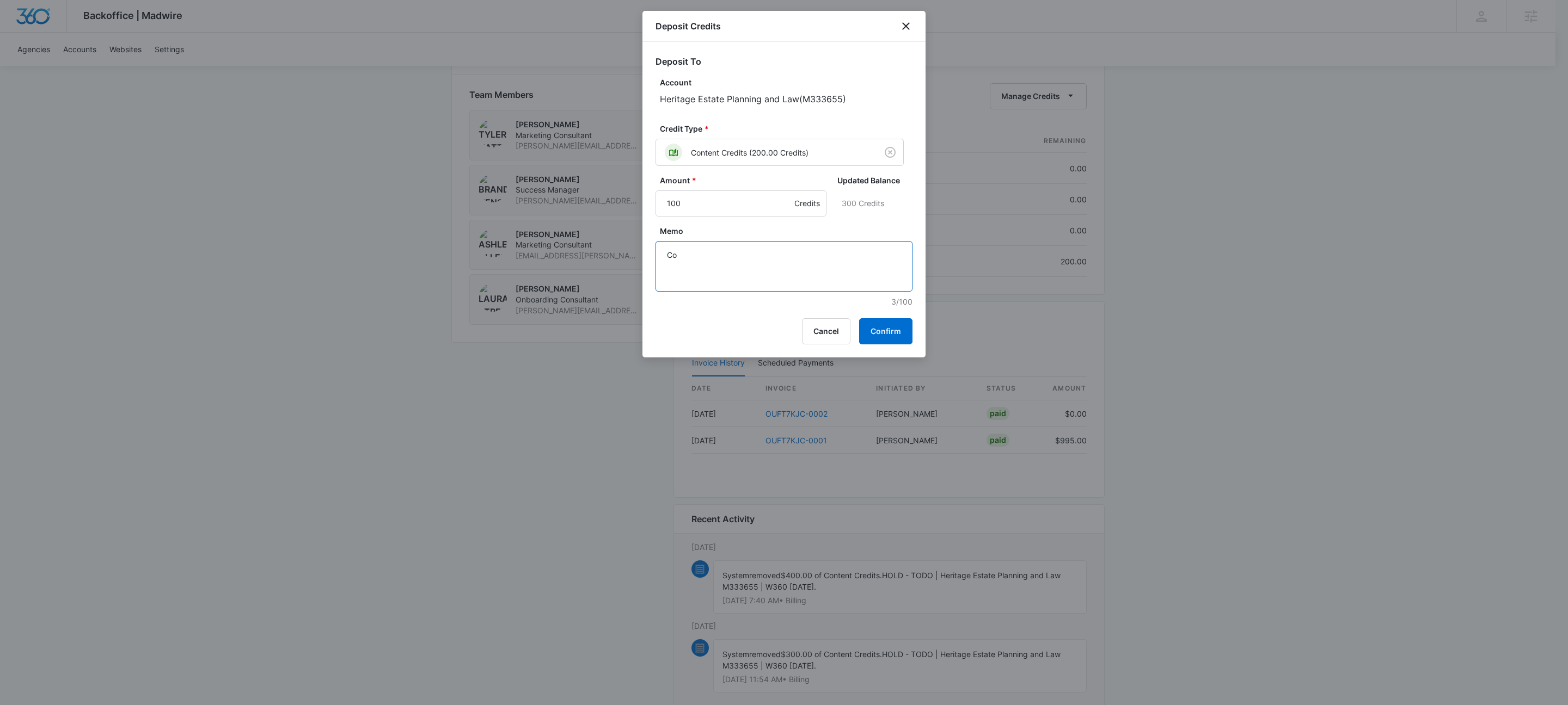
type textarea "C"
type textarea "Correcting deduction [DATE]"
drag, startPoint x: 891, startPoint y: 325, endPoint x: 34, endPoint y: 426, distance: 862.9
click at [891, 325] on button "Confirm" at bounding box center [885, 331] width 53 height 26
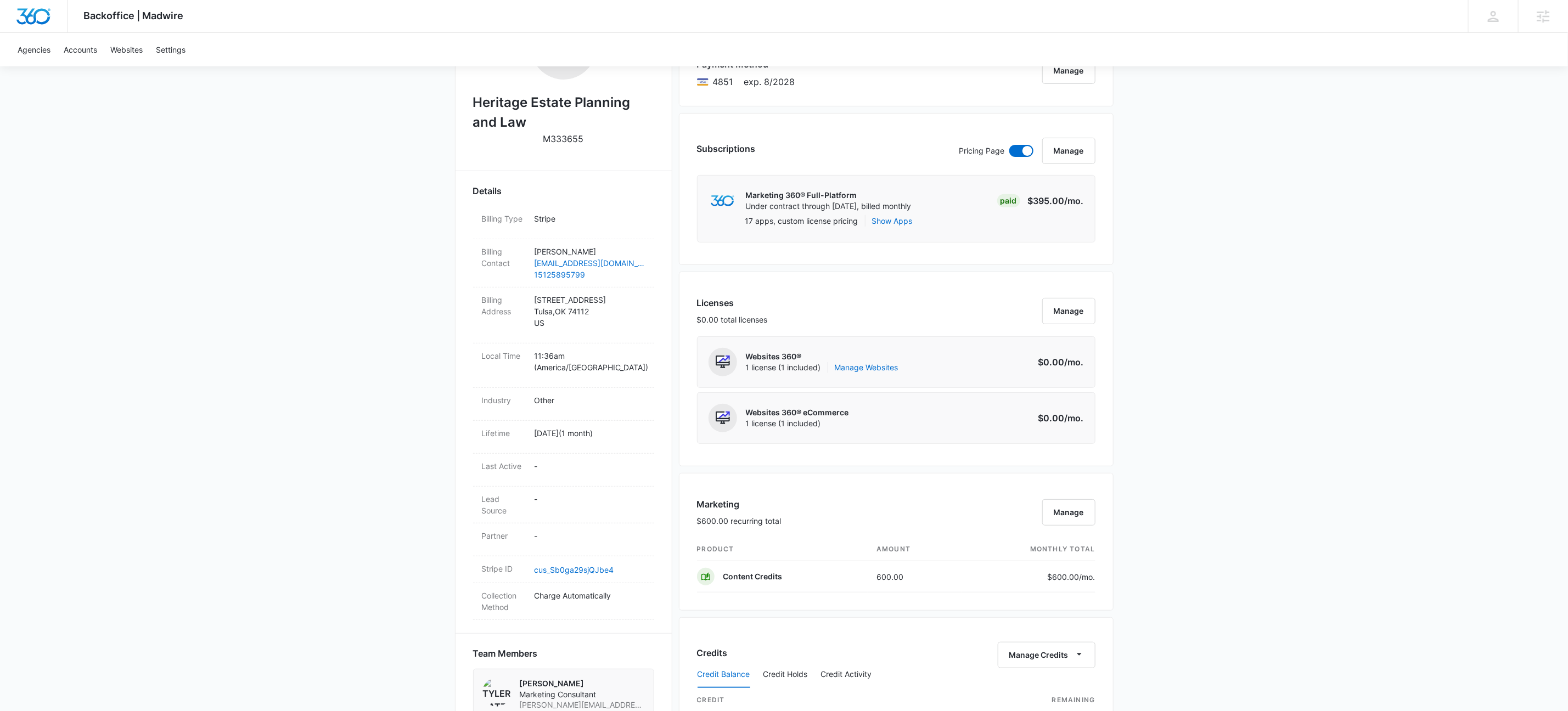
scroll to position [0, 0]
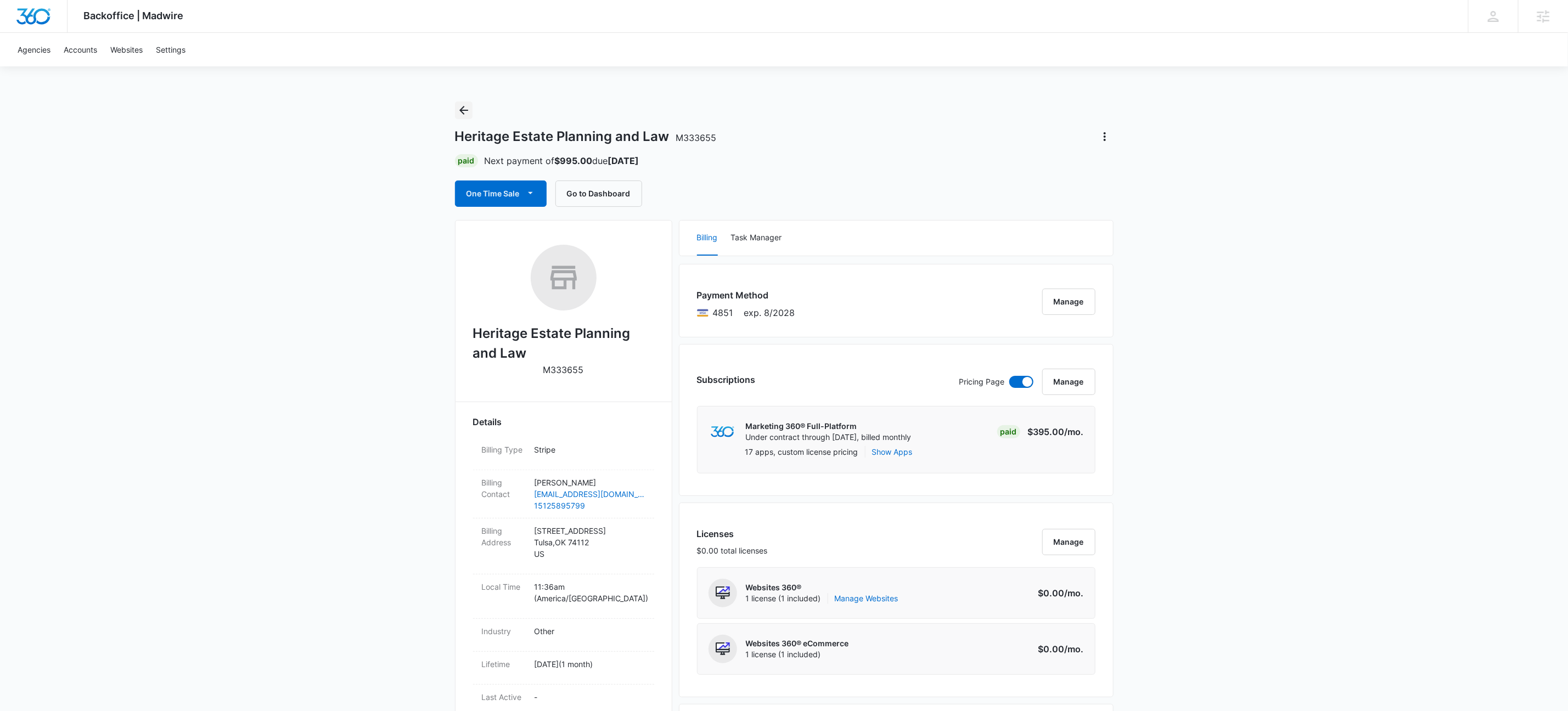
click at [464, 108] on icon "Back" at bounding box center [464, 110] width 13 height 13
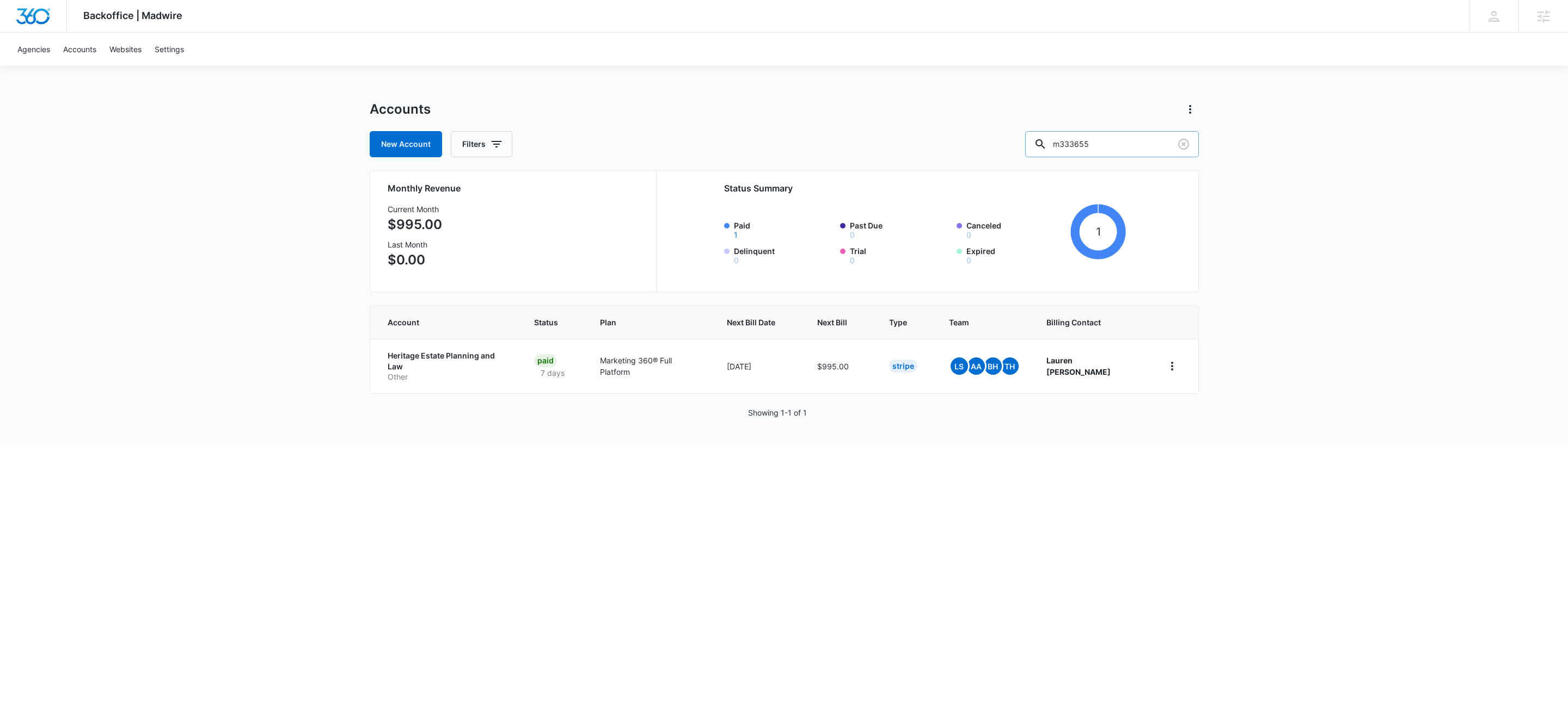
click at [1164, 146] on input "m333655" at bounding box center [1111, 144] width 173 height 26
click at [1156, 139] on input "m333655" at bounding box center [1111, 144] width 173 height 26
paste input "M334820"
type input "M334820"
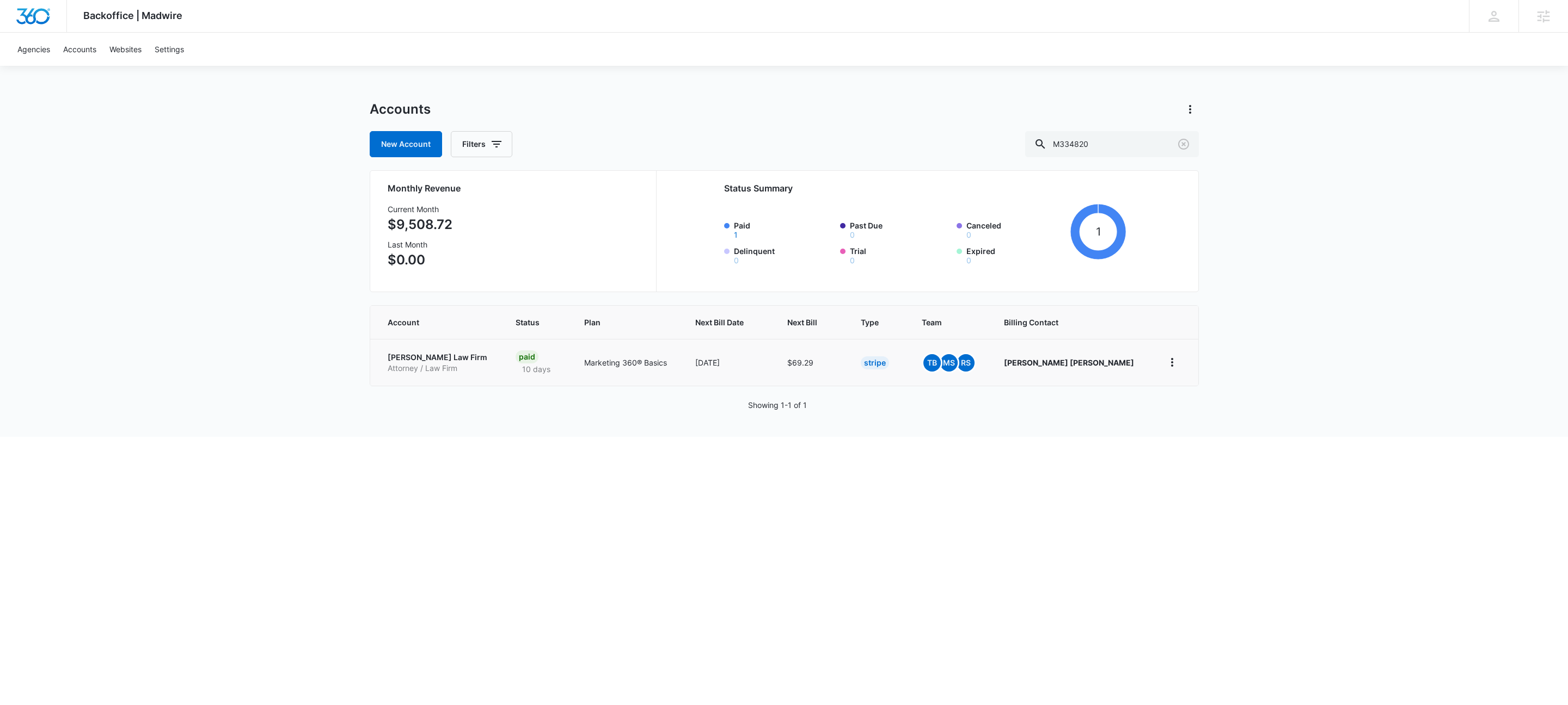
drag, startPoint x: 417, startPoint y: 361, endPoint x: 419, endPoint y: 353, distance: 8.2
click at [417, 360] on p "[PERSON_NAME] Law Firm" at bounding box center [438, 357] width 102 height 11
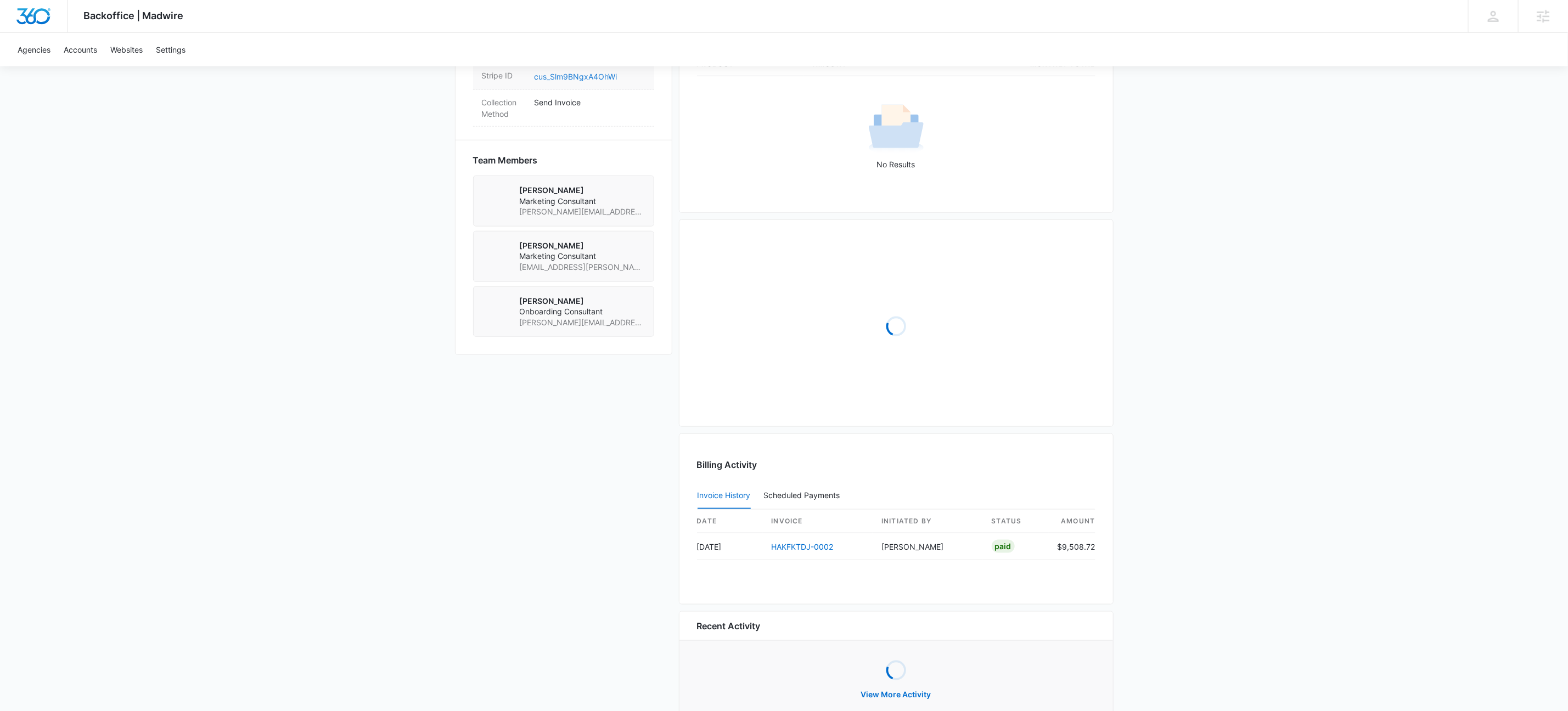
scroll to position [428, 0]
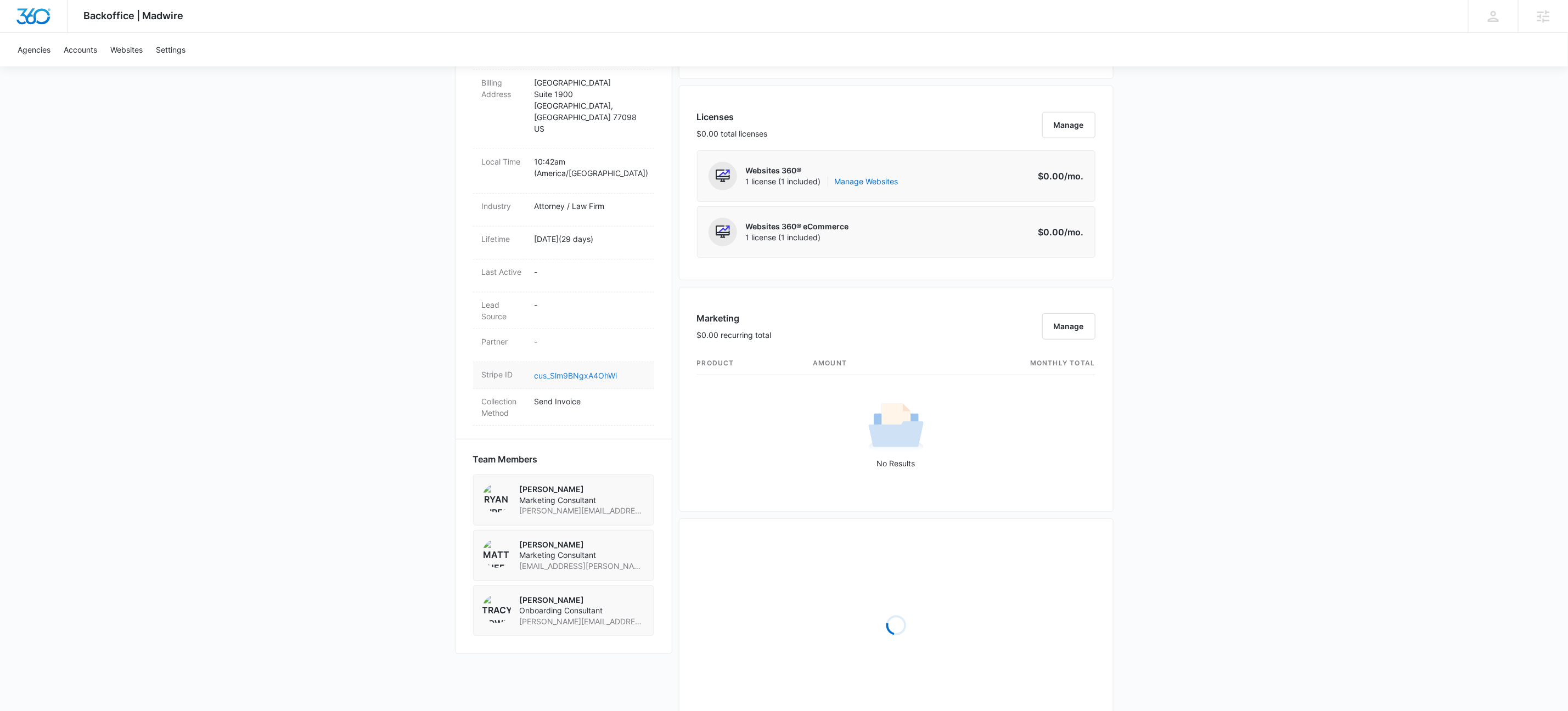
click at [593, 371] on link "cus_Slm9BNgxA4OhWi" at bounding box center [575, 376] width 83 height 9
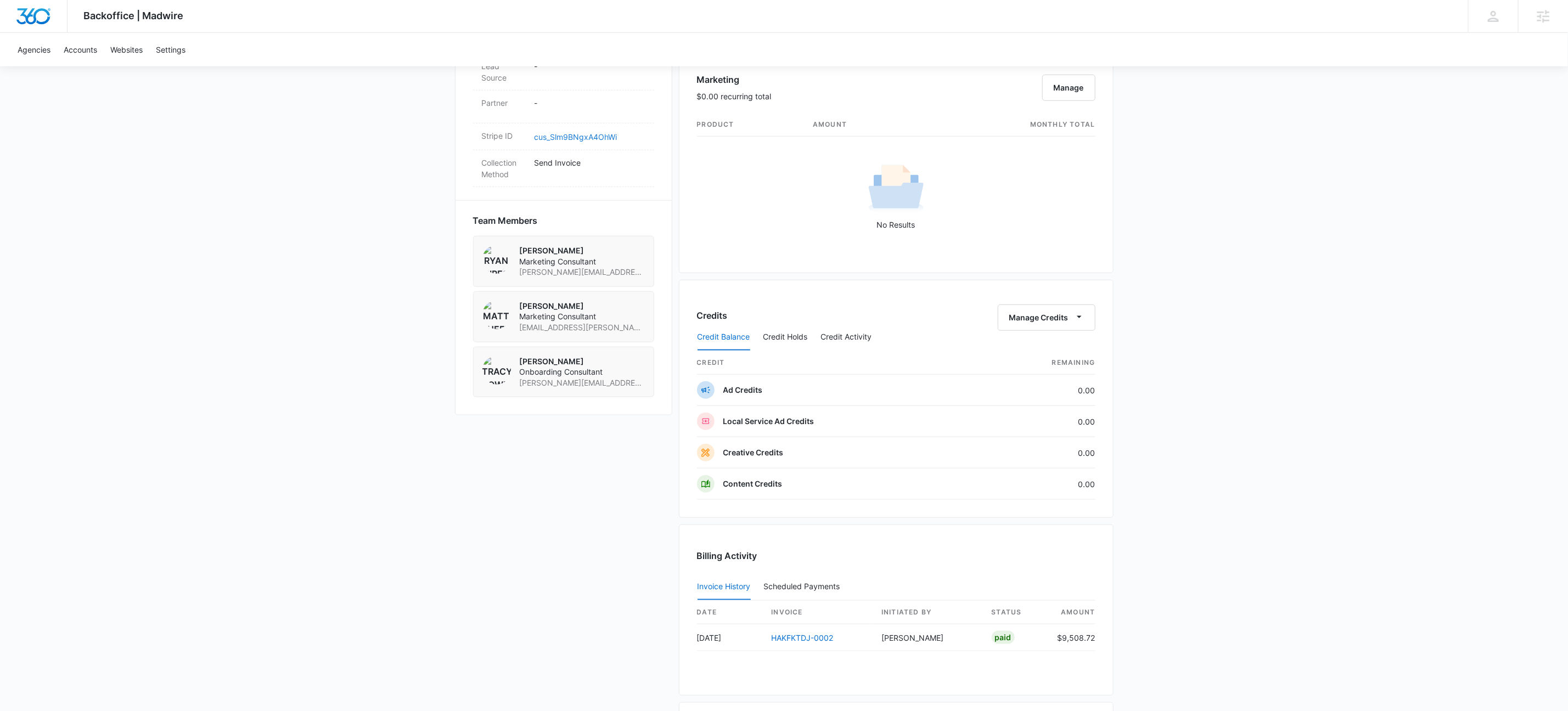
scroll to position [799, 0]
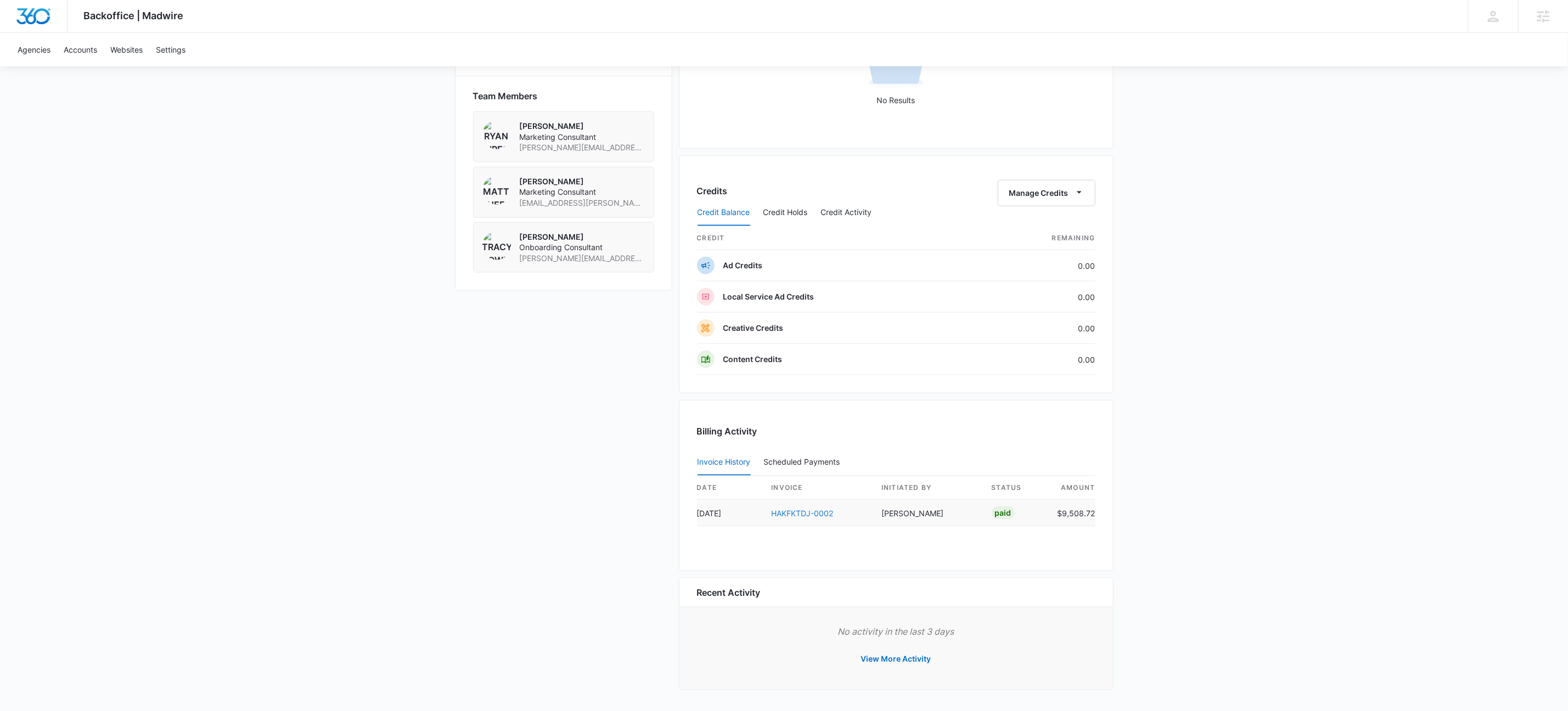
click at [804, 513] on link "HAKFKTDJ-0002" at bounding box center [803, 513] width 62 height 9
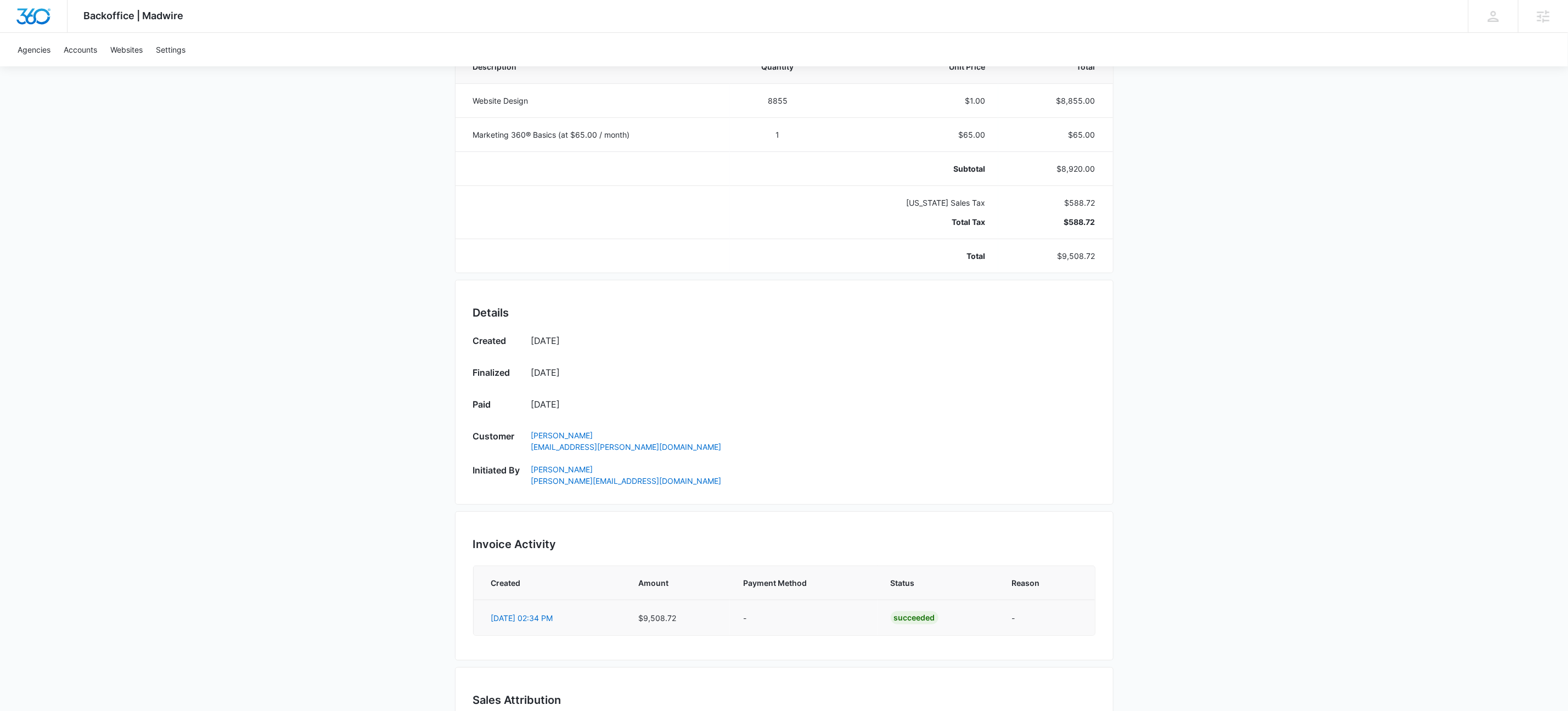
scroll to position [364, 0]
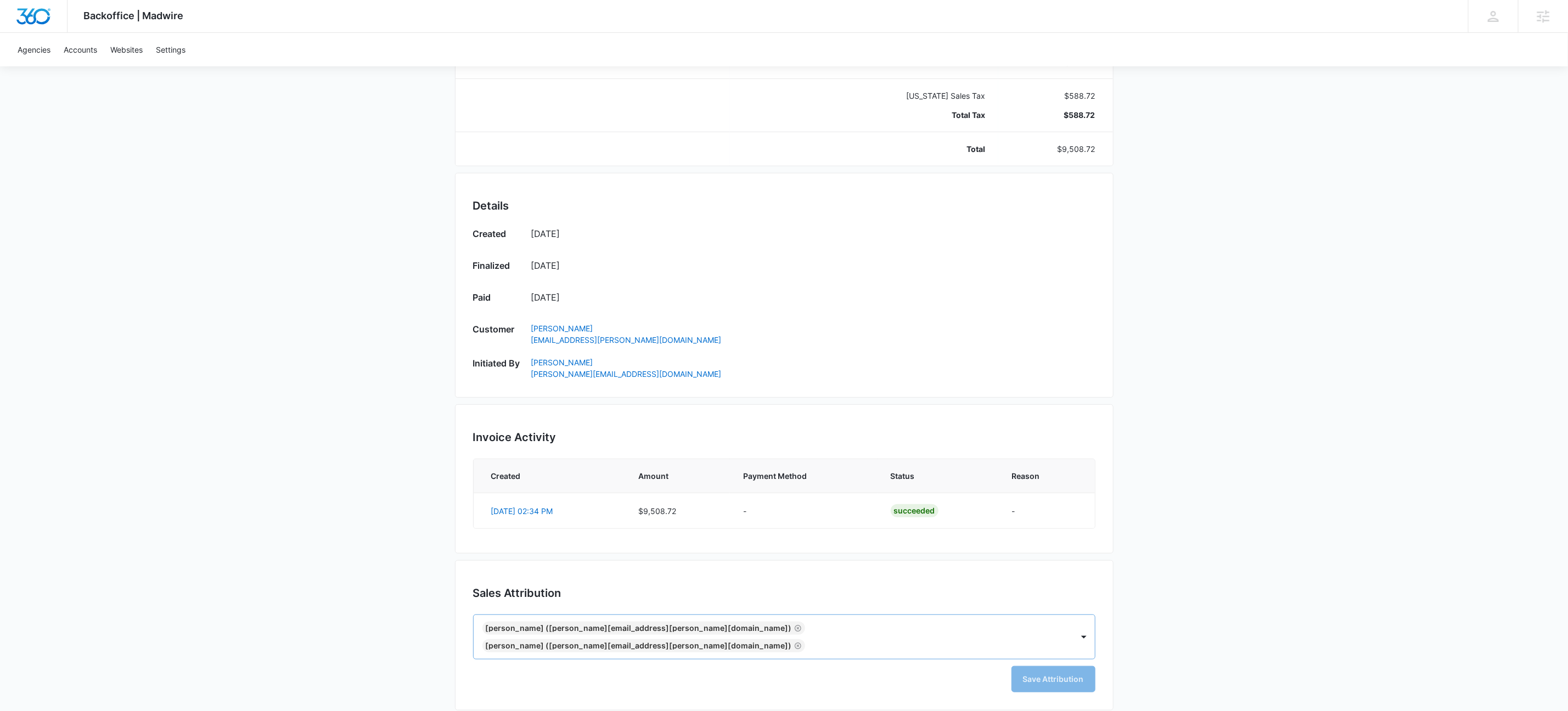
drag, startPoint x: 833, startPoint y: 633, endPoint x: 819, endPoint y: 637, distance: 14.6
click at [802, 642] on icon "Remove Ryan Sipes (Ryan.Sipes@madwire.com)" at bounding box center [798, 646] width 8 height 9
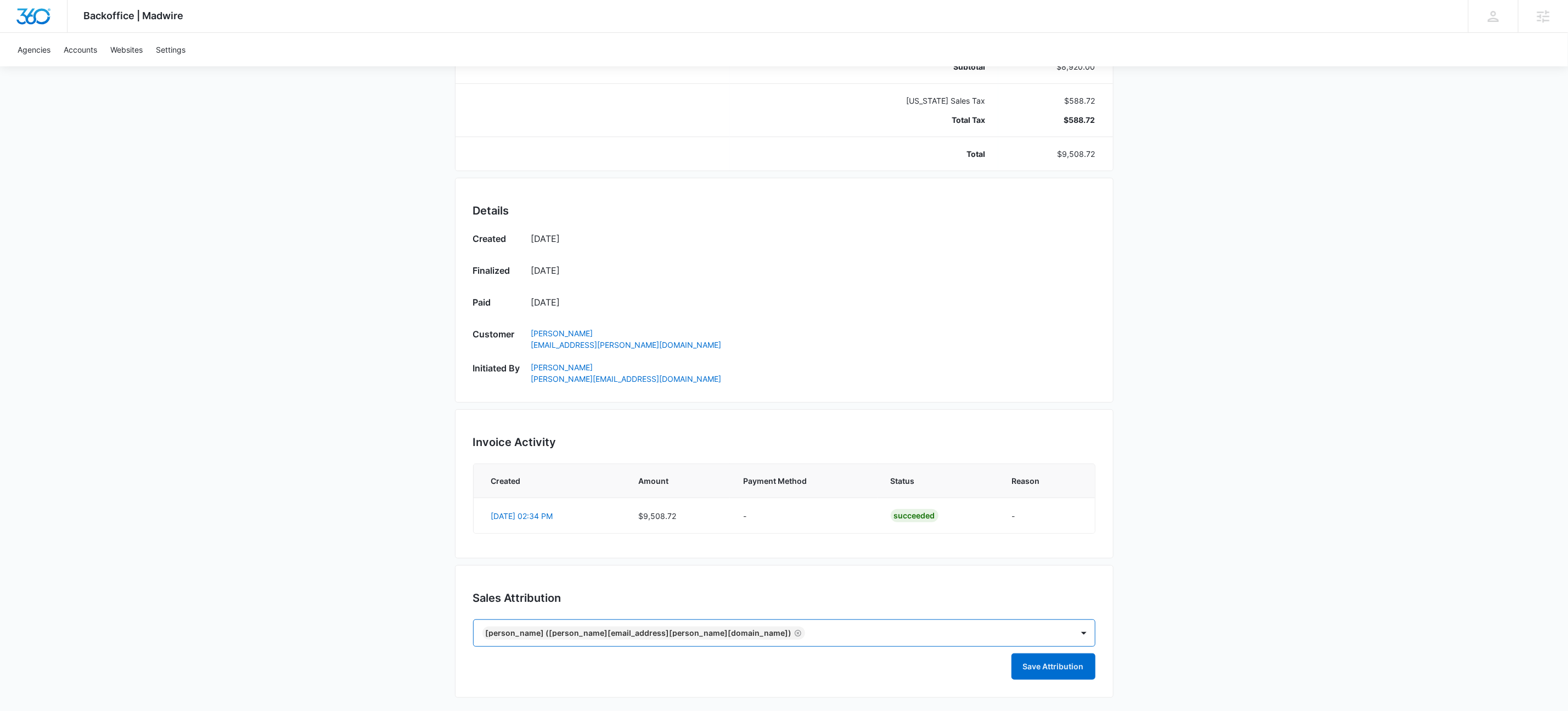
click at [794, 630] on icon "Remove Matt Sheffer (matt.sheffer@marketing360.com)" at bounding box center [798, 633] width 6 height 6
click at [1034, 652] on div "Save Attribution" at bounding box center [784, 663] width 623 height 33
click at [1034, 664] on button "Save Attribution" at bounding box center [1054, 667] width 84 height 26
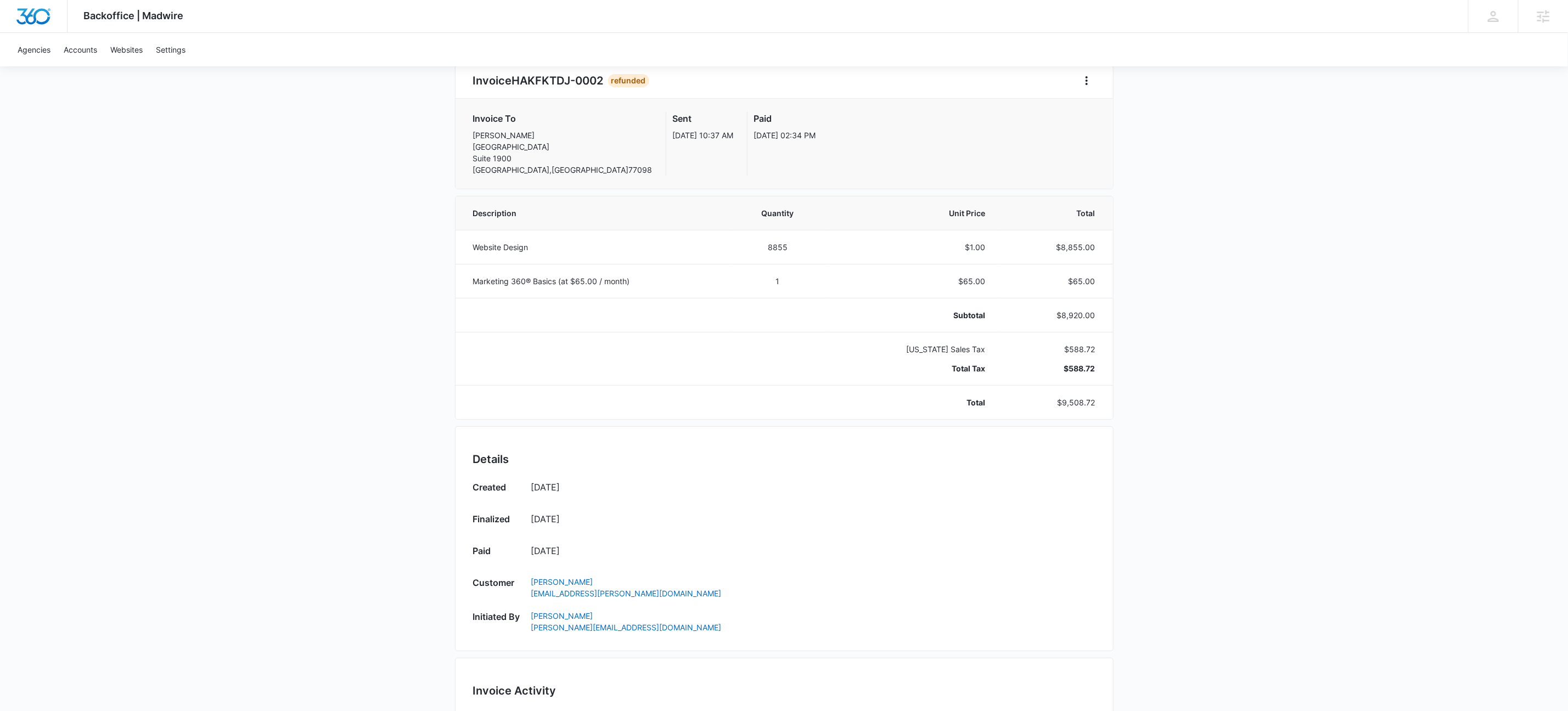
scroll to position [0, 0]
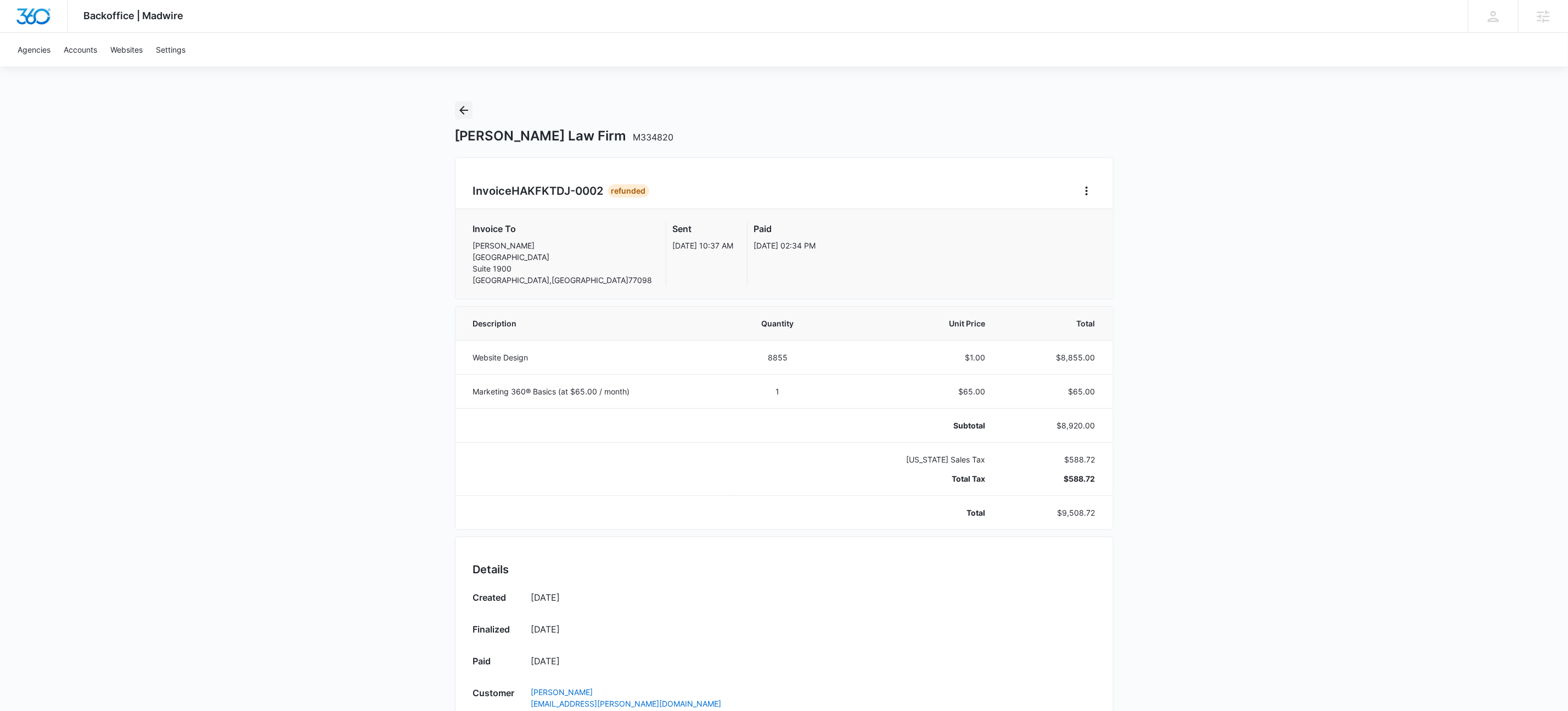
click at [464, 108] on icon "Back" at bounding box center [464, 110] width 13 height 13
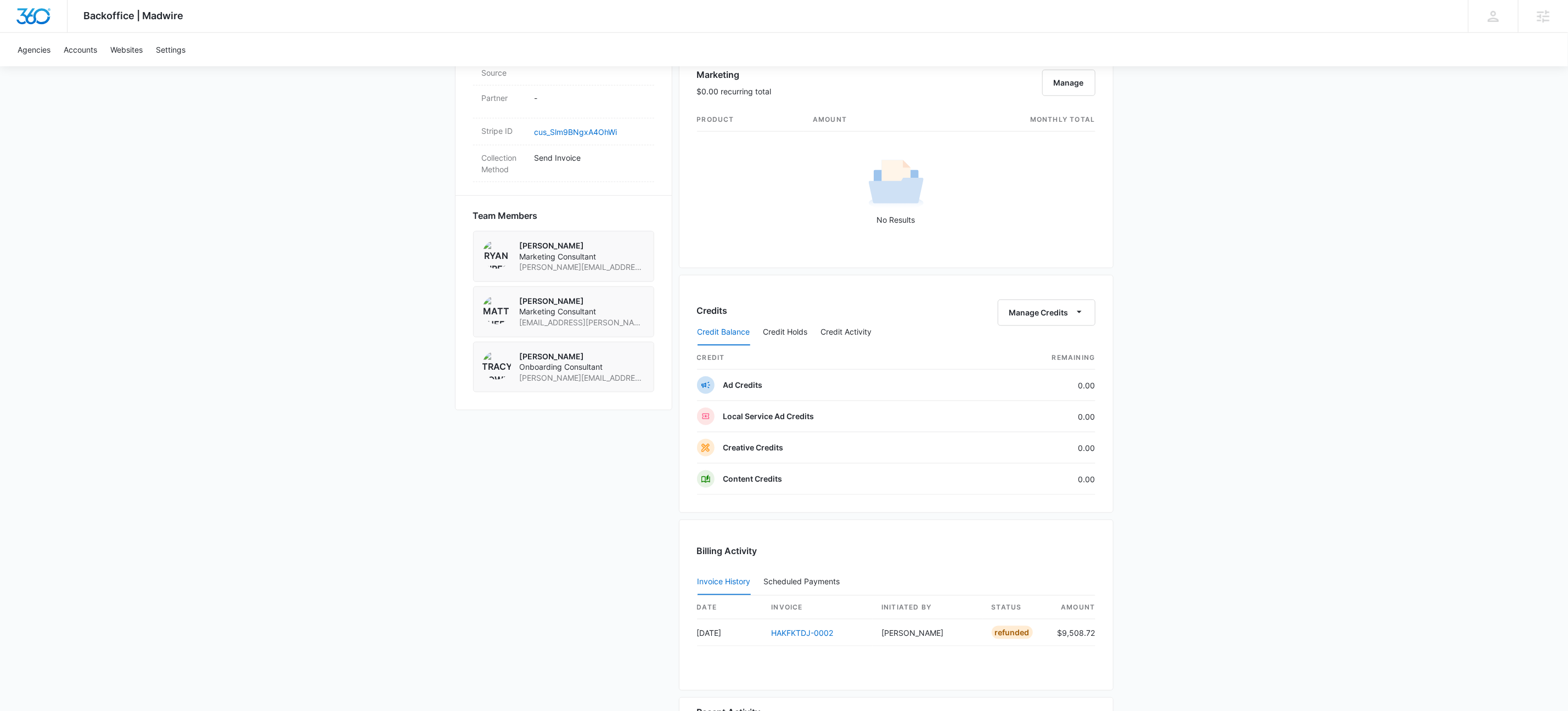
scroll to position [837, 0]
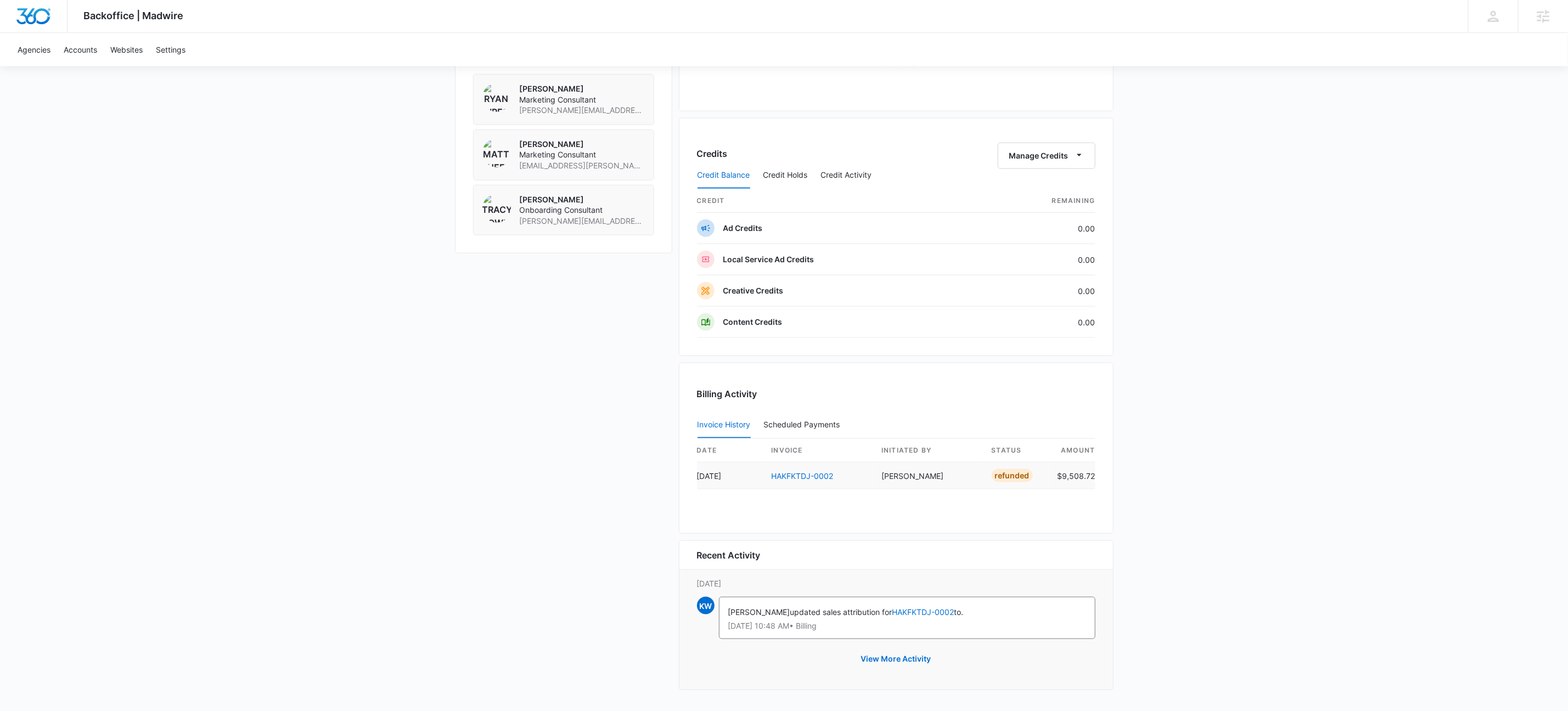
click at [791, 467] on td "HAKFKTDJ-0002" at bounding box center [818, 476] width 110 height 27
click at [794, 473] on link "HAKFKTDJ-0002" at bounding box center [803, 476] width 62 height 9
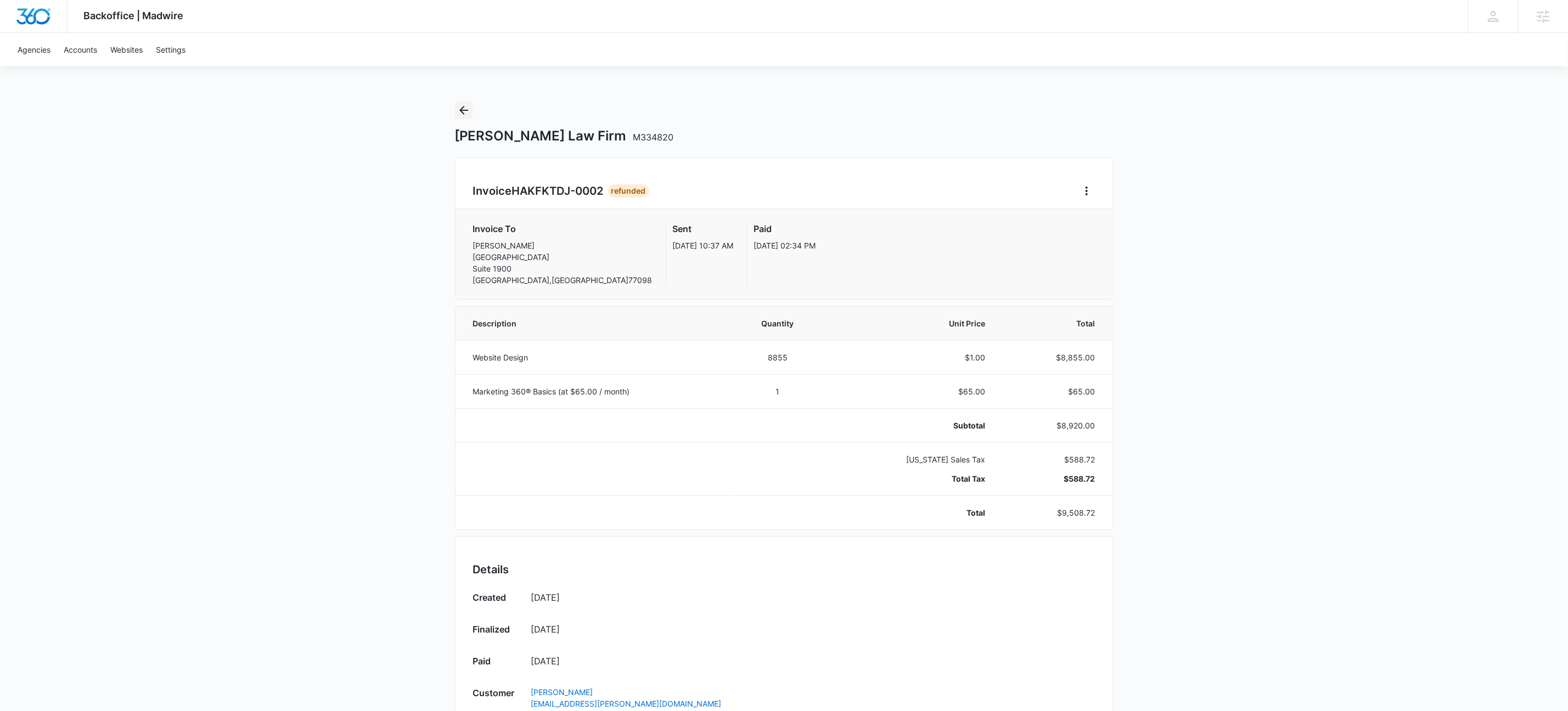
click at [466, 116] on icon "Back" at bounding box center [464, 110] width 13 height 13
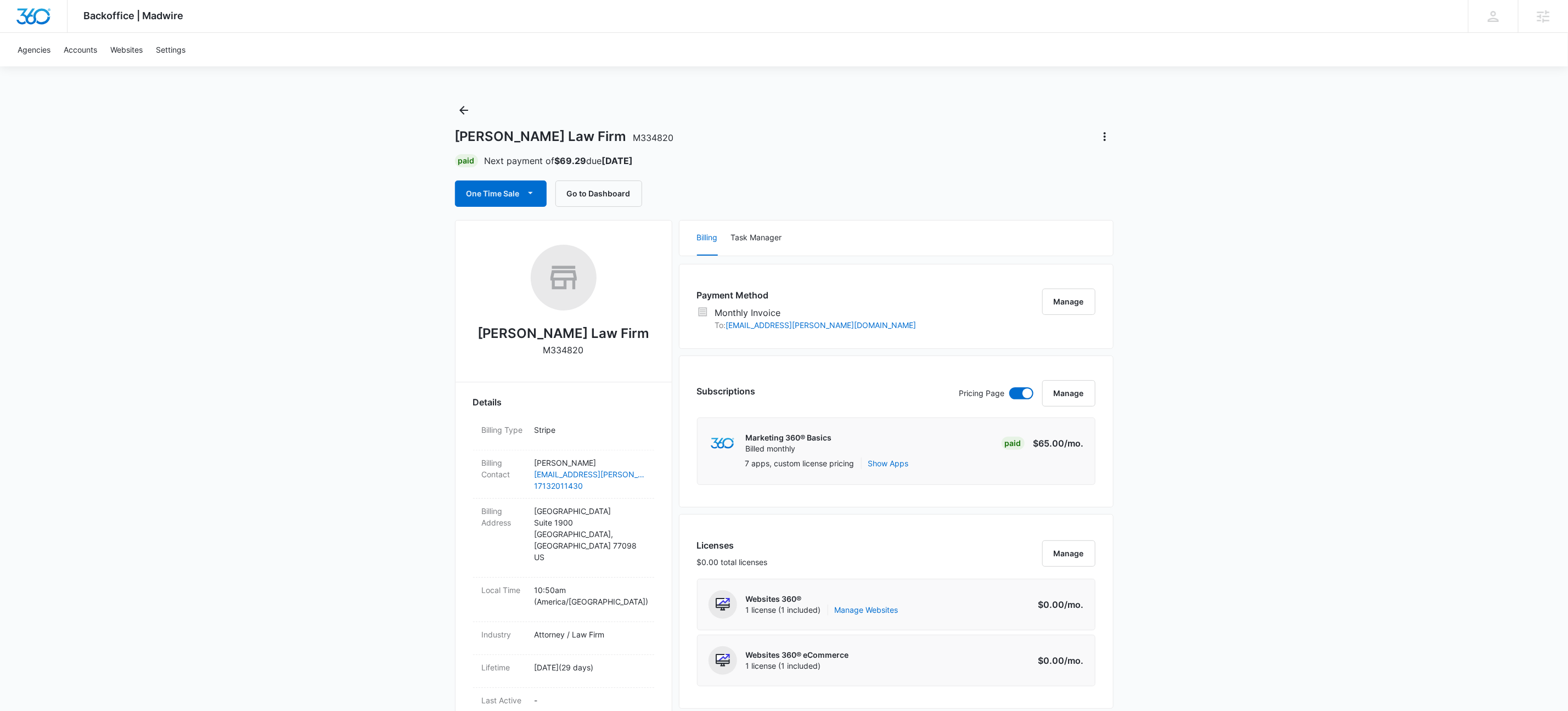
drag, startPoint x: 923, startPoint y: 89, endPoint x: 988, endPoint y: 80, distance: 65.6
click at [1111, 136] on icon "Actions" at bounding box center [1104, 137] width 13 height 13
click at [1150, 199] on div "Close Account" at bounding box center [1136, 200] width 54 height 8
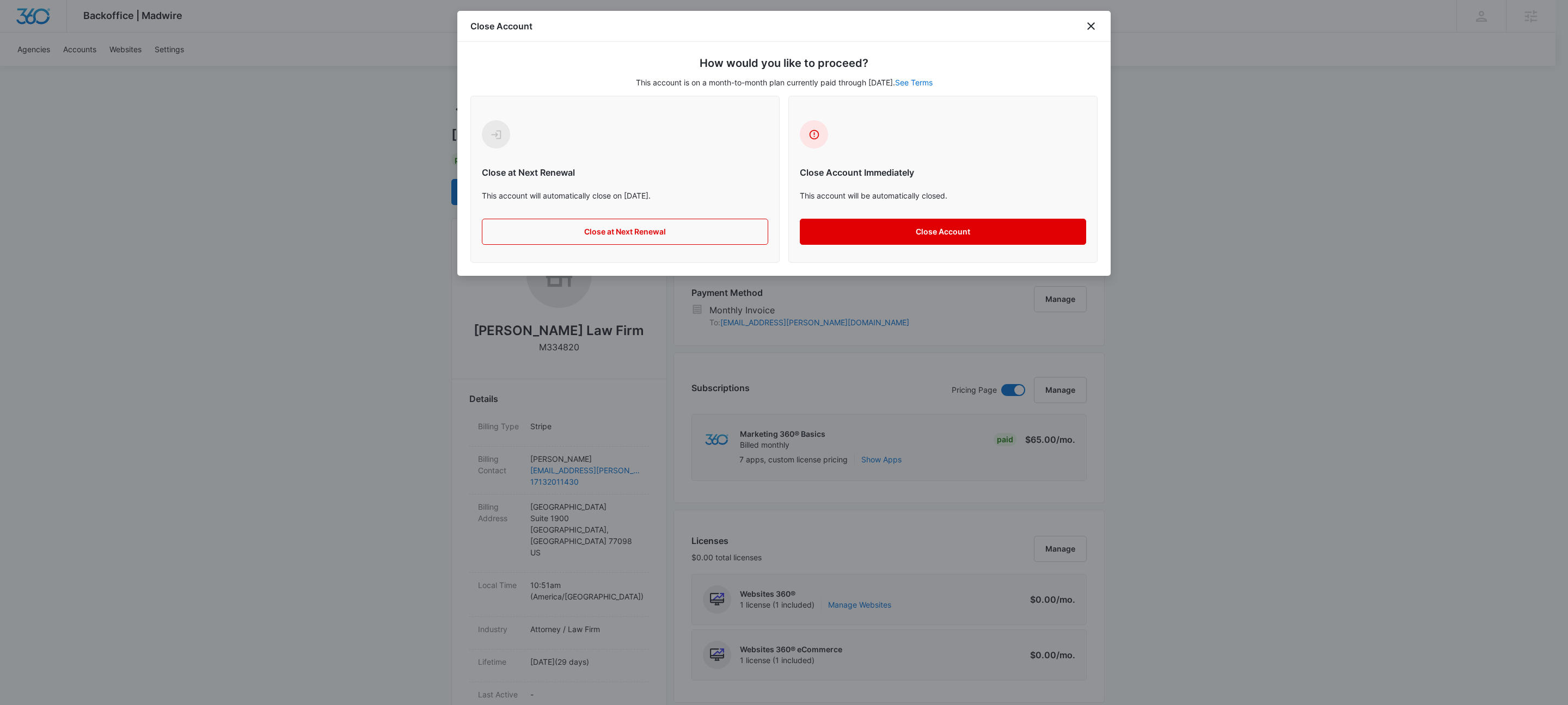
drag, startPoint x: 867, startPoint y: 214, endPoint x: 868, endPoint y: 226, distance: 12.0
click at [867, 214] on div "Close Account Immediately This account will be automatically closed. Close Acco…" at bounding box center [943, 182] width 286 height 125
click at [868, 226] on button "Close Account" at bounding box center [943, 232] width 286 height 26
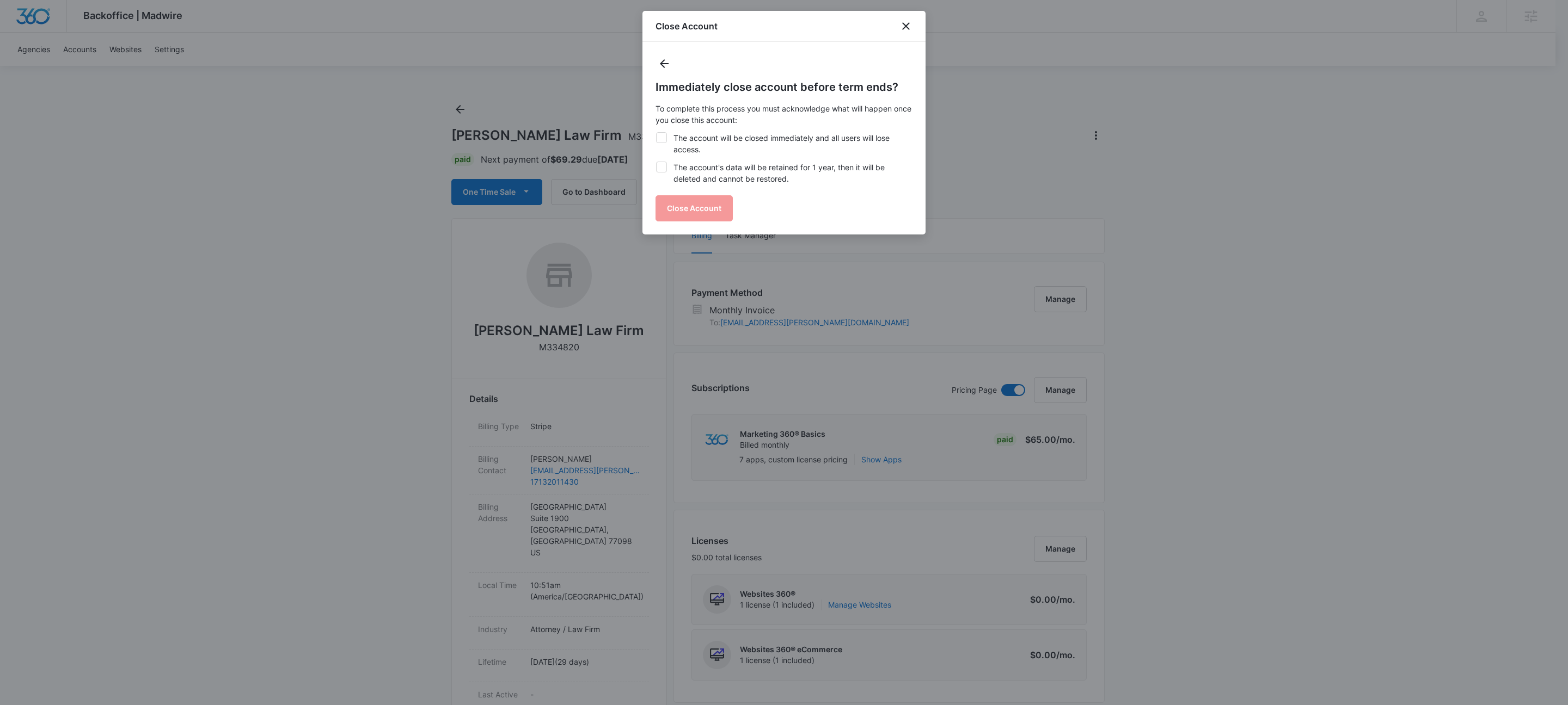
drag, startPoint x: 686, startPoint y: 135, endPoint x: 688, endPoint y: 176, distance: 41.0
click at [687, 135] on label "The account will be closed immediately and all users will lose access." at bounding box center [784, 144] width 257 height 23
click at [656, 132] on input "The account will be closed immediately and all users will lose access." at bounding box center [655, 132] width 1 height 1
checkbox input "true"
click at [689, 179] on label "The account's data will be retained for 1 year, then it will be deleted and can…" at bounding box center [784, 173] width 257 height 23
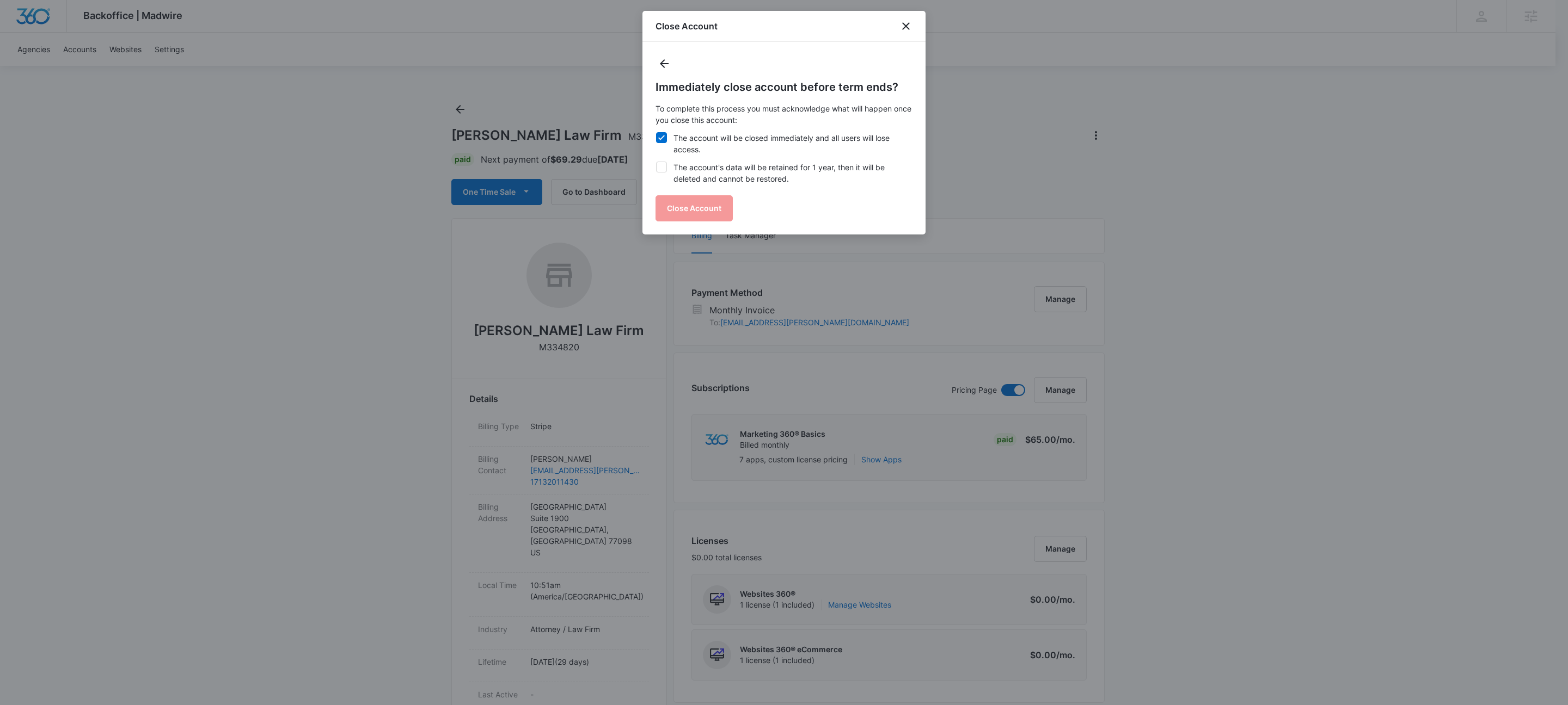
click at [656, 162] on input "The account's data will be retained for 1 year, then it will be deleted and can…" at bounding box center [655, 162] width 1 height 1
checkbox input "true"
click at [690, 212] on button "Close Account" at bounding box center [694, 209] width 77 height 26
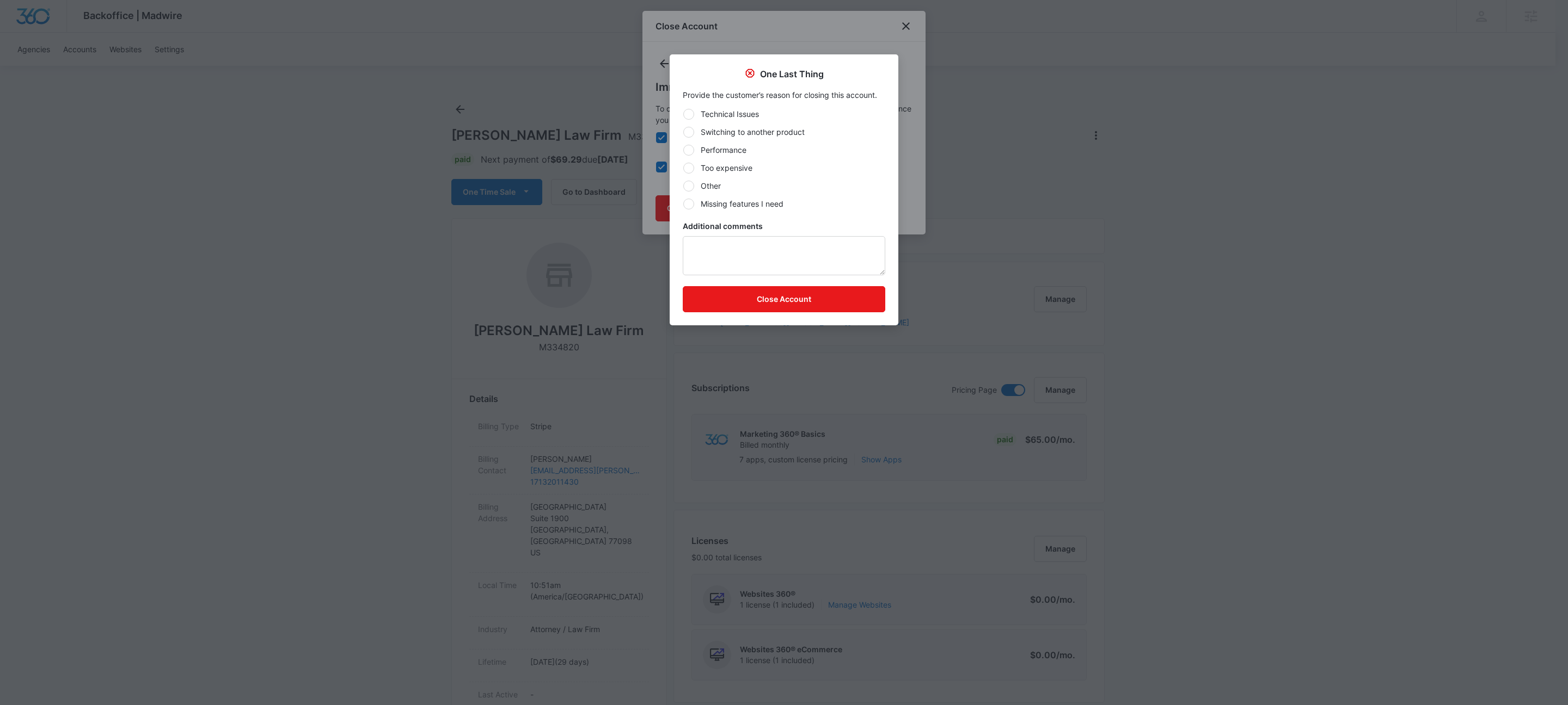
click at [692, 185] on div at bounding box center [689, 186] width 11 height 11
click at [683, 185] on input "Other" at bounding box center [682, 185] width 1 height 1
radio input "true"
click at [807, 298] on button "Close Account" at bounding box center [783, 299] width 203 height 26
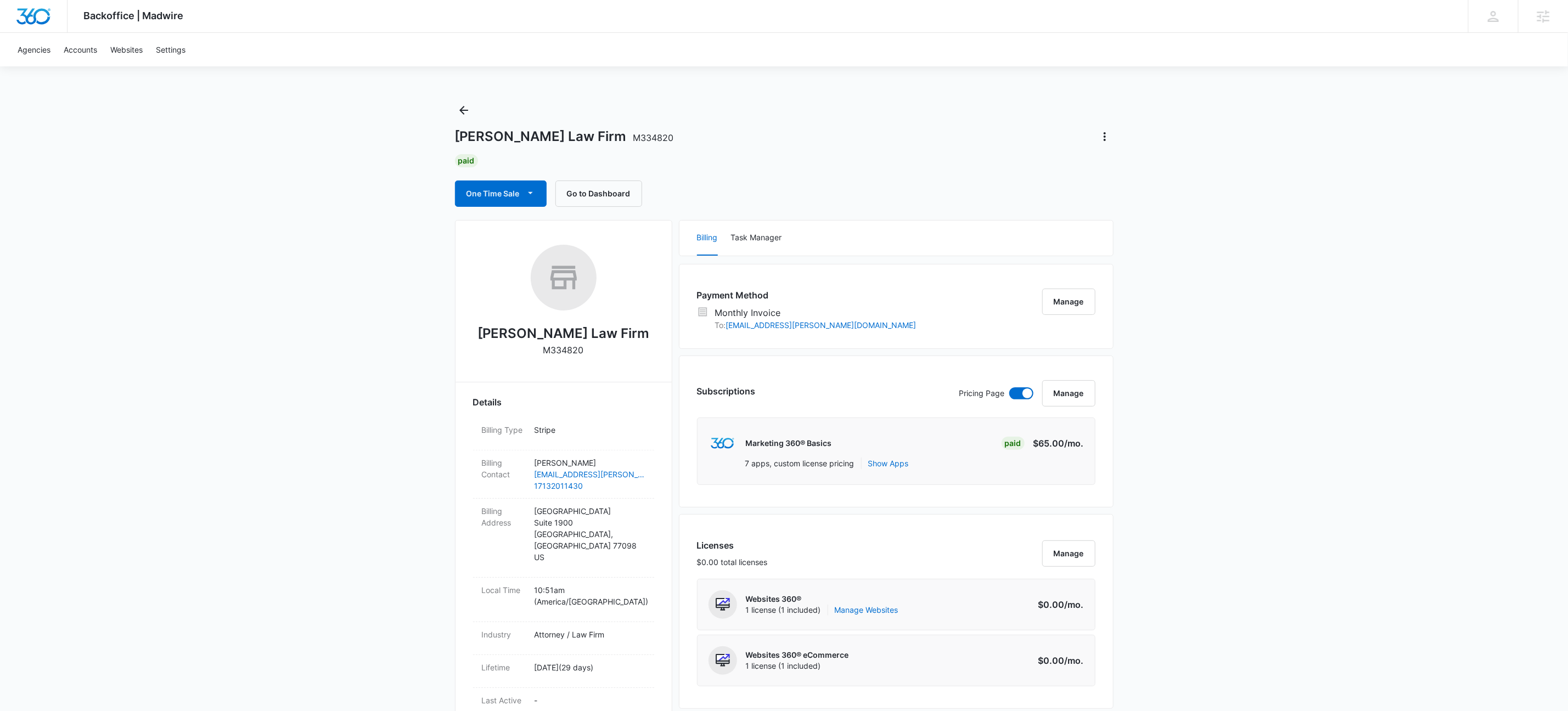
drag, startPoint x: 867, startPoint y: 210, endPoint x: 200, endPoint y: 107, distance: 674.9
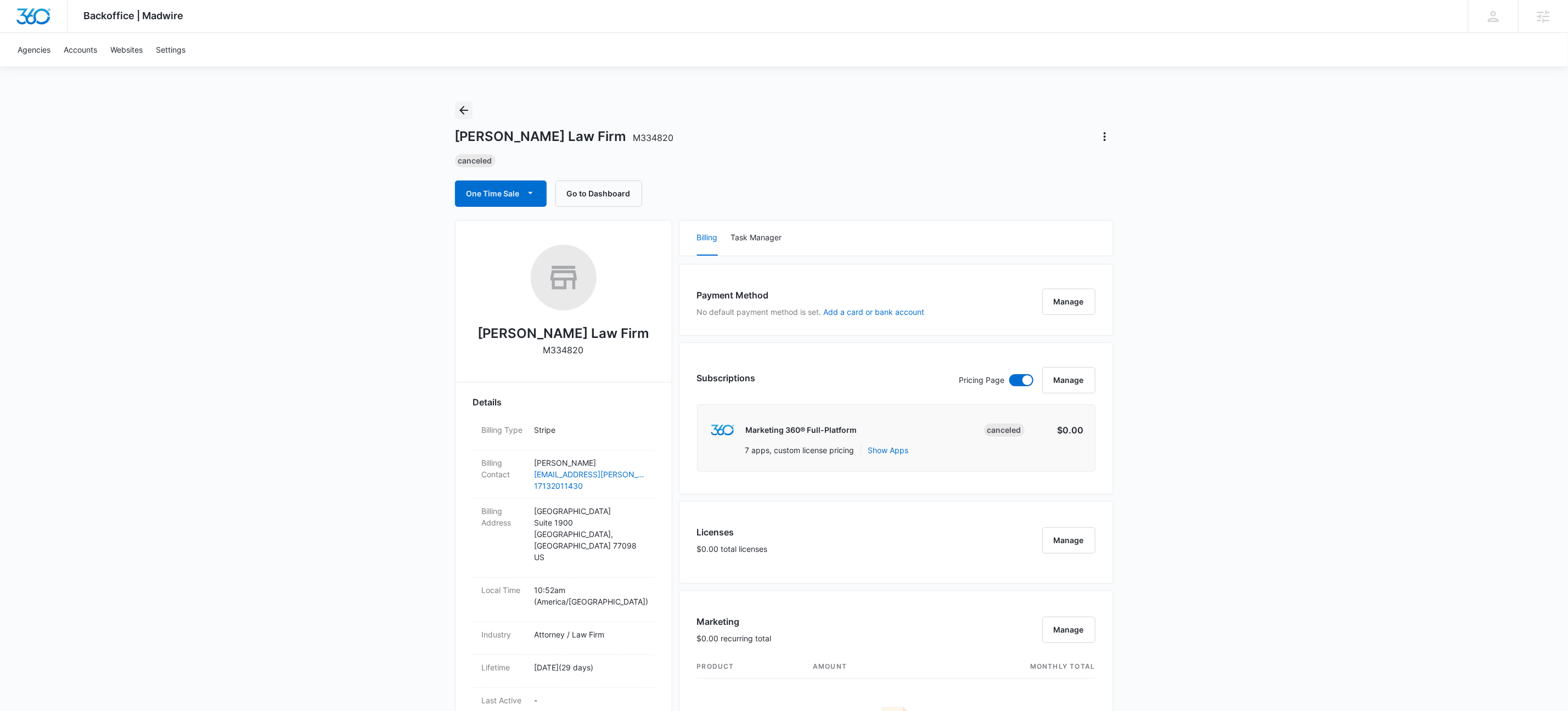
click at [465, 119] on button "Back" at bounding box center [464, 110] width 18 height 18
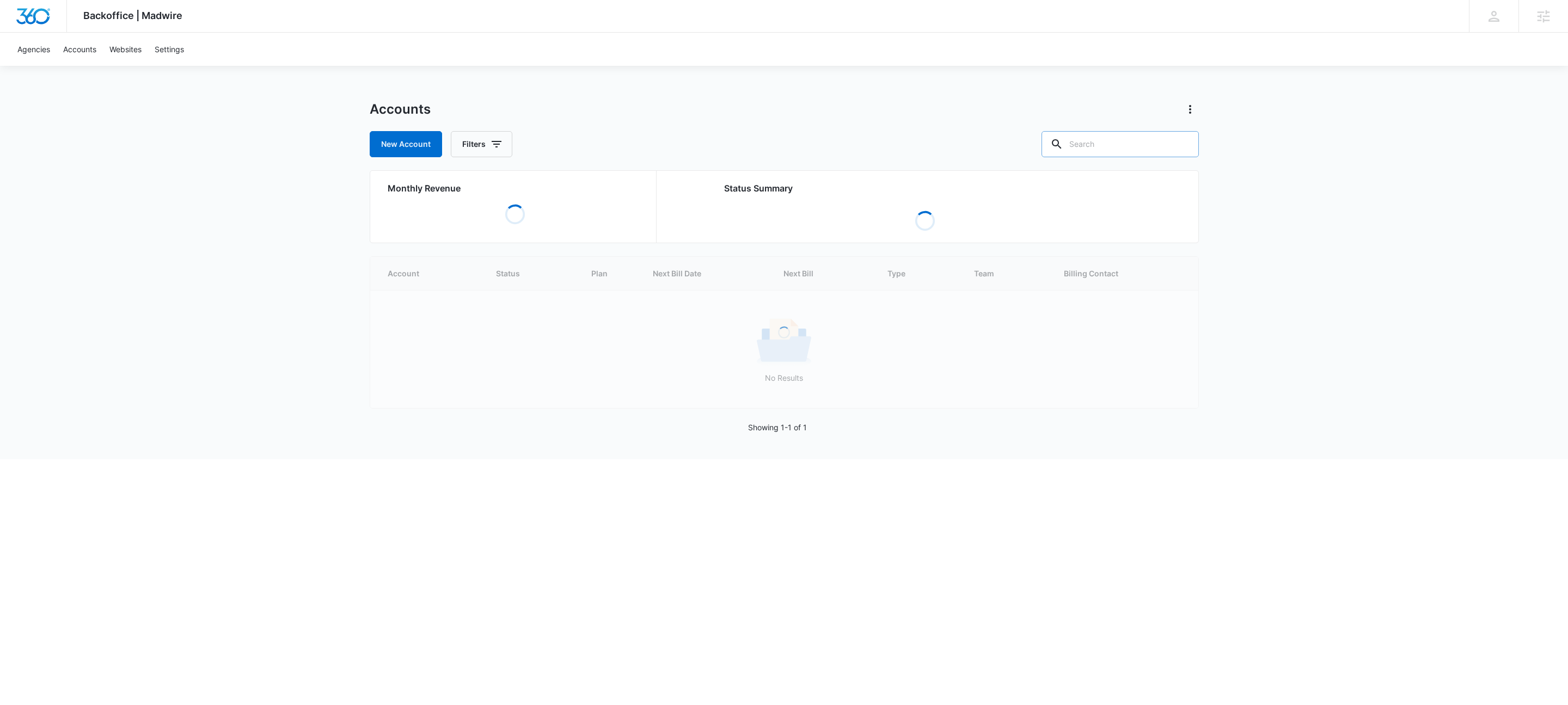
click at [1111, 145] on input "text" at bounding box center [1120, 144] width 157 height 26
type input "m30280"
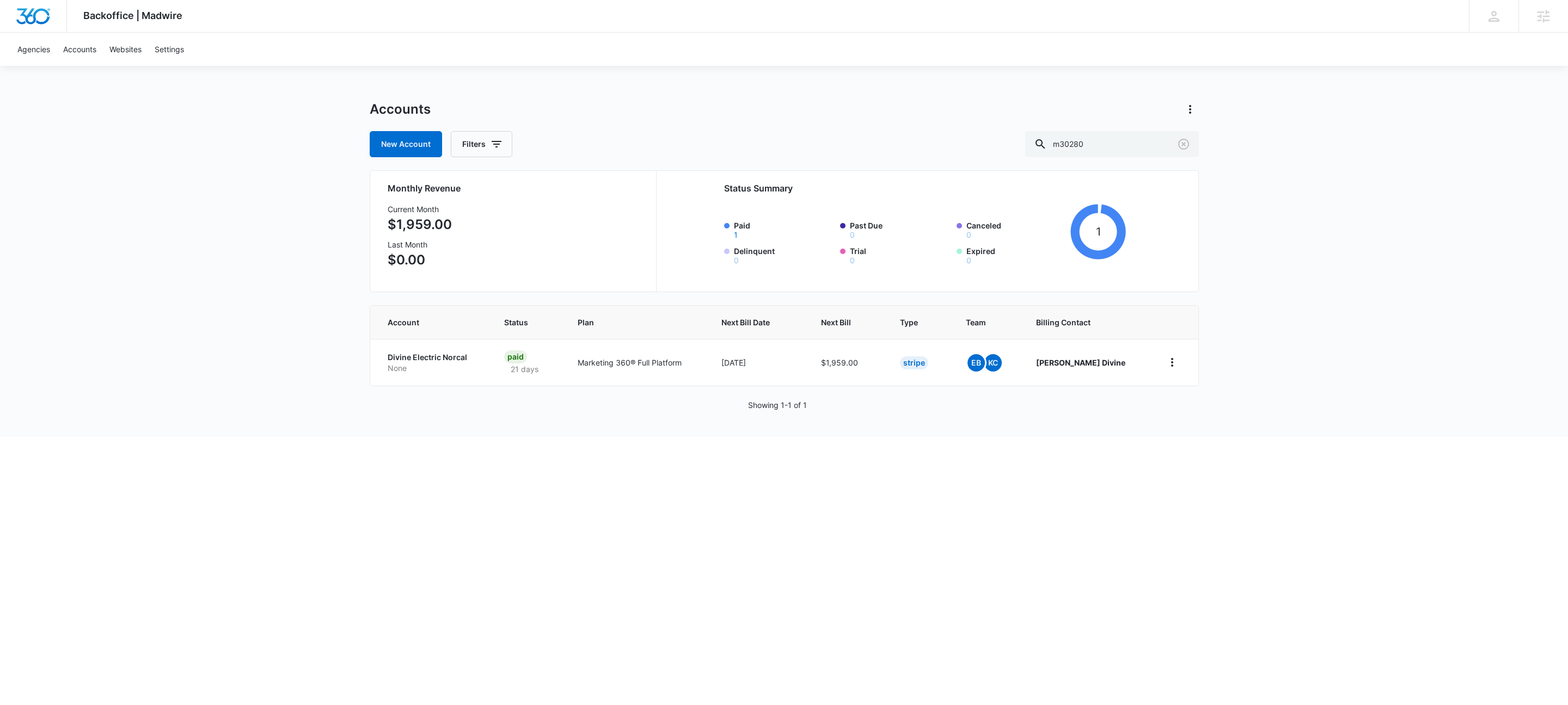
click at [428, 397] on div "Accounts New Account Filters m30280 Monthly Revenue Current Month $1,959.00 Las…" at bounding box center [784, 269] width 829 height 336
click at [441, 366] on p "None" at bounding box center [432, 368] width 90 height 11
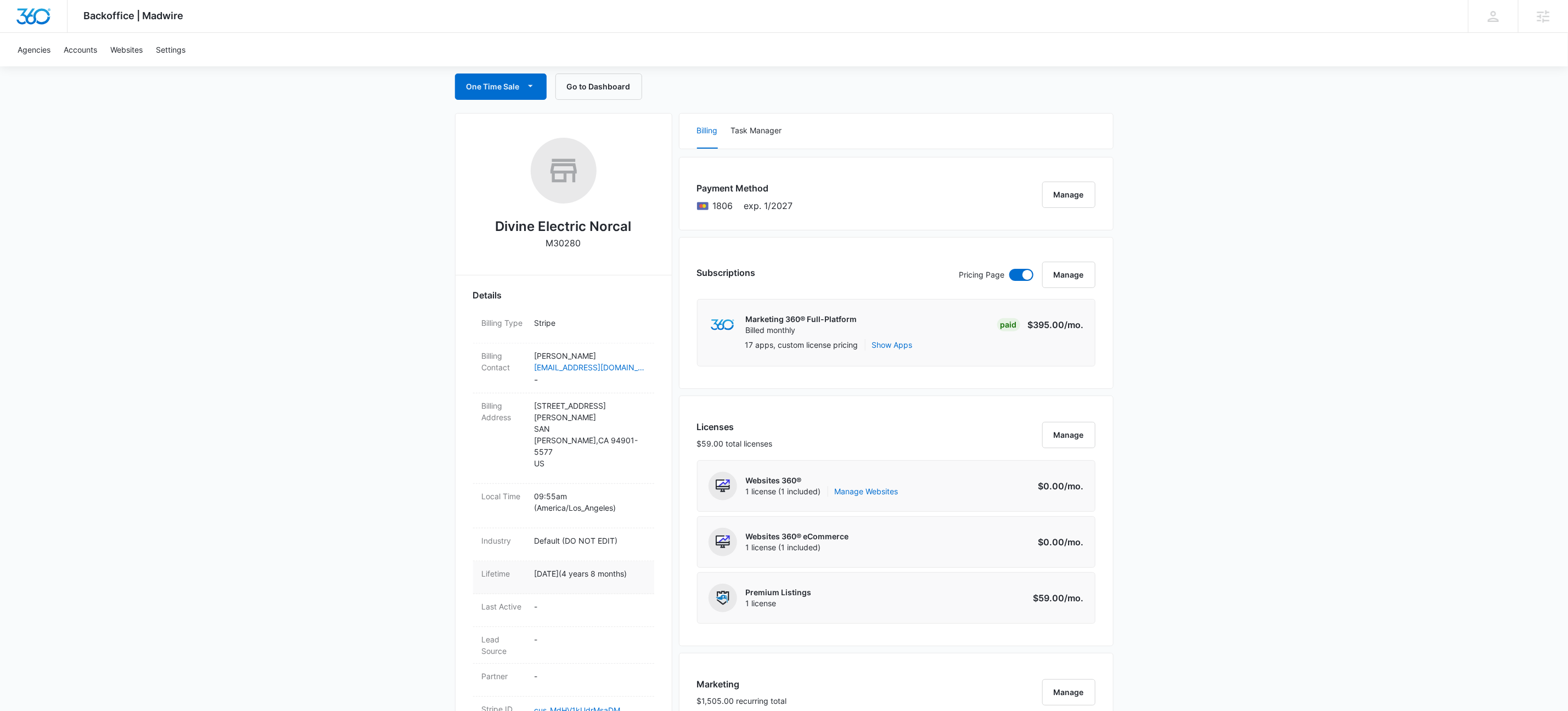
scroll to position [620, 0]
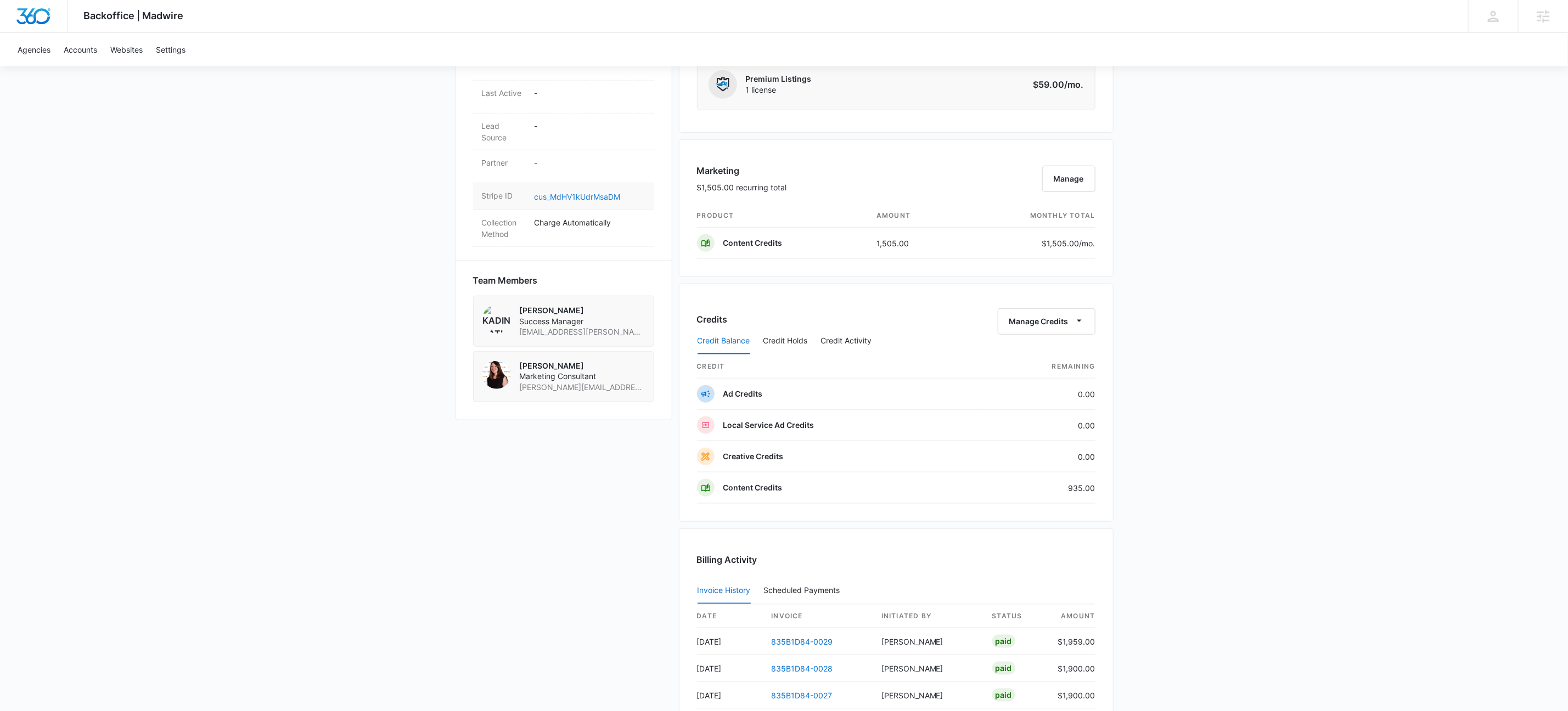
click at [591, 192] on link "cus_MdHV1kUdrMsaDM" at bounding box center [577, 196] width 86 height 9
